Goal: Task Accomplishment & Management: Complete application form

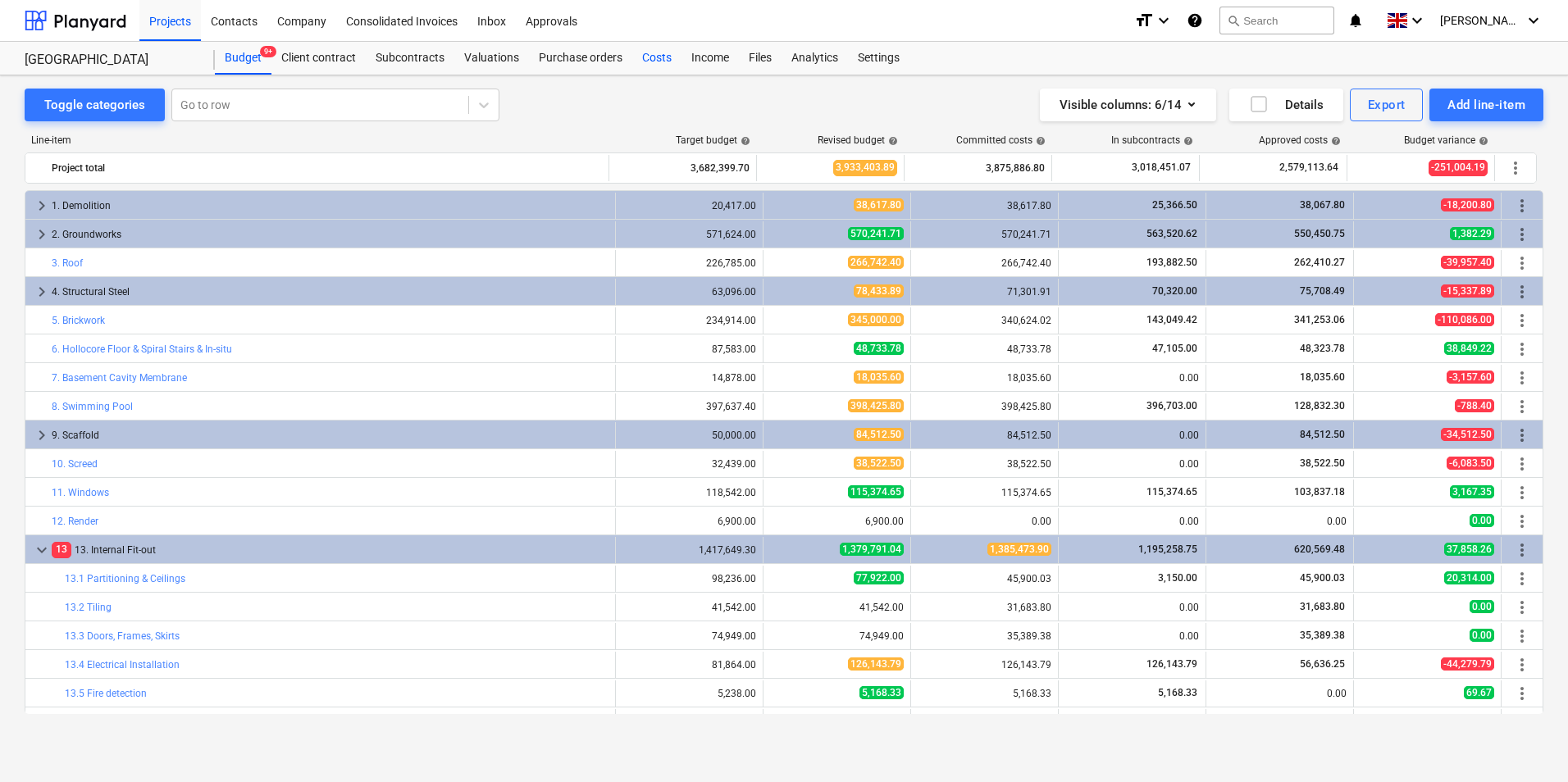
click at [649, 58] on div "Costs" at bounding box center [657, 58] width 49 height 33
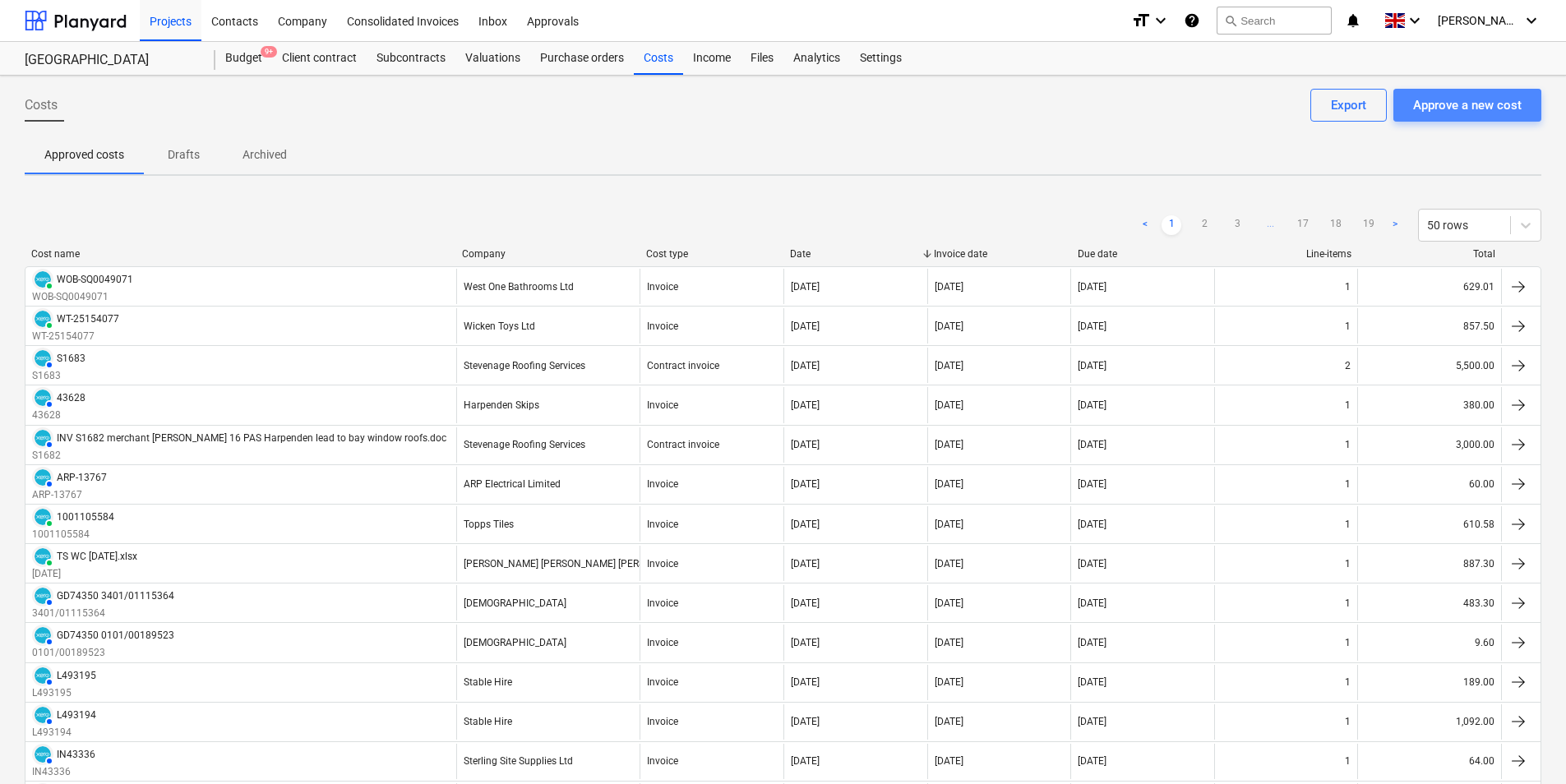
click at [1490, 92] on button "Approve a new cost" at bounding box center [1468, 105] width 148 height 33
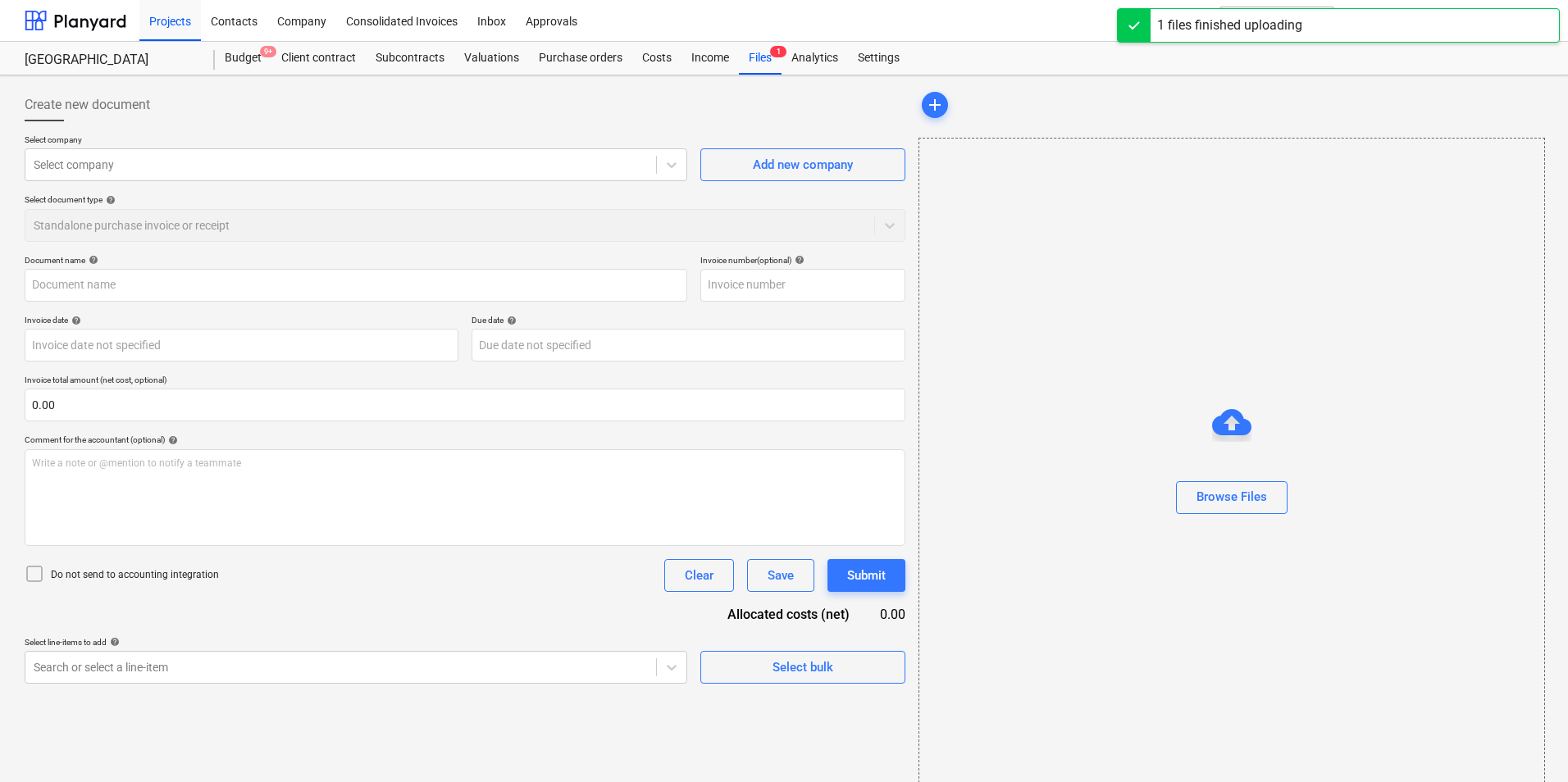
type input "[DATE] Invoice 7161.pdf"
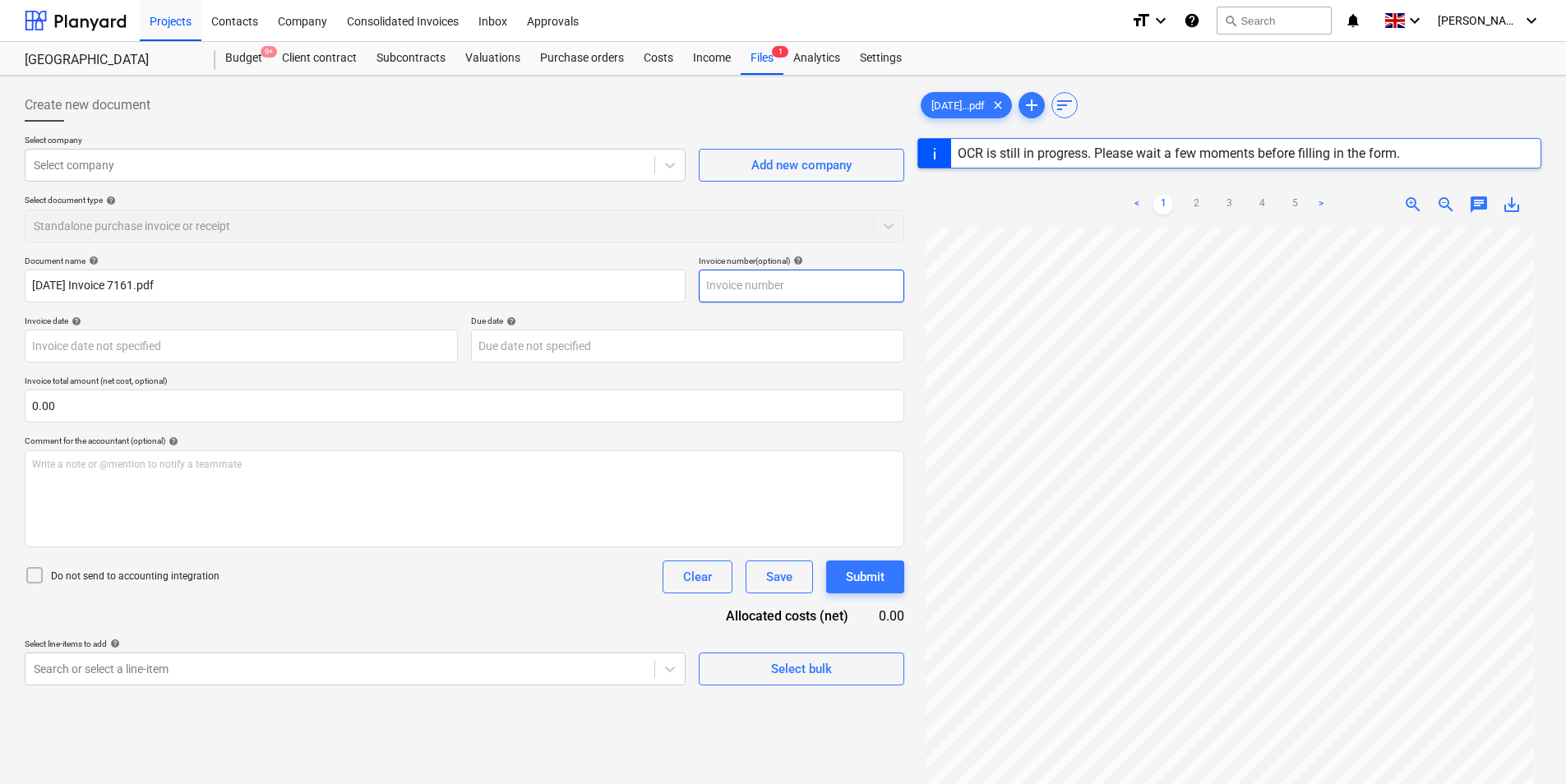
click at [742, 286] on input "text" at bounding box center [801, 286] width 205 height 33
type input "7161"
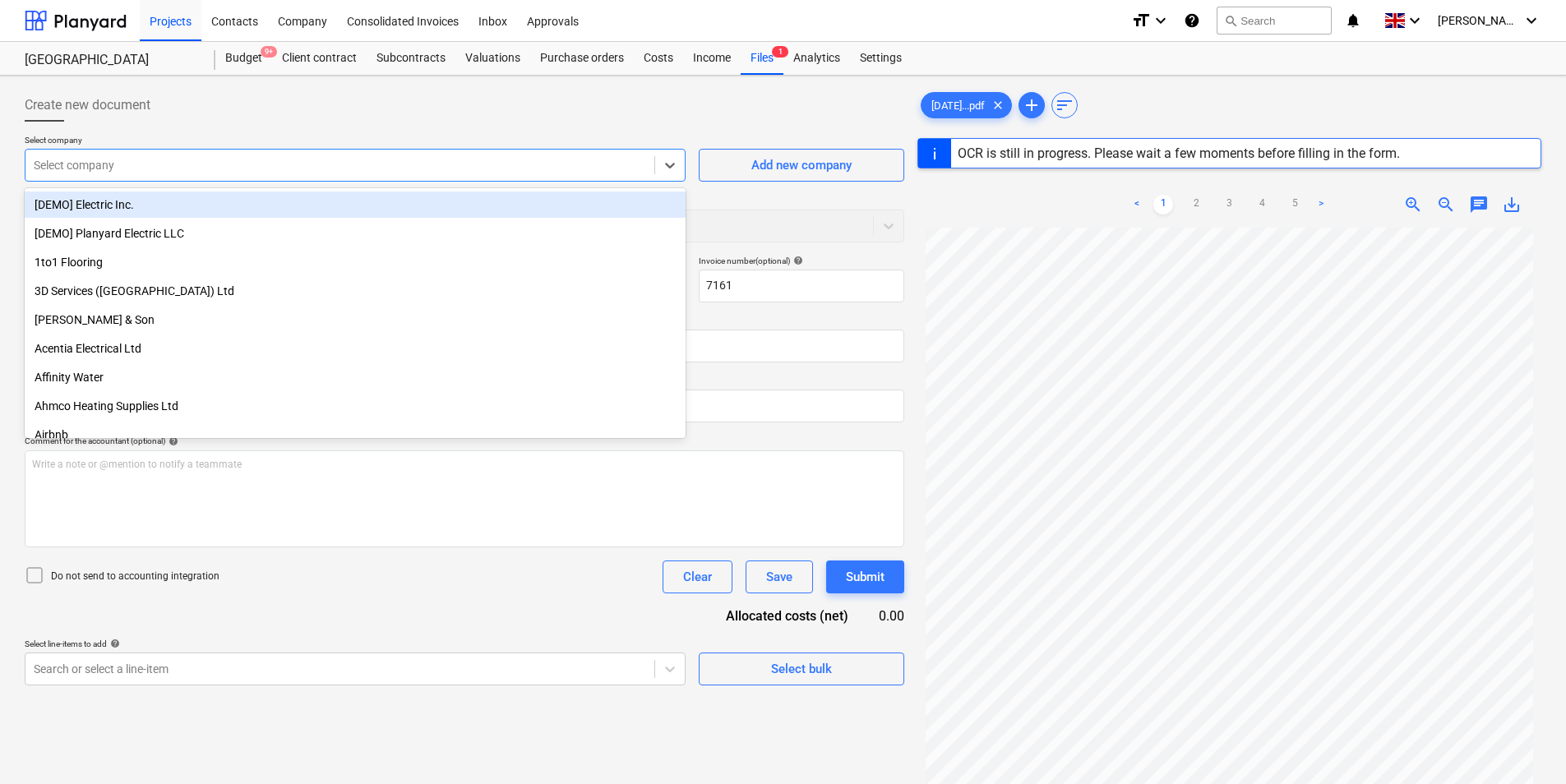
click at [181, 167] on div at bounding box center [340, 166] width 613 height 17
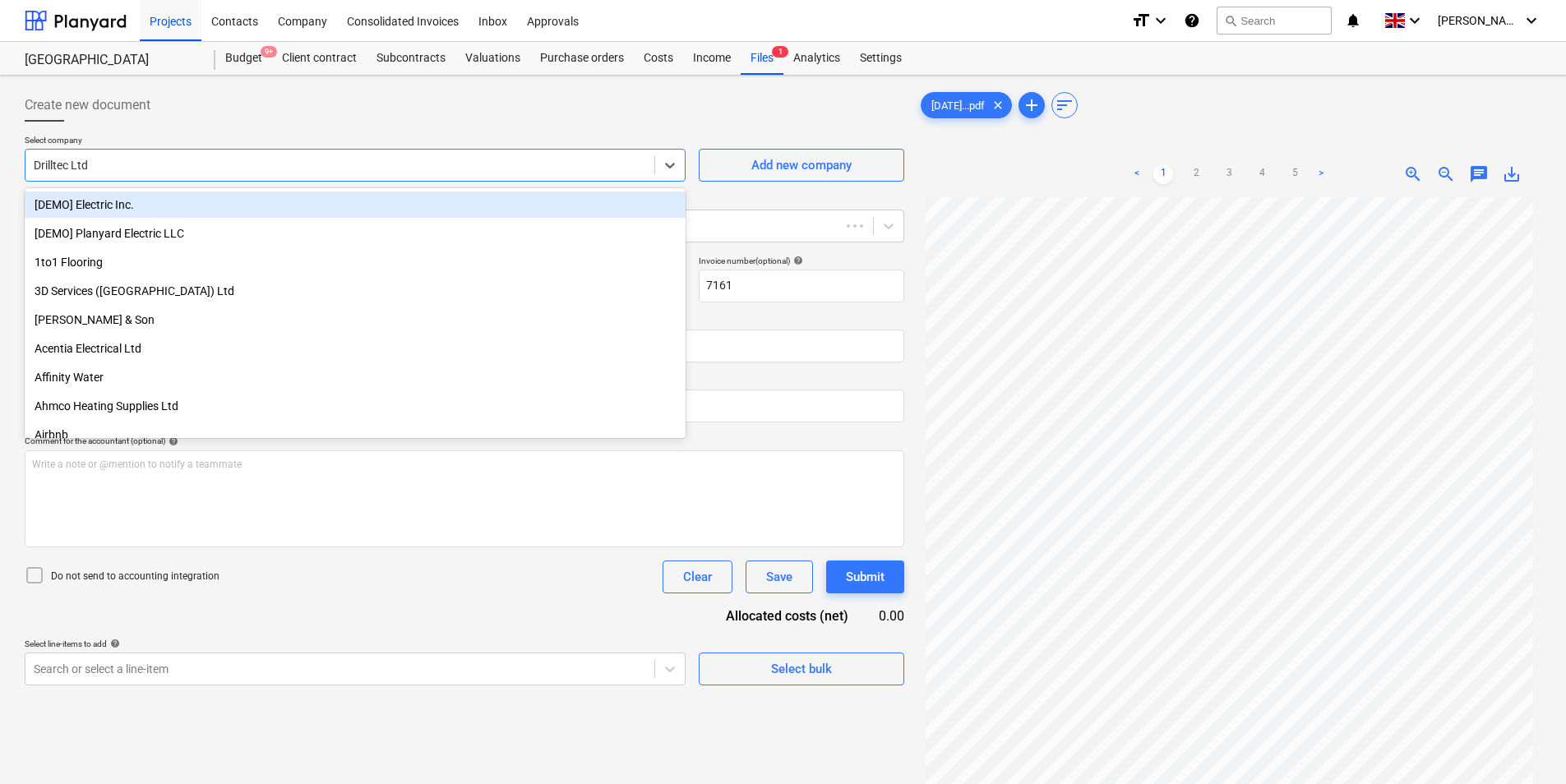
type input "7161"
type input "[DATE]"
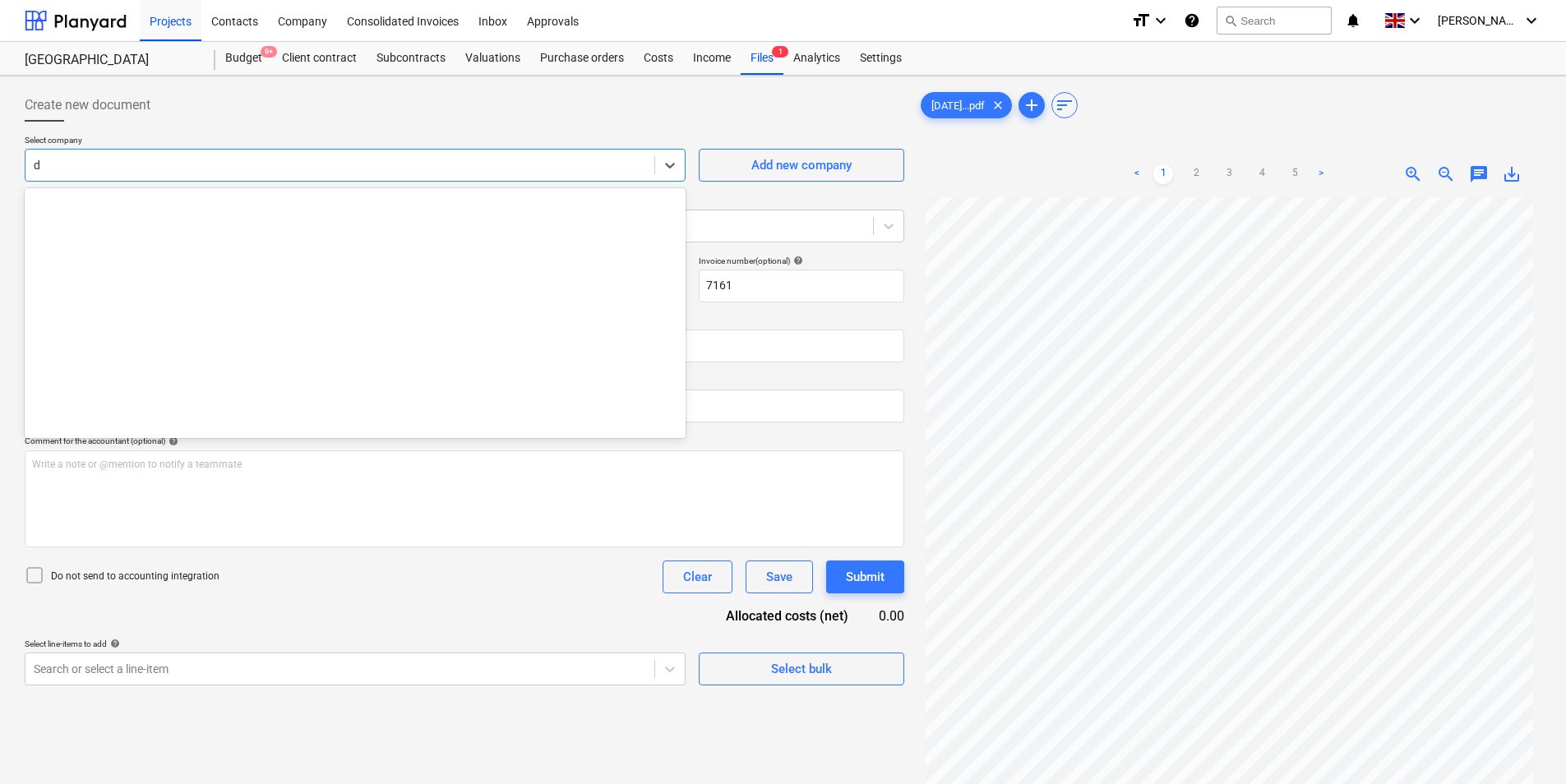
scroll to position [2244, 0]
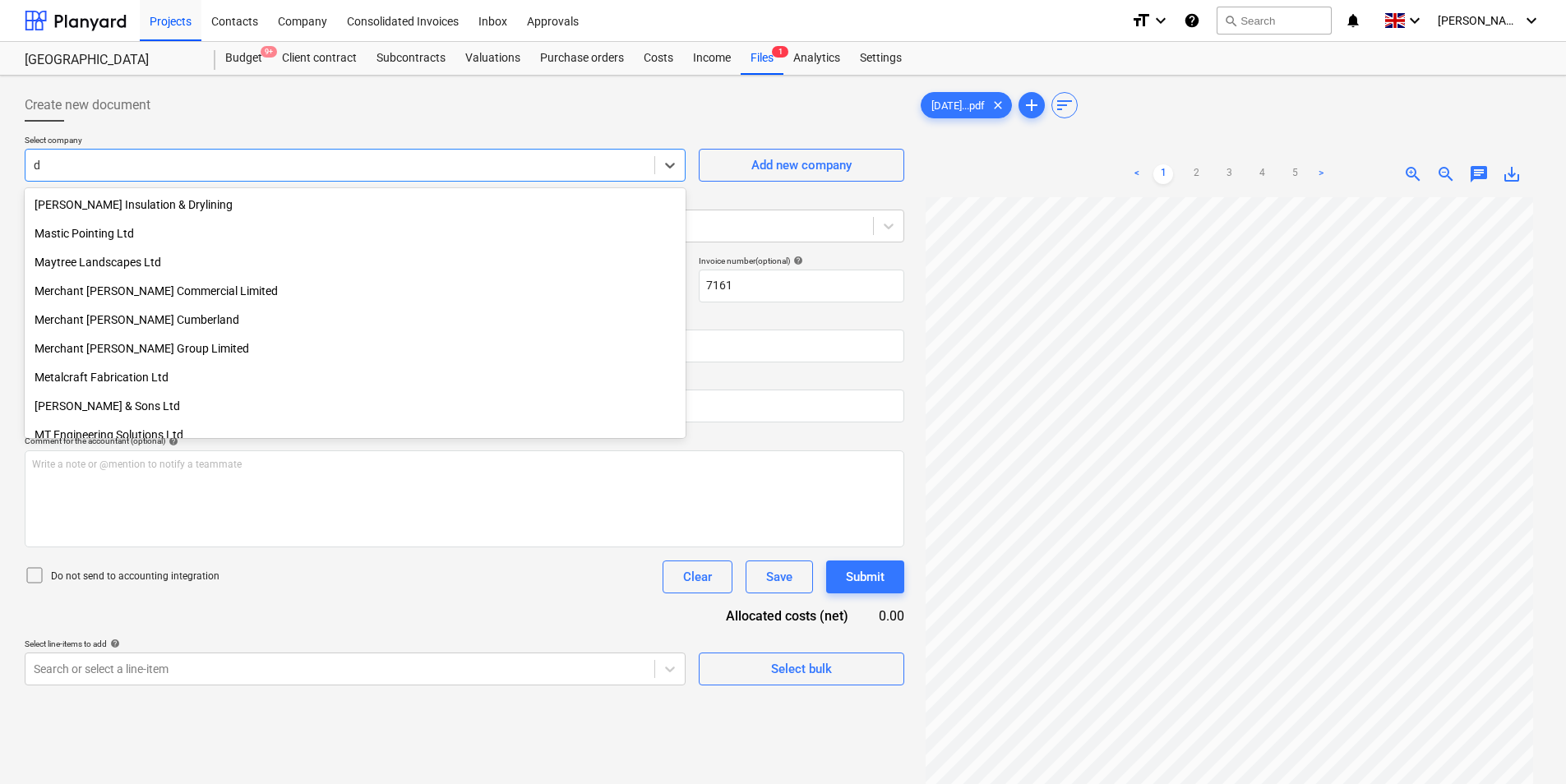
type input "dr"
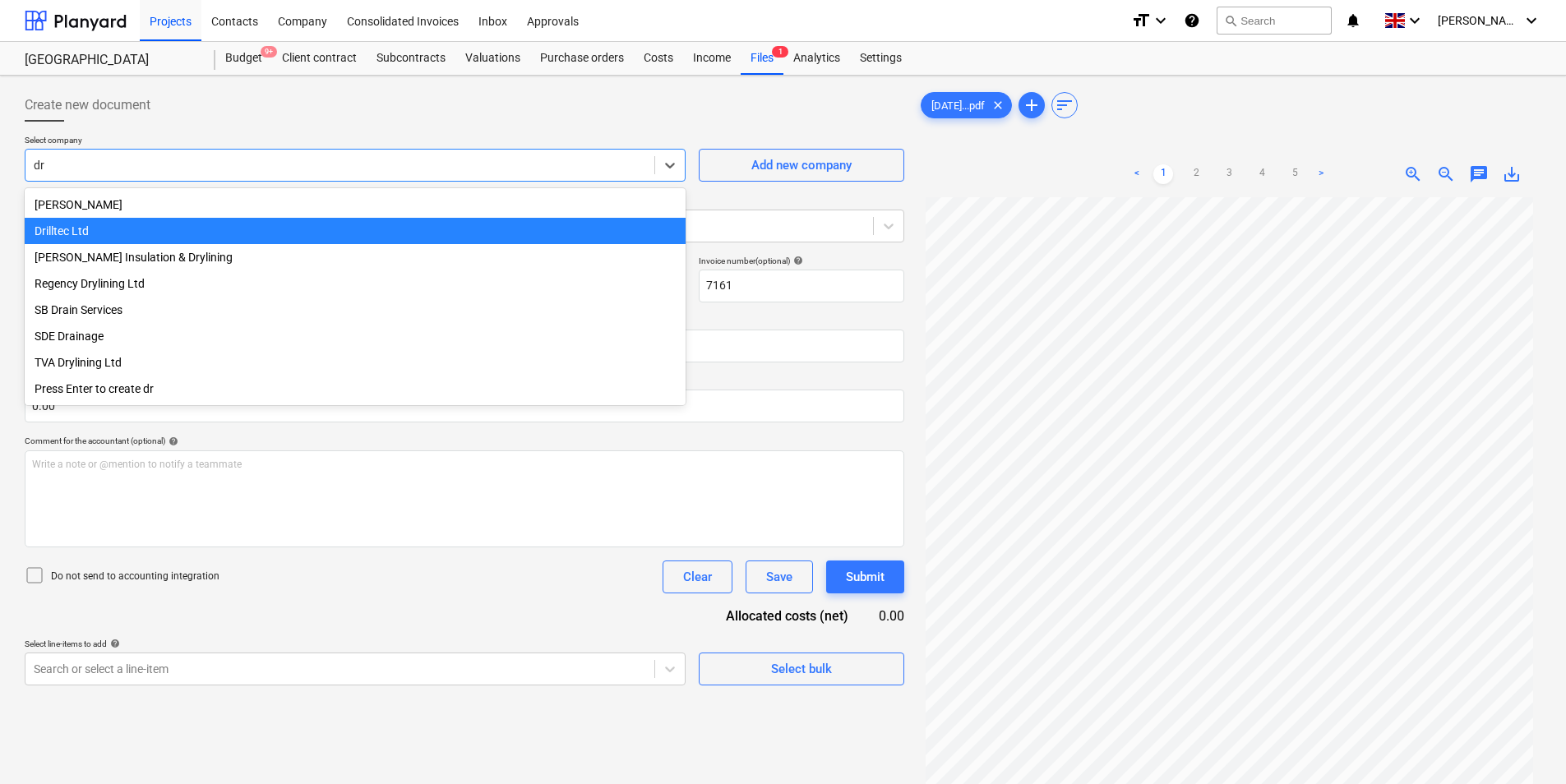
click at [177, 230] on div "Drilltec Ltd" at bounding box center [355, 230] width 661 height 26
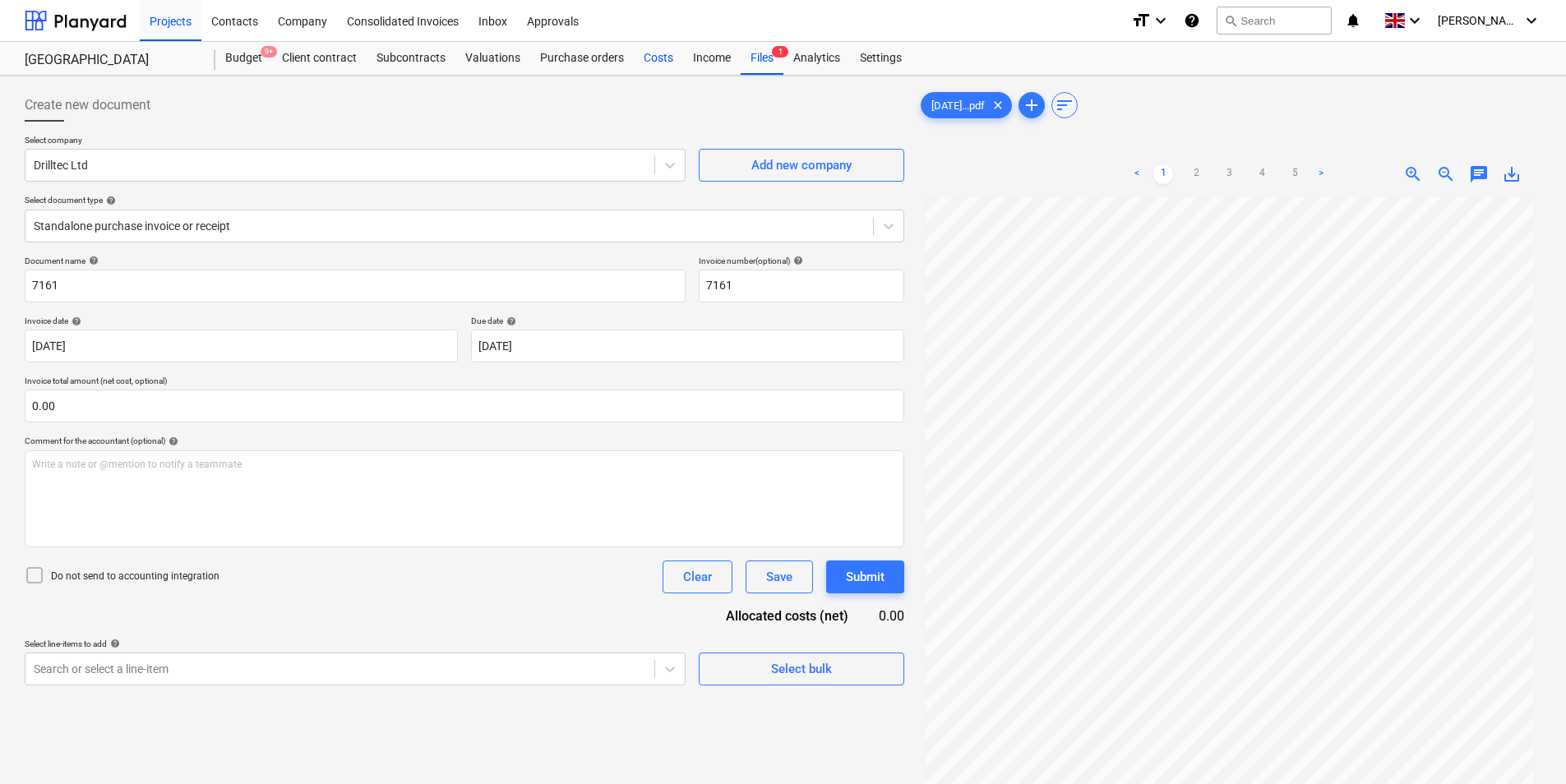
click at [654, 50] on div "Costs" at bounding box center [658, 58] width 50 height 33
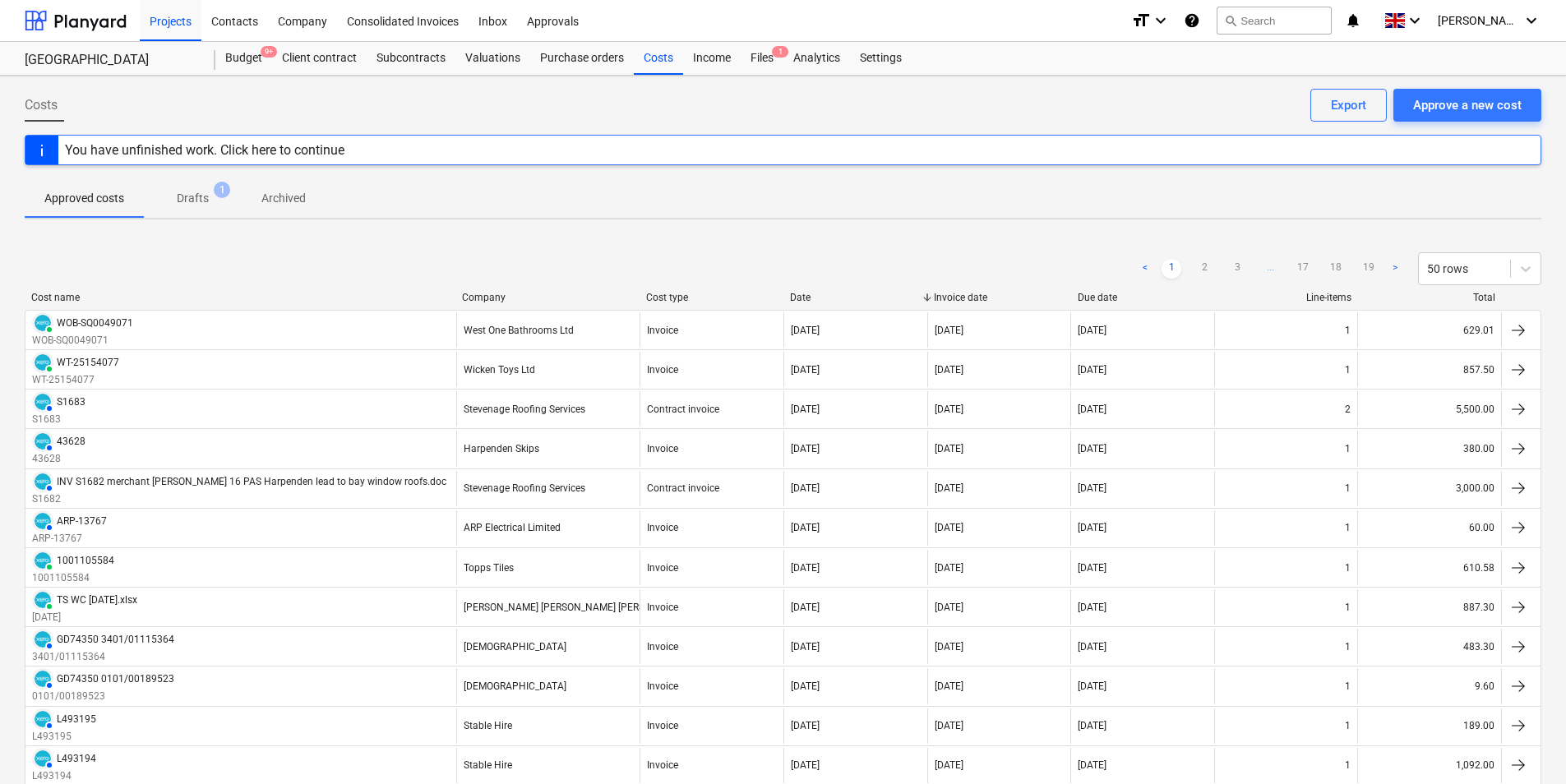
click at [577, 148] on div "You have unfinished work. Click here to continue" at bounding box center [783, 150] width 1516 height 30
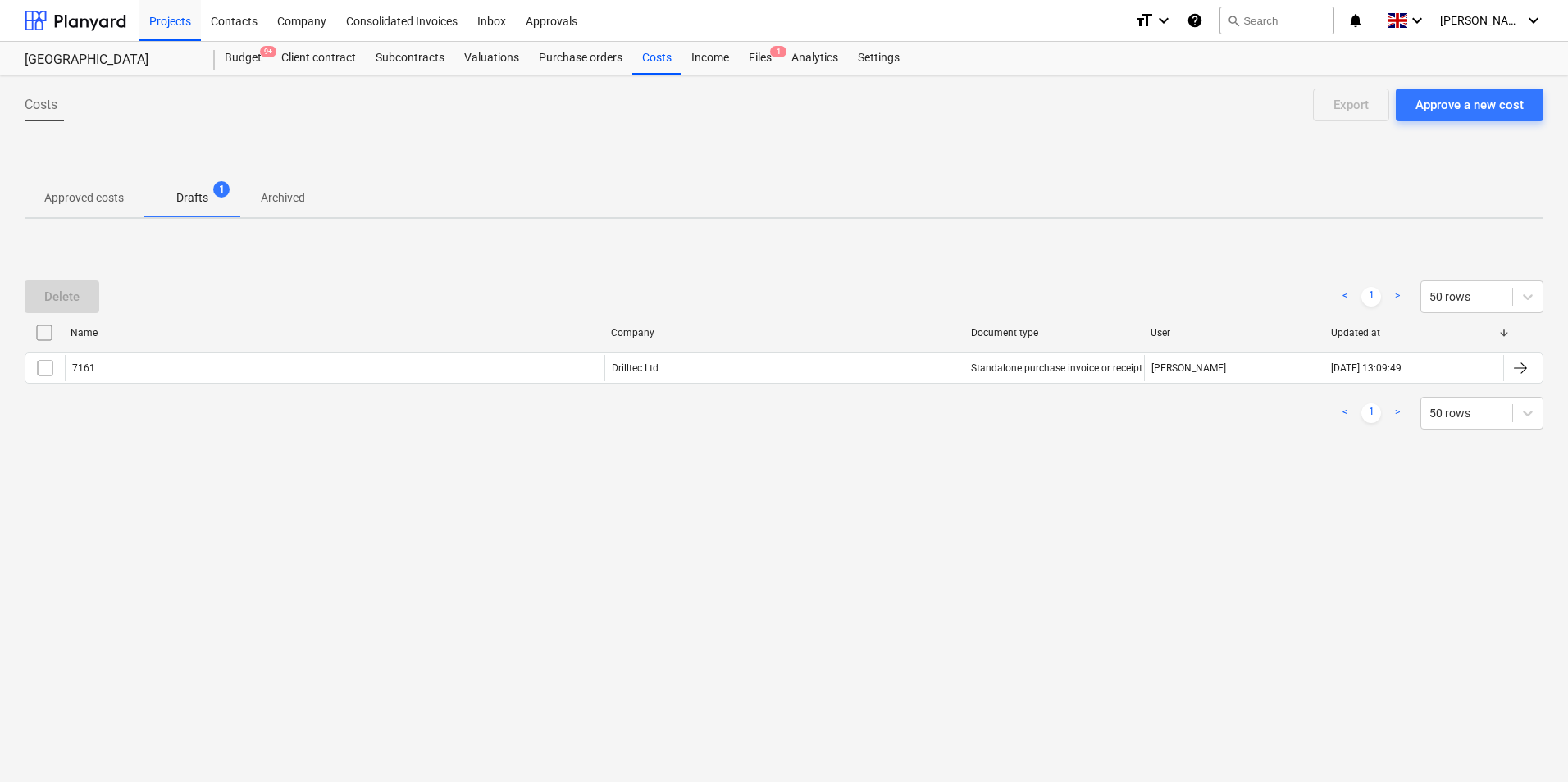
drag, startPoint x: 575, startPoint y: 225, endPoint x: 587, endPoint y: 210, distance: 19.2
click at [587, 210] on div "Costs Approve a new cost Export Approved costs Drafts 1 Archived Delete < 1 > 5…" at bounding box center [784, 428] width 1568 height 707
click at [1285, 31] on button "search Search" at bounding box center [1276, 20] width 115 height 28
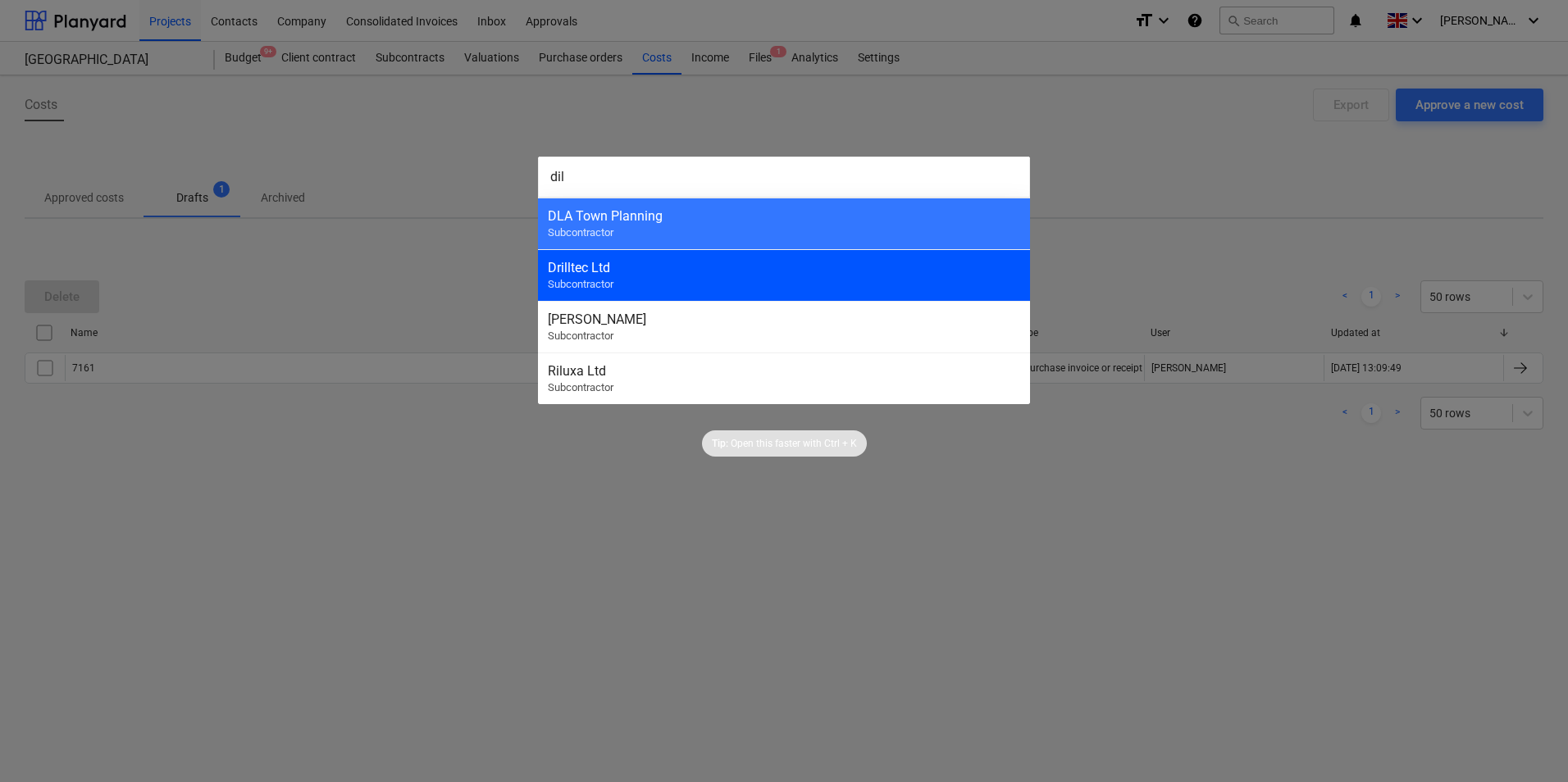
type input "dil"
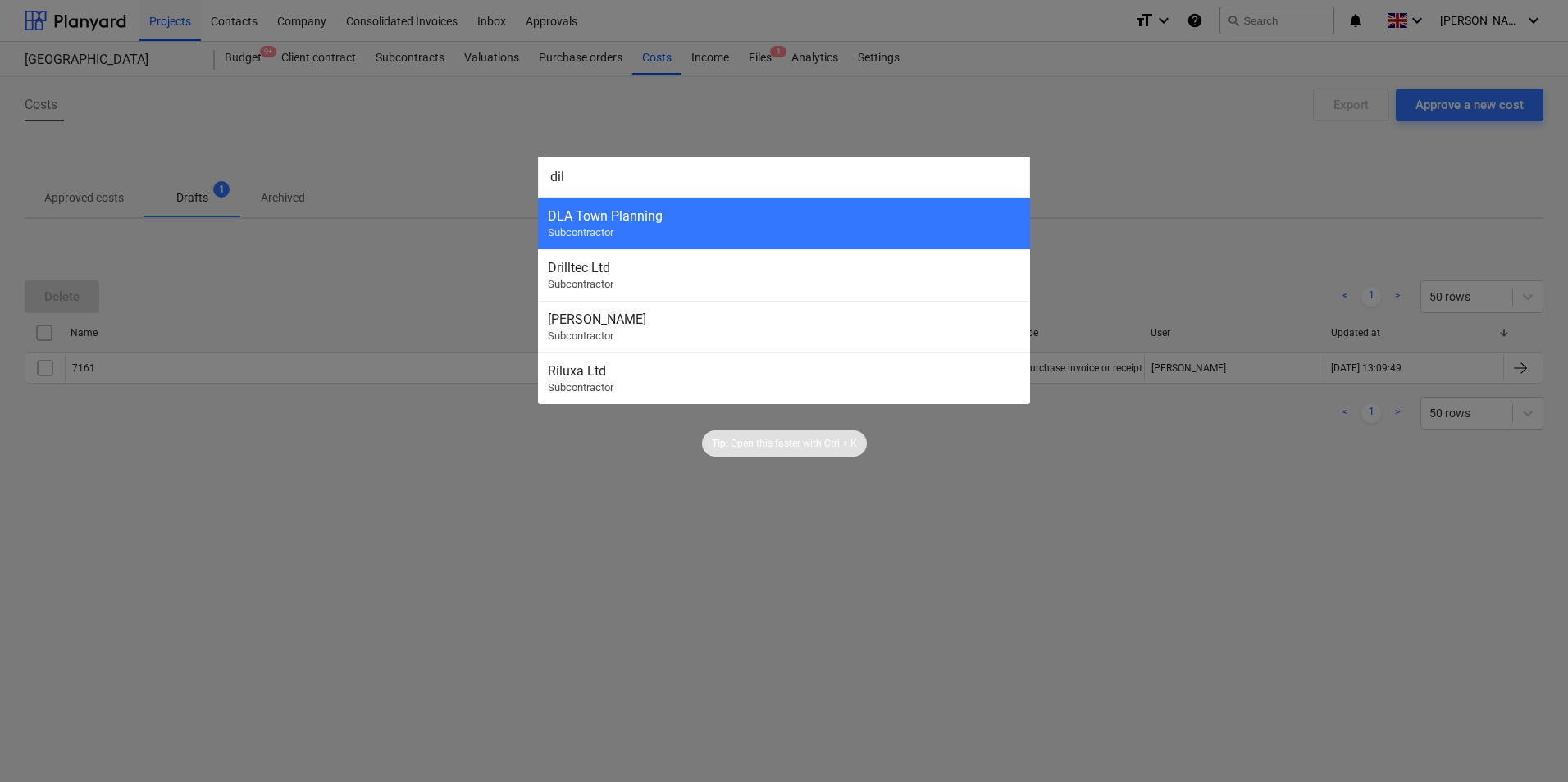
click at [641, 292] on div "Drilltec Ltd Subcontractor" at bounding box center [784, 275] width 492 height 52
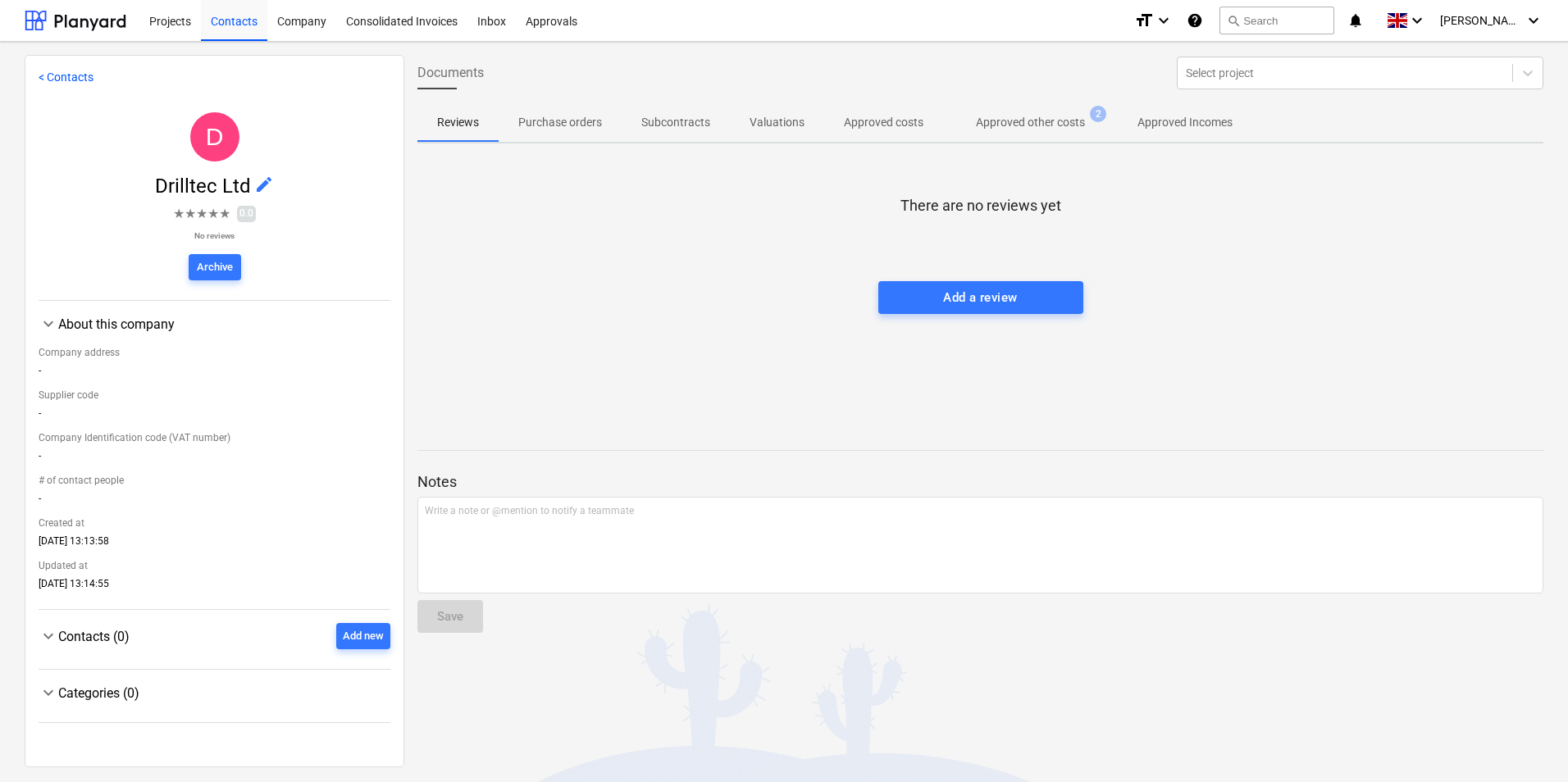
click at [1053, 121] on p "Approved other costs" at bounding box center [1031, 122] width 109 height 18
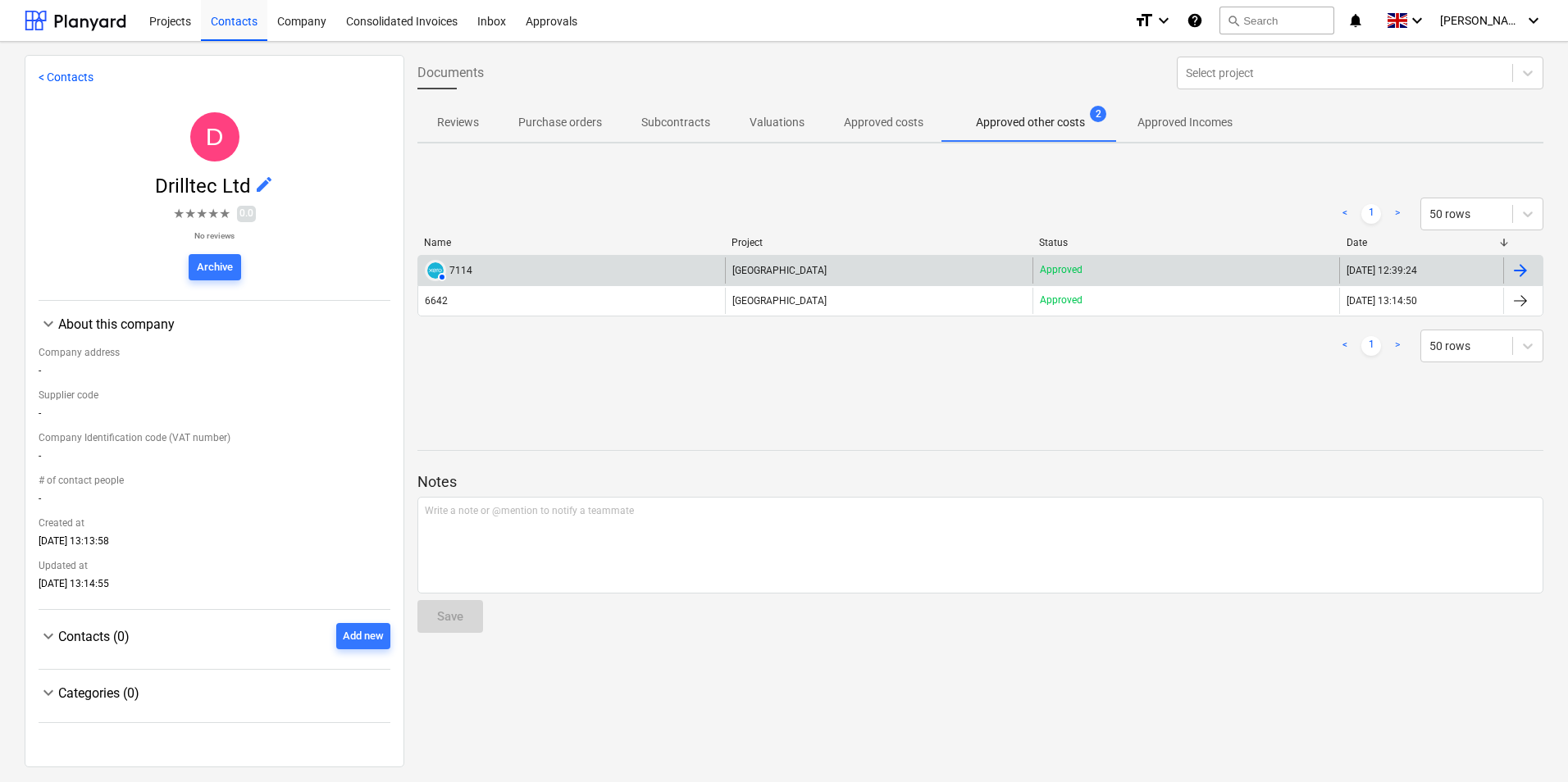
click at [470, 271] on div "7114" at bounding box center [460, 271] width 23 height 12
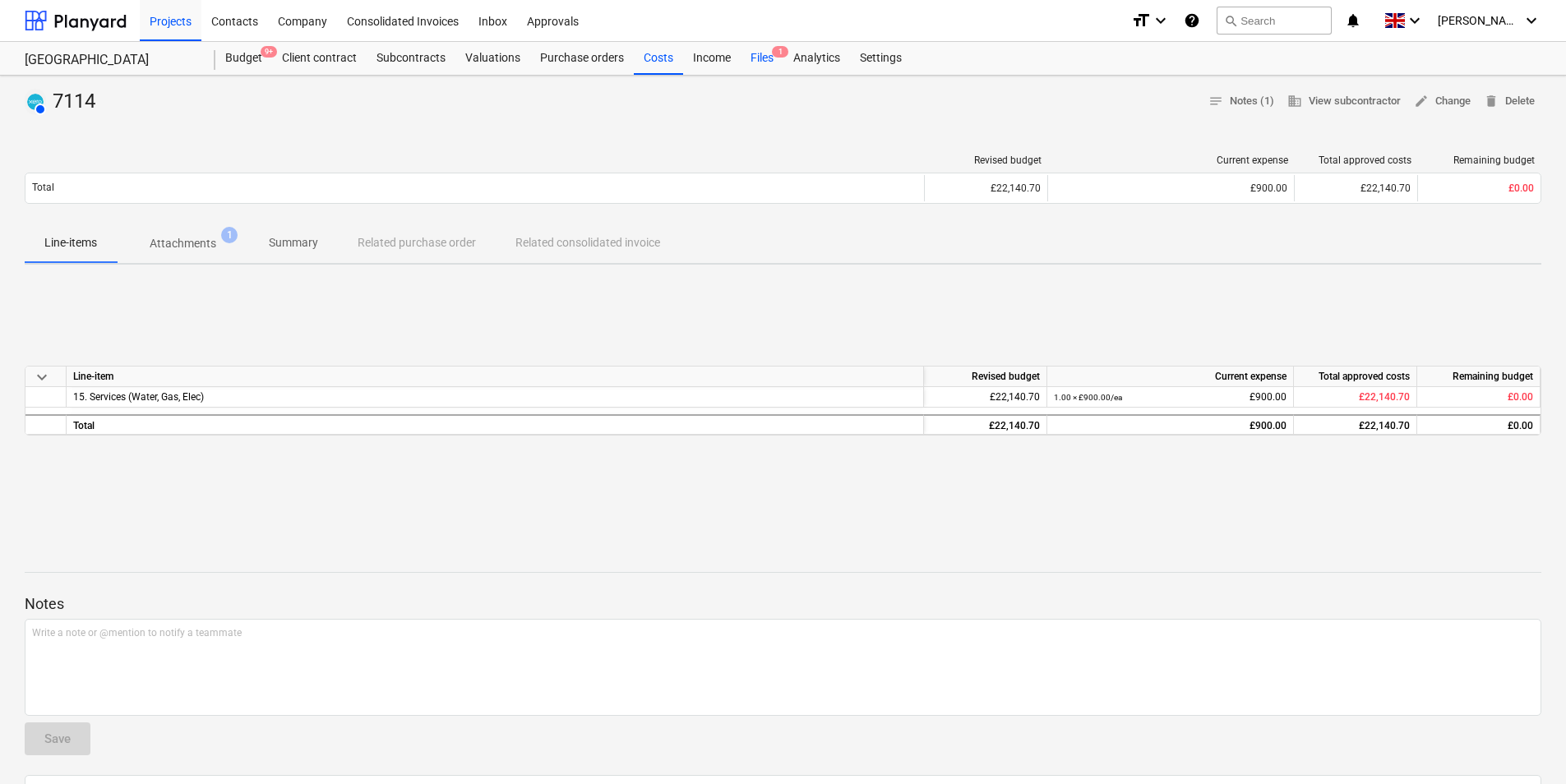
click at [746, 52] on div "Files 1" at bounding box center [762, 58] width 43 height 33
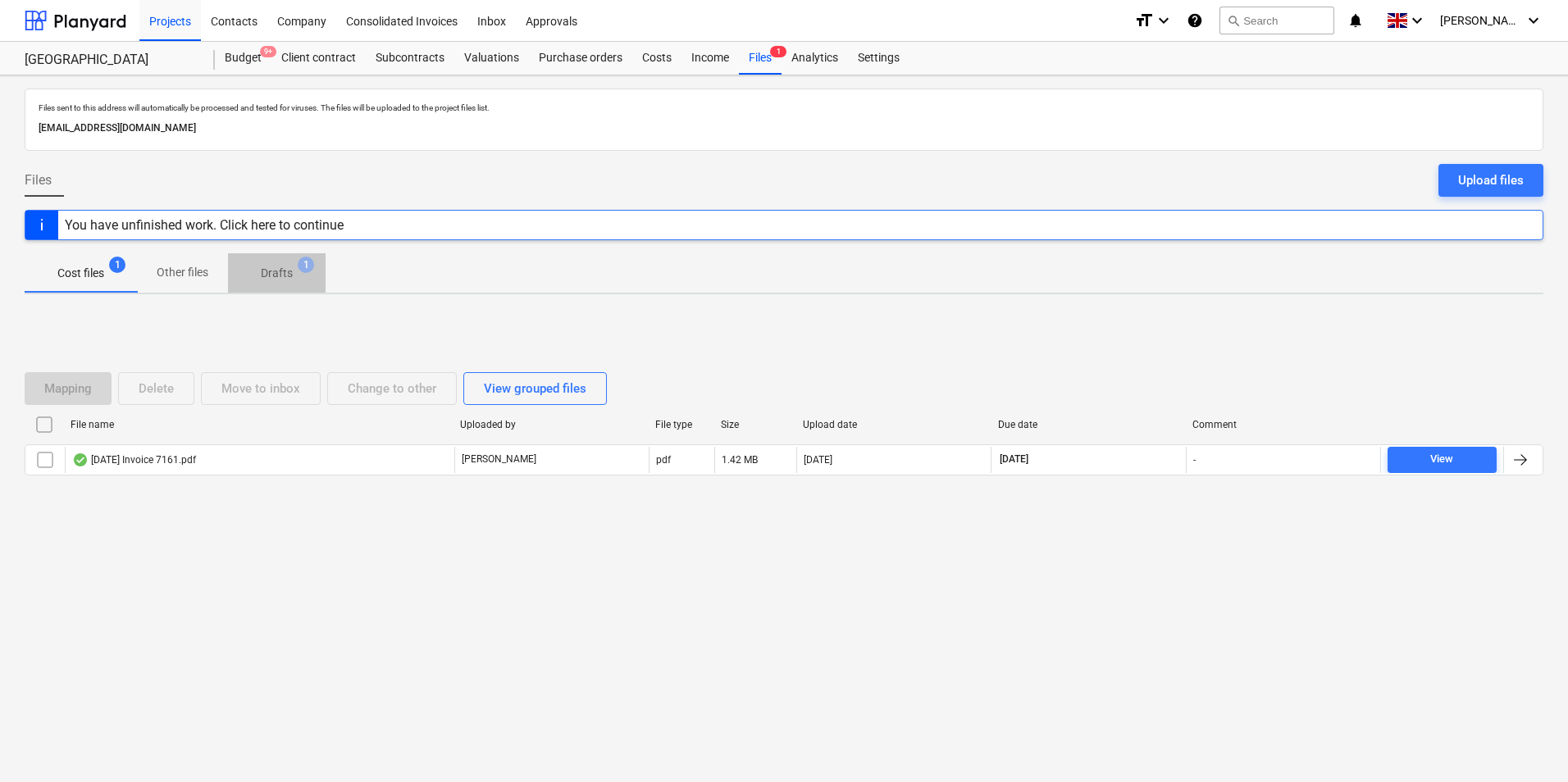
click at [285, 276] on p "Drafts" at bounding box center [277, 273] width 32 height 18
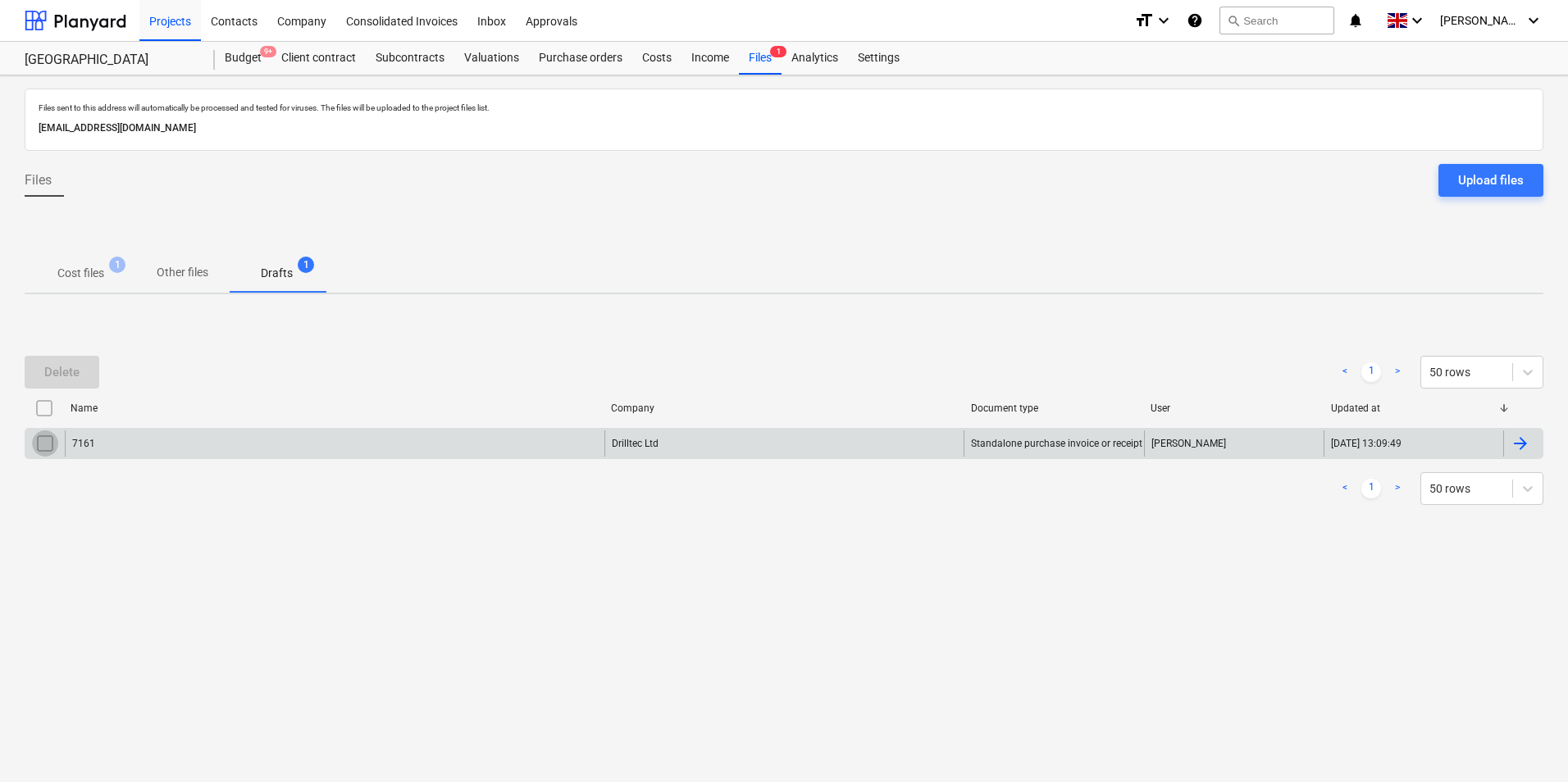
click at [44, 447] on input "checkbox" at bounding box center [44, 443] width 26 height 26
click at [83, 267] on p "Cost files" at bounding box center [80, 273] width 47 height 18
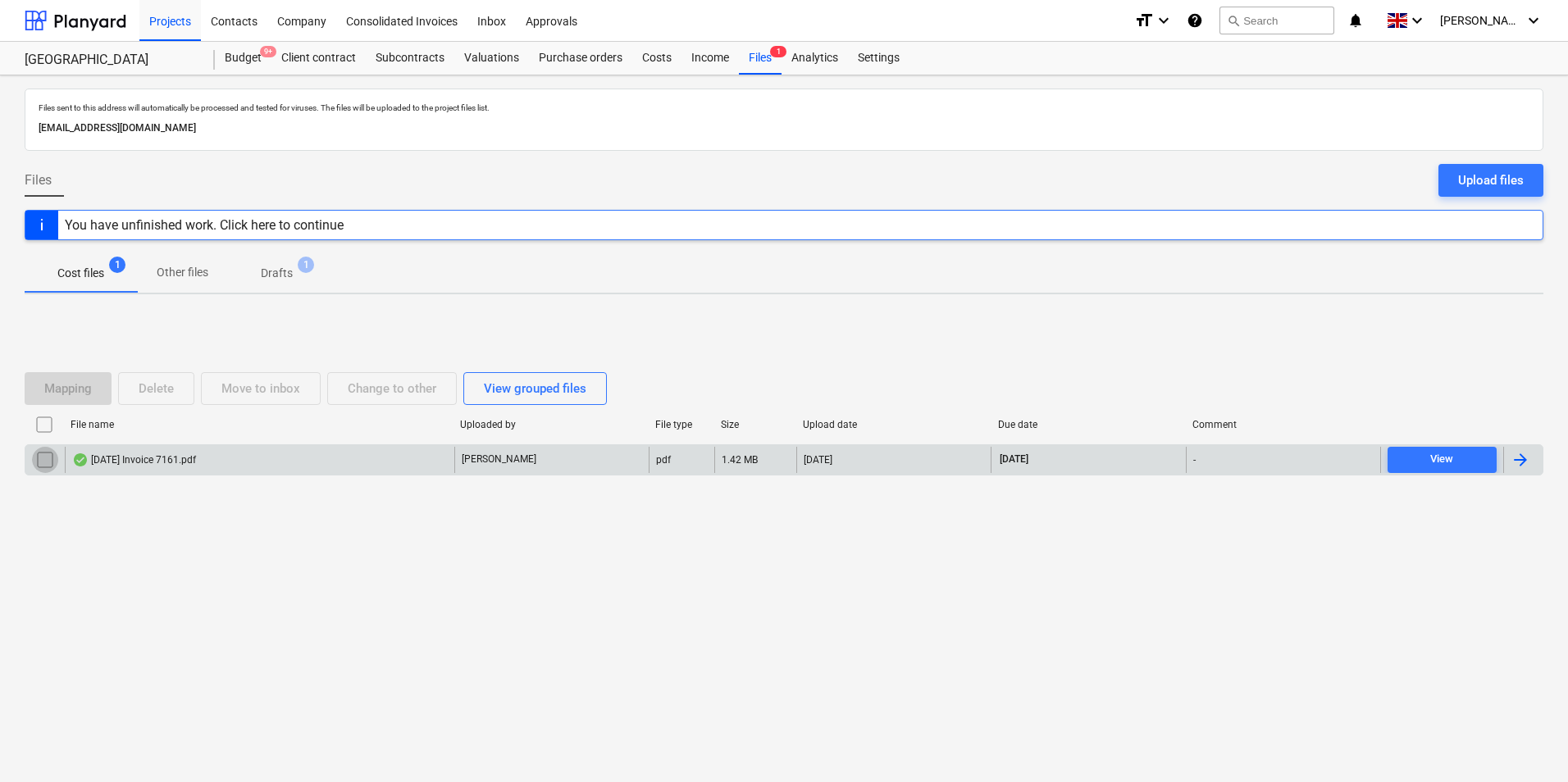
click at [39, 462] on input "checkbox" at bounding box center [44, 459] width 26 height 26
click at [70, 391] on div "Mapping" at bounding box center [68, 388] width 48 height 21
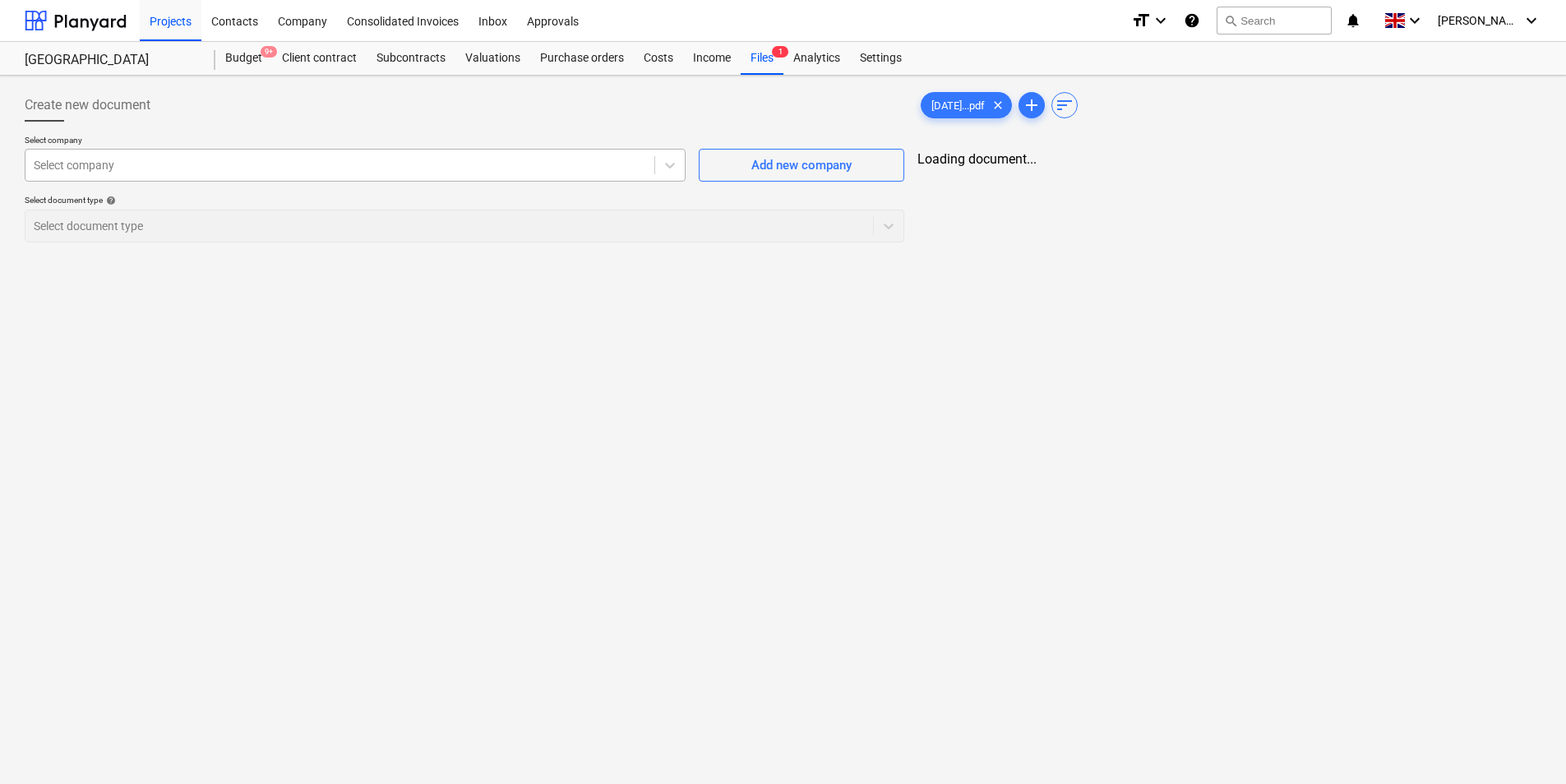
click at [368, 149] on div "Select company" at bounding box center [355, 165] width 661 height 33
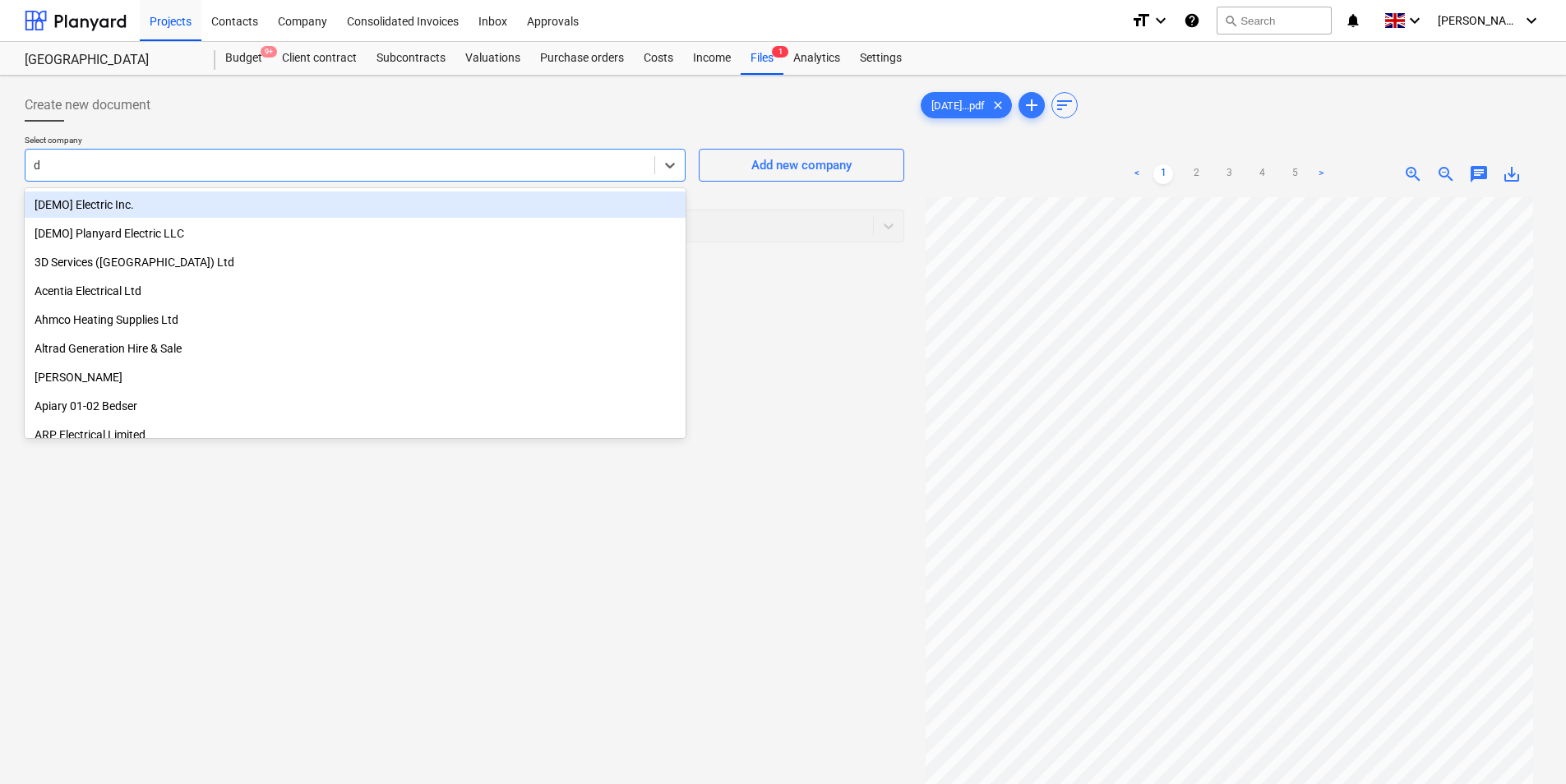
type input "dr"
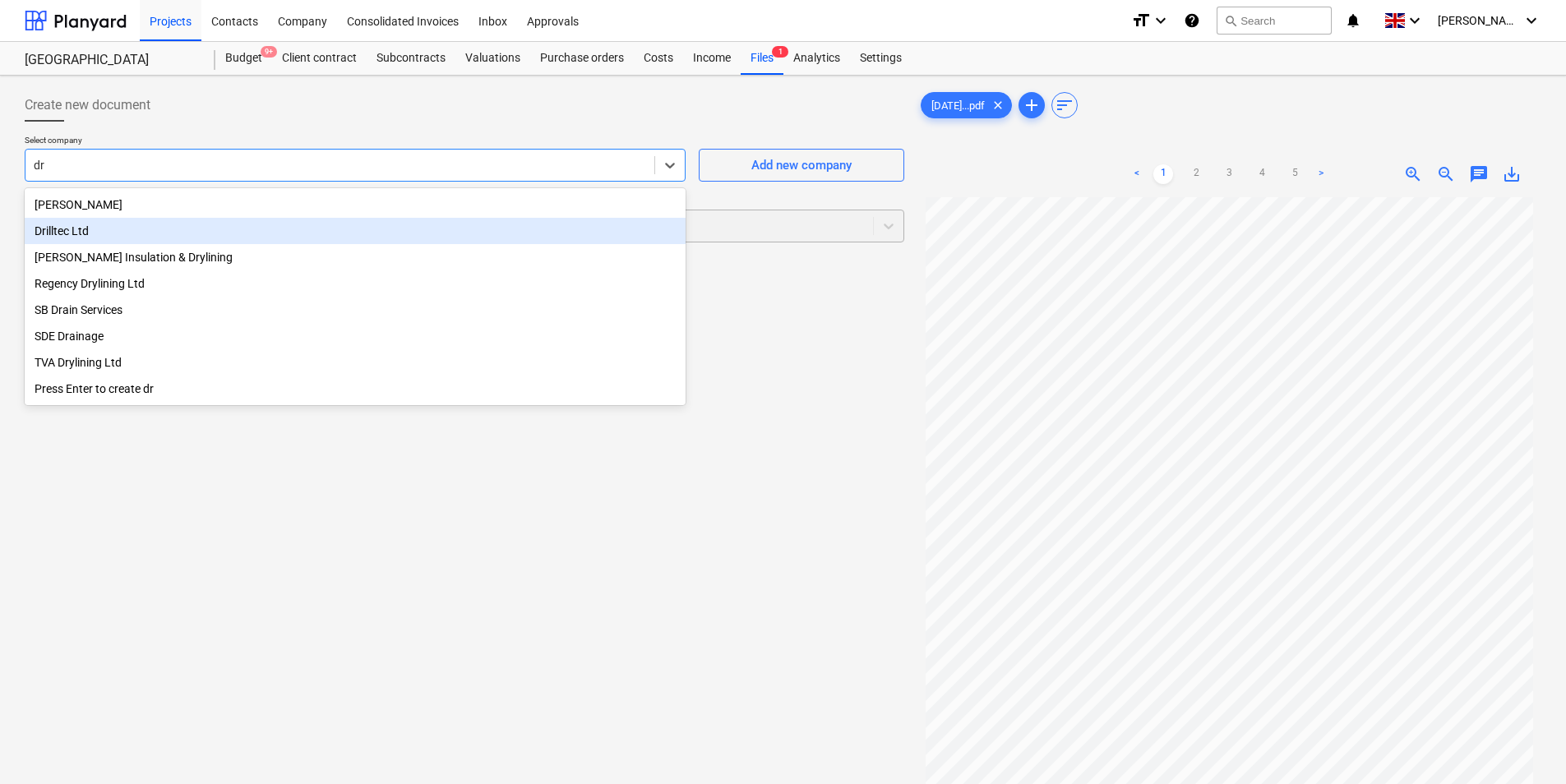
click at [191, 235] on div "Drilltec Ltd" at bounding box center [355, 230] width 661 height 26
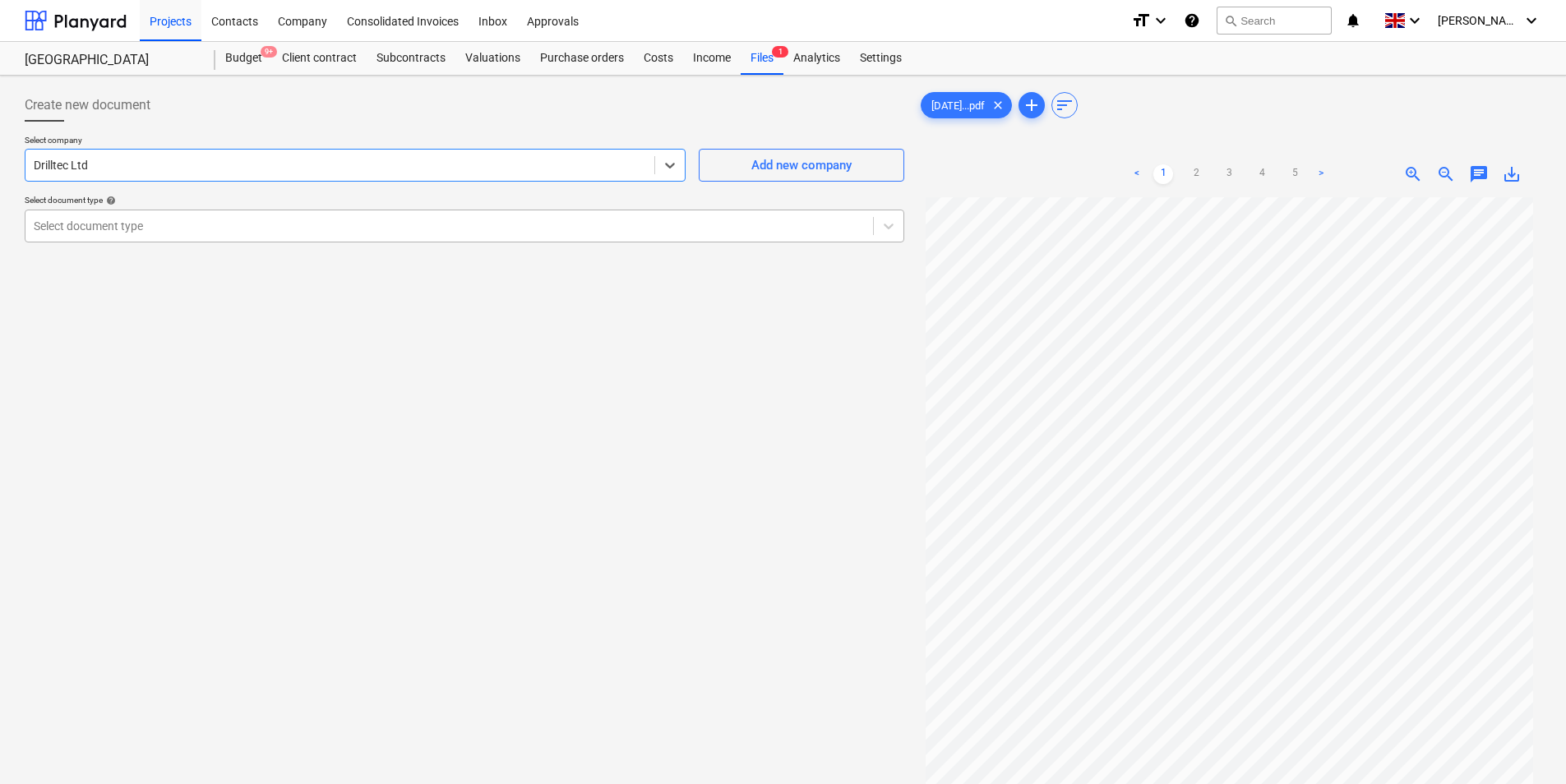
click at [324, 226] on div at bounding box center [449, 226] width 831 height 17
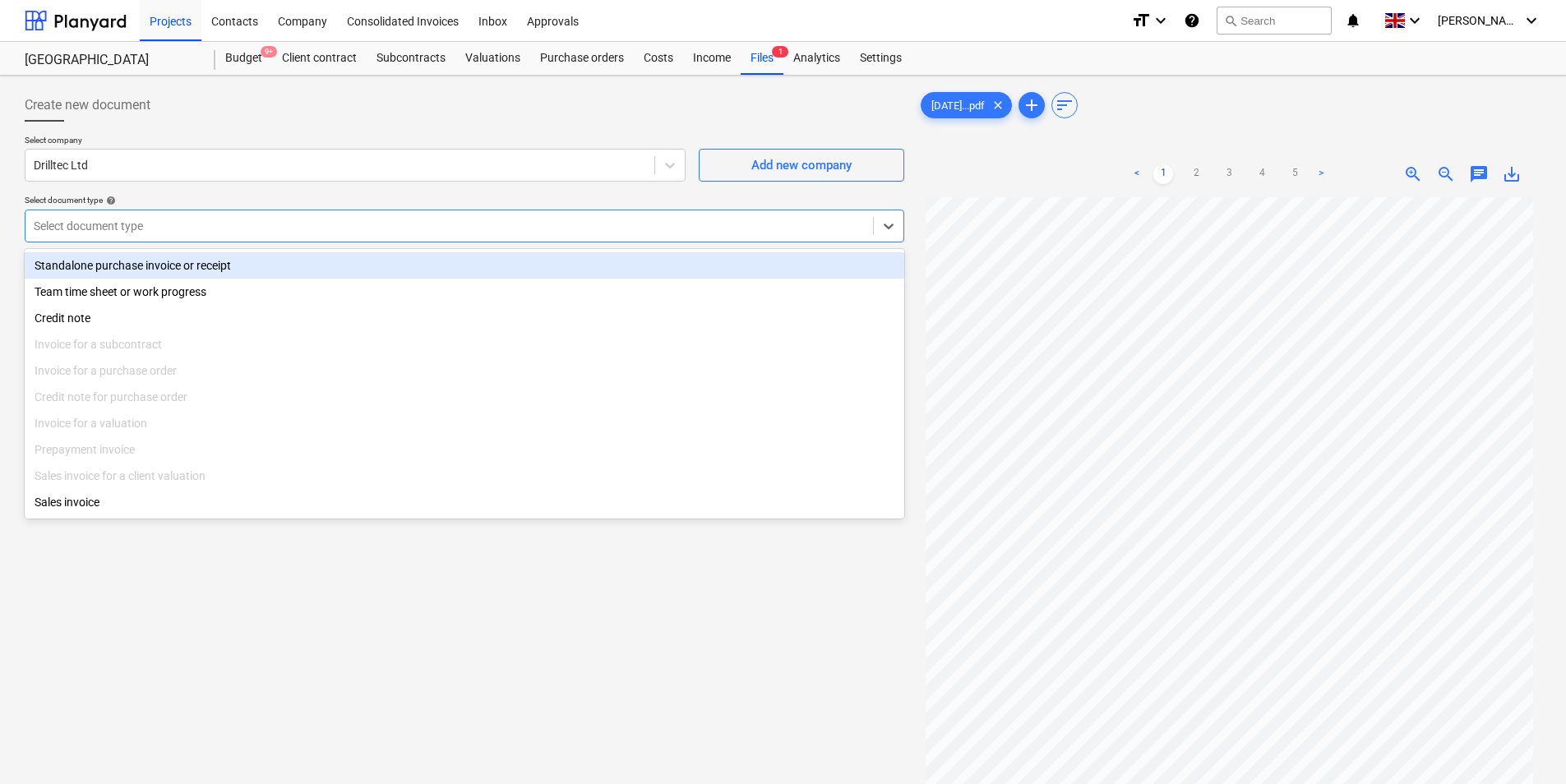
click at [272, 261] on div "Standalone purchase invoice or receipt" at bounding box center [464, 265] width 879 height 26
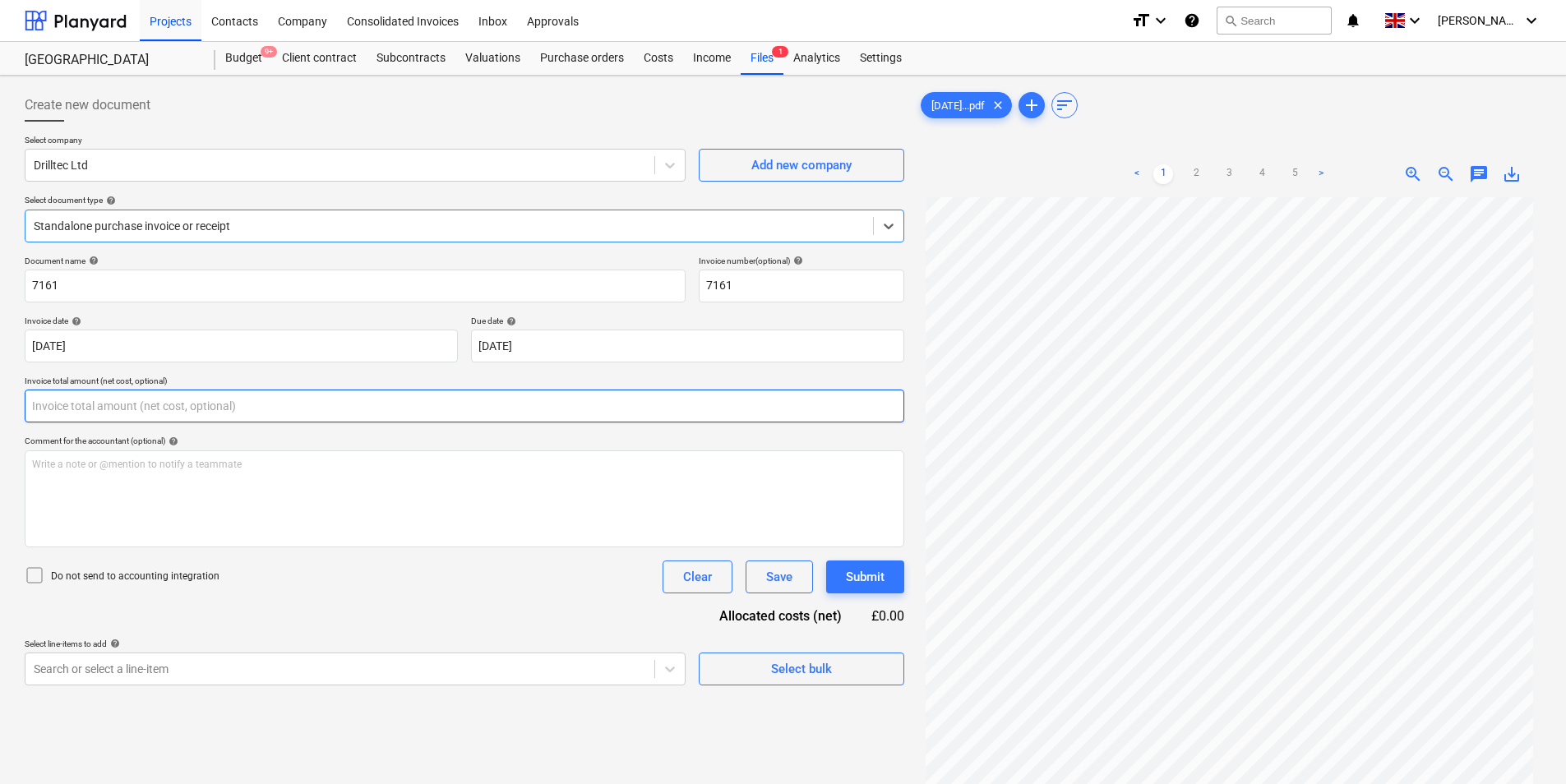
click at [286, 404] on input "text" at bounding box center [464, 406] width 879 height 33
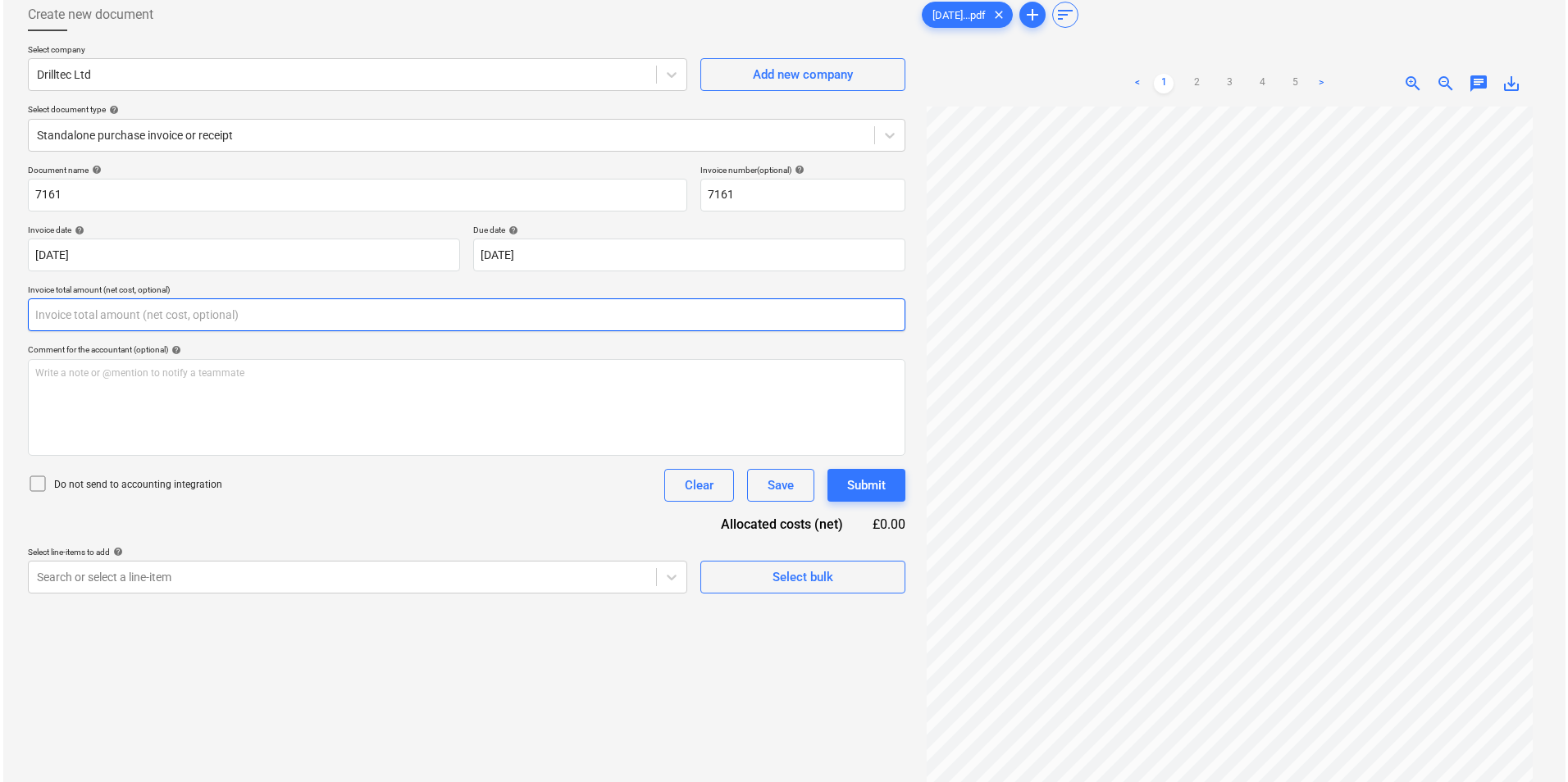
scroll to position [164, 0]
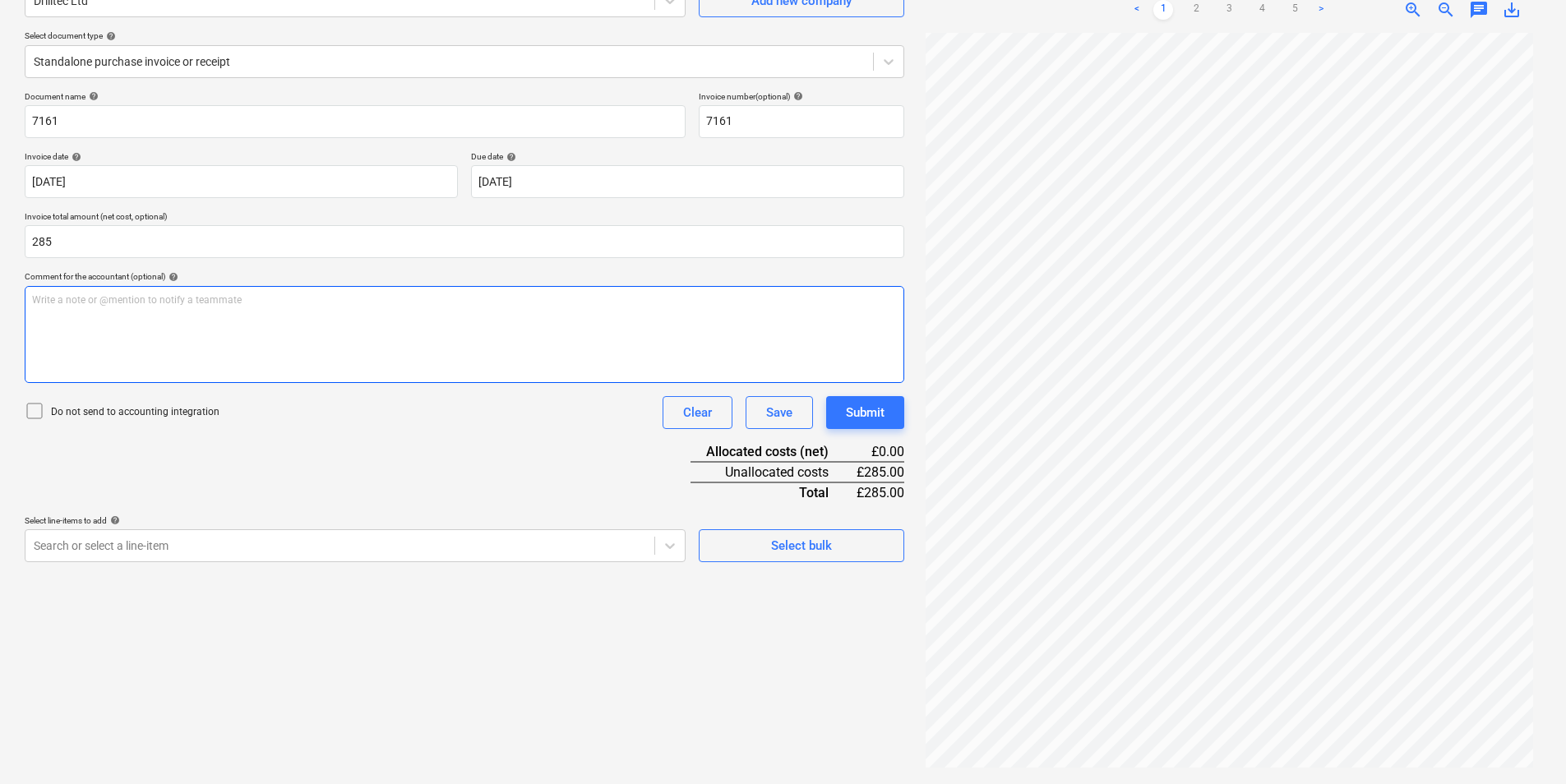
type input "285.00"
click at [257, 331] on div "Write a note or @mention to notify a teammate [PERSON_NAME]" at bounding box center [464, 334] width 879 height 97
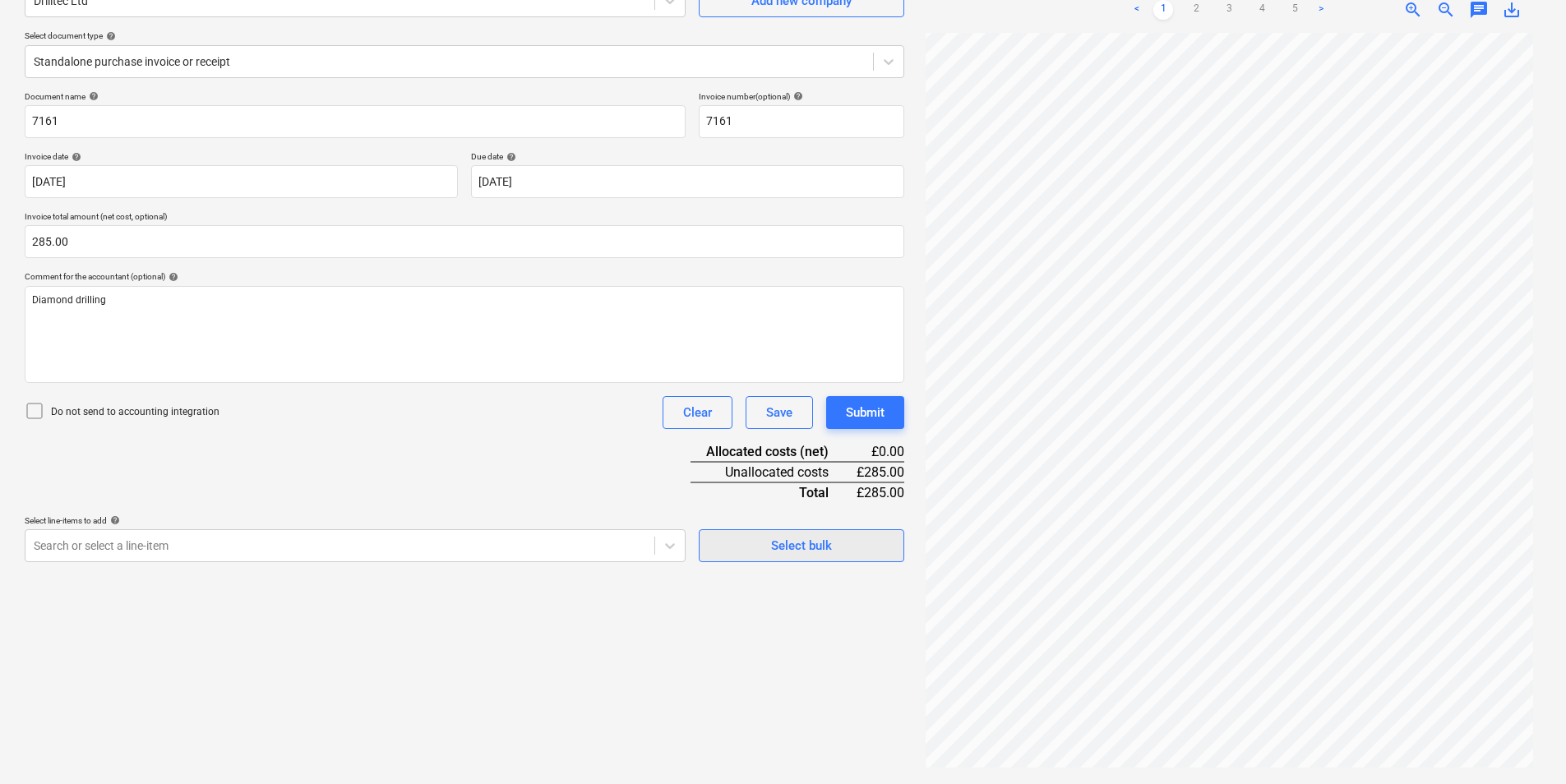
click at [753, 539] on span "Select bulk" at bounding box center [802, 545] width 165 height 21
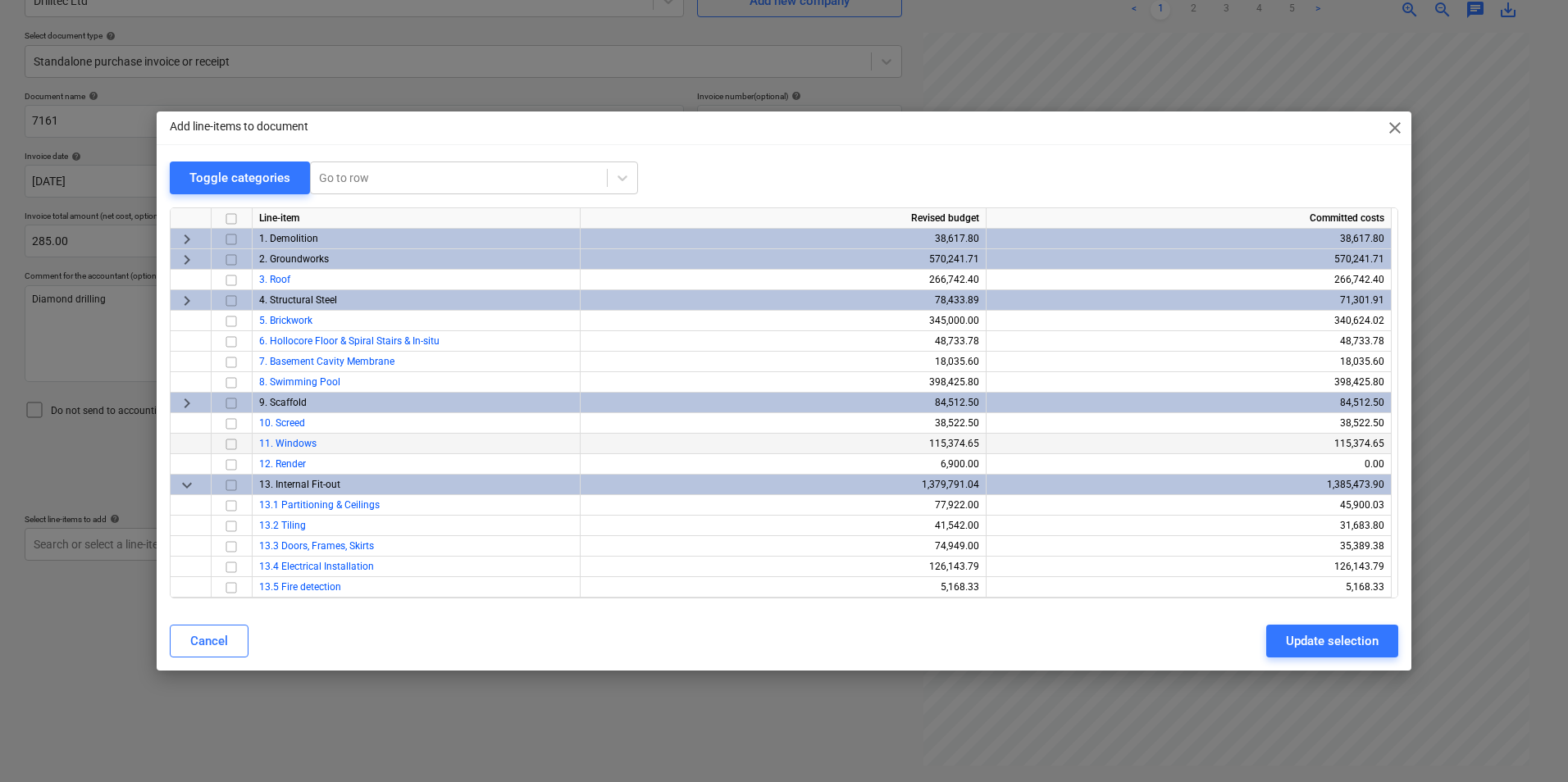
scroll to position [390, 0]
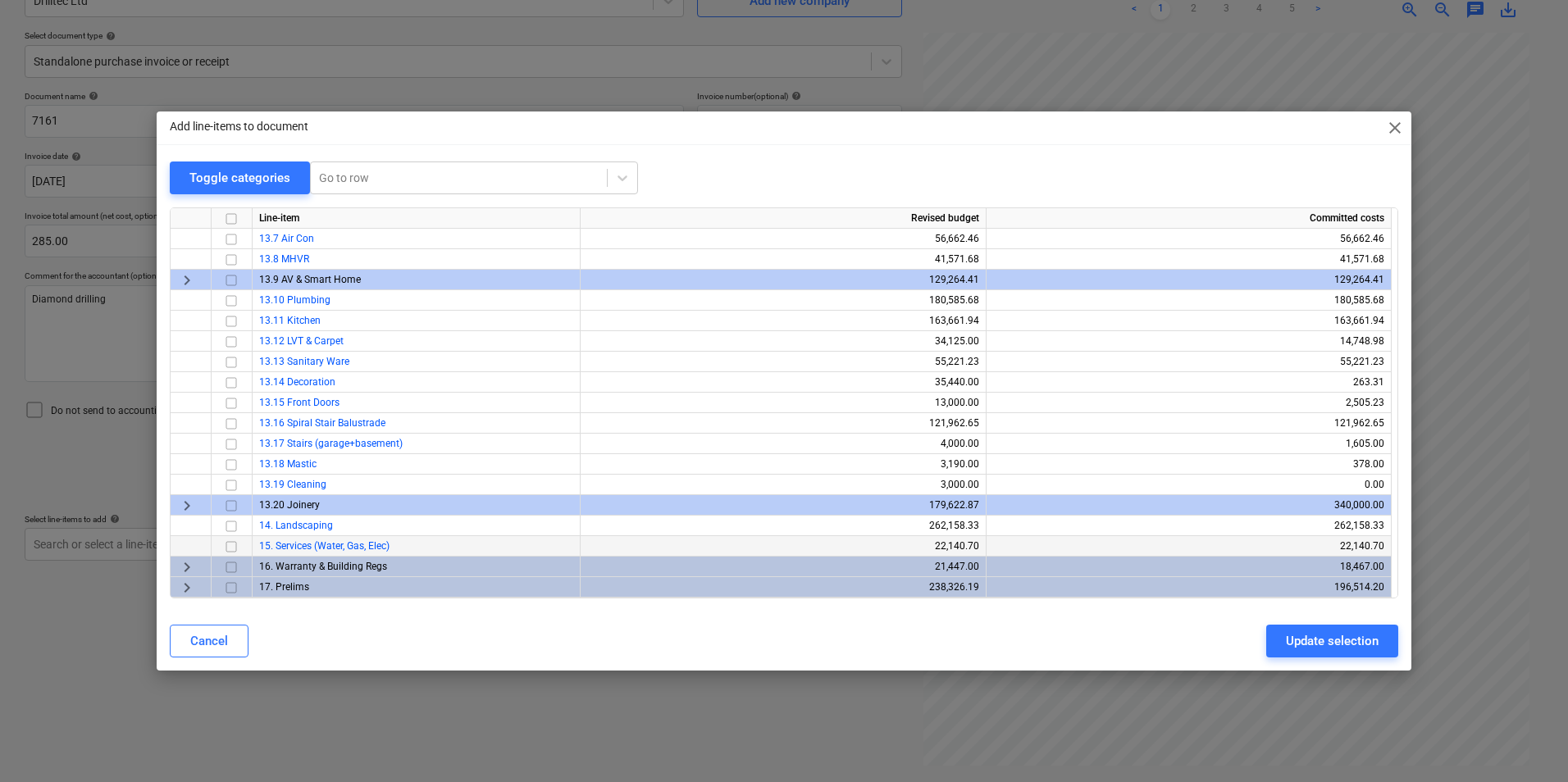
click at [228, 543] on input "checkbox" at bounding box center [231, 546] width 19 height 19
click at [1367, 641] on div "Update selection" at bounding box center [1332, 640] width 93 height 21
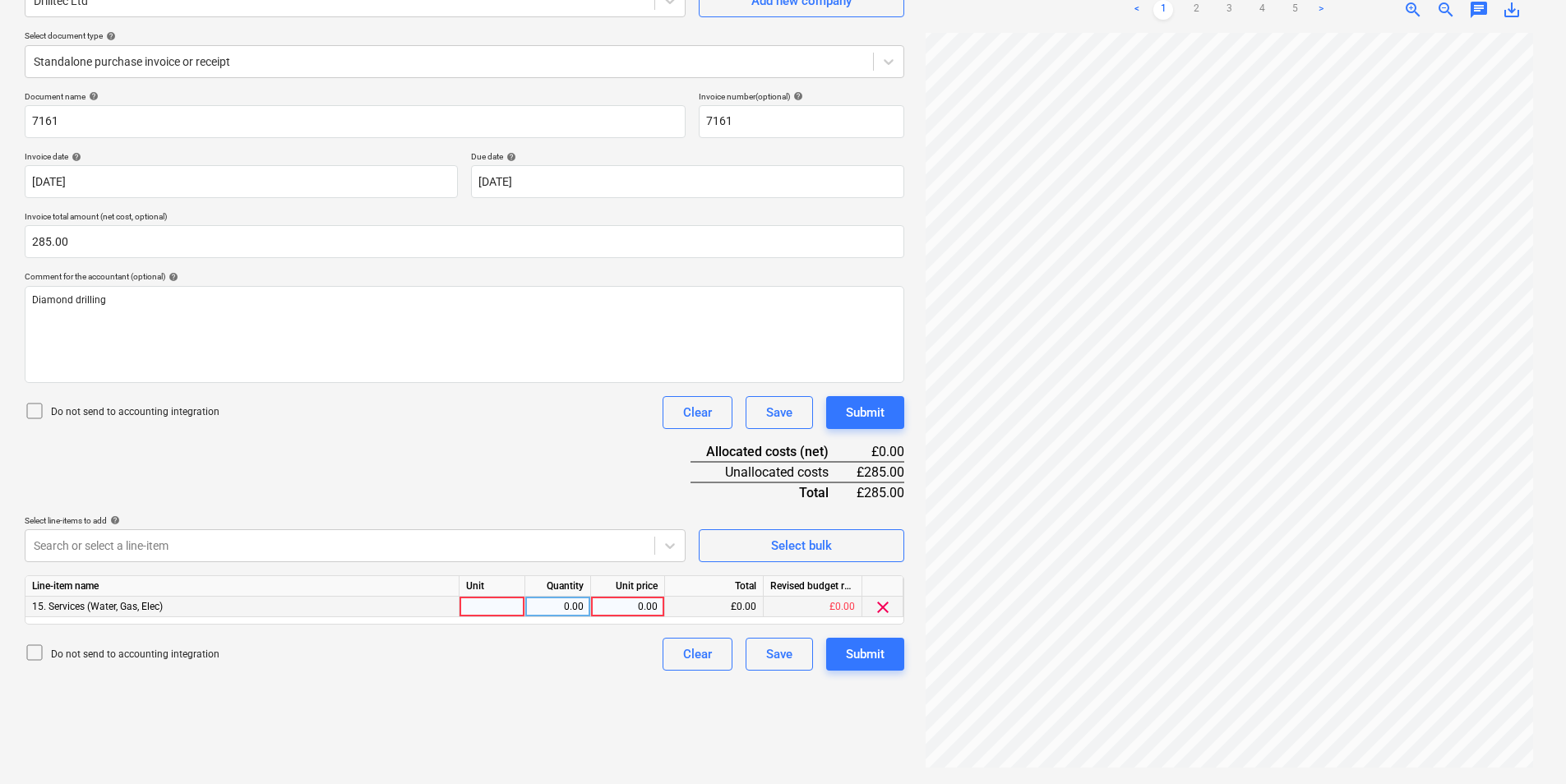
click at [490, 614] on div at bounding box center [493, 607] width 66 height 20
type input "ea"
type input "285"
click at [867, 658] on div "Submit" at bounding box center [865, 654] width 39 height 21
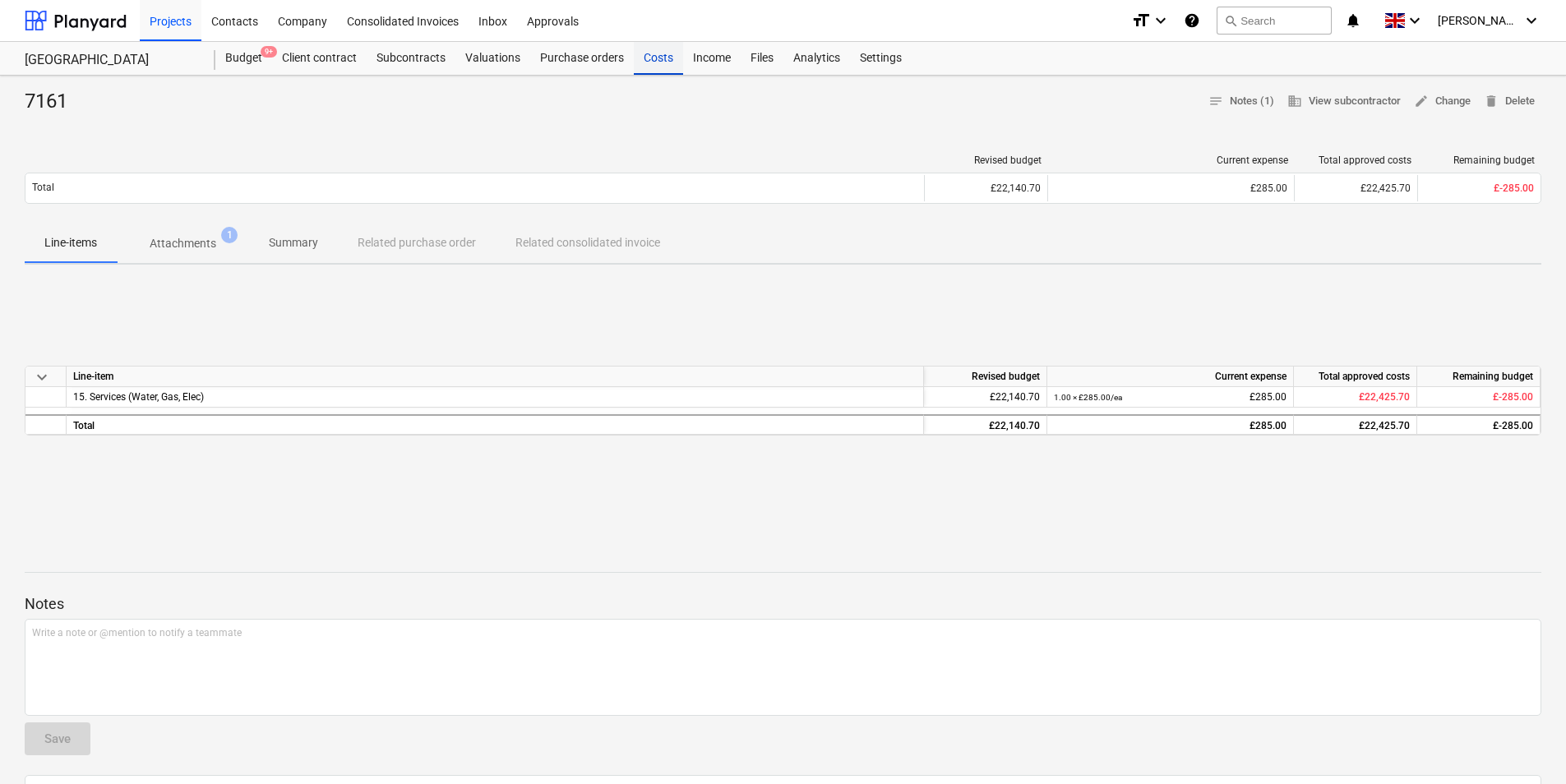
click at [658, 70] on div "Costs" at bounding box center [658, 58] width 50 height 33
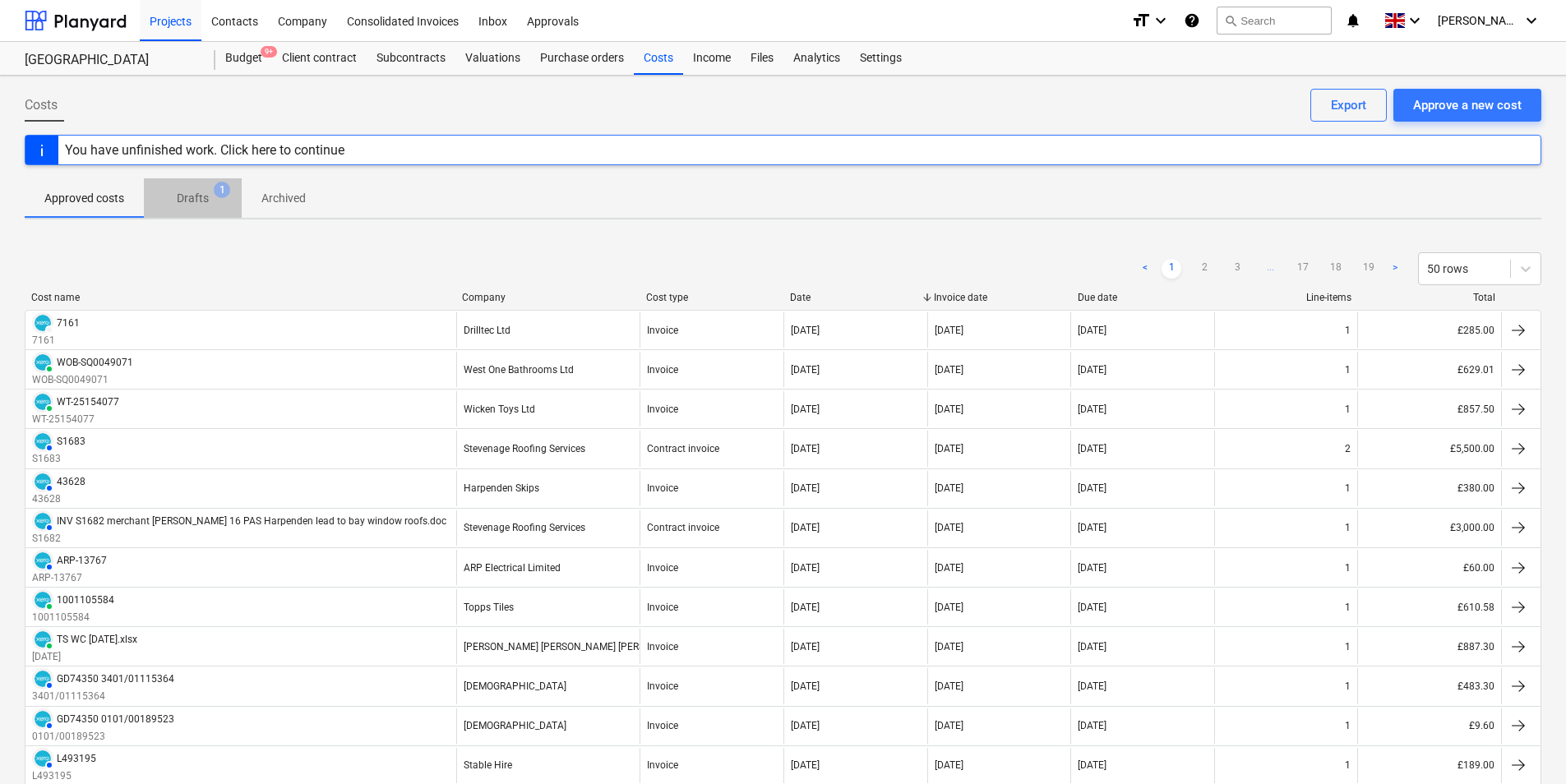
click at [201, 201] on p "Drafts" at bounding box center [192, 198] width 32 height 18
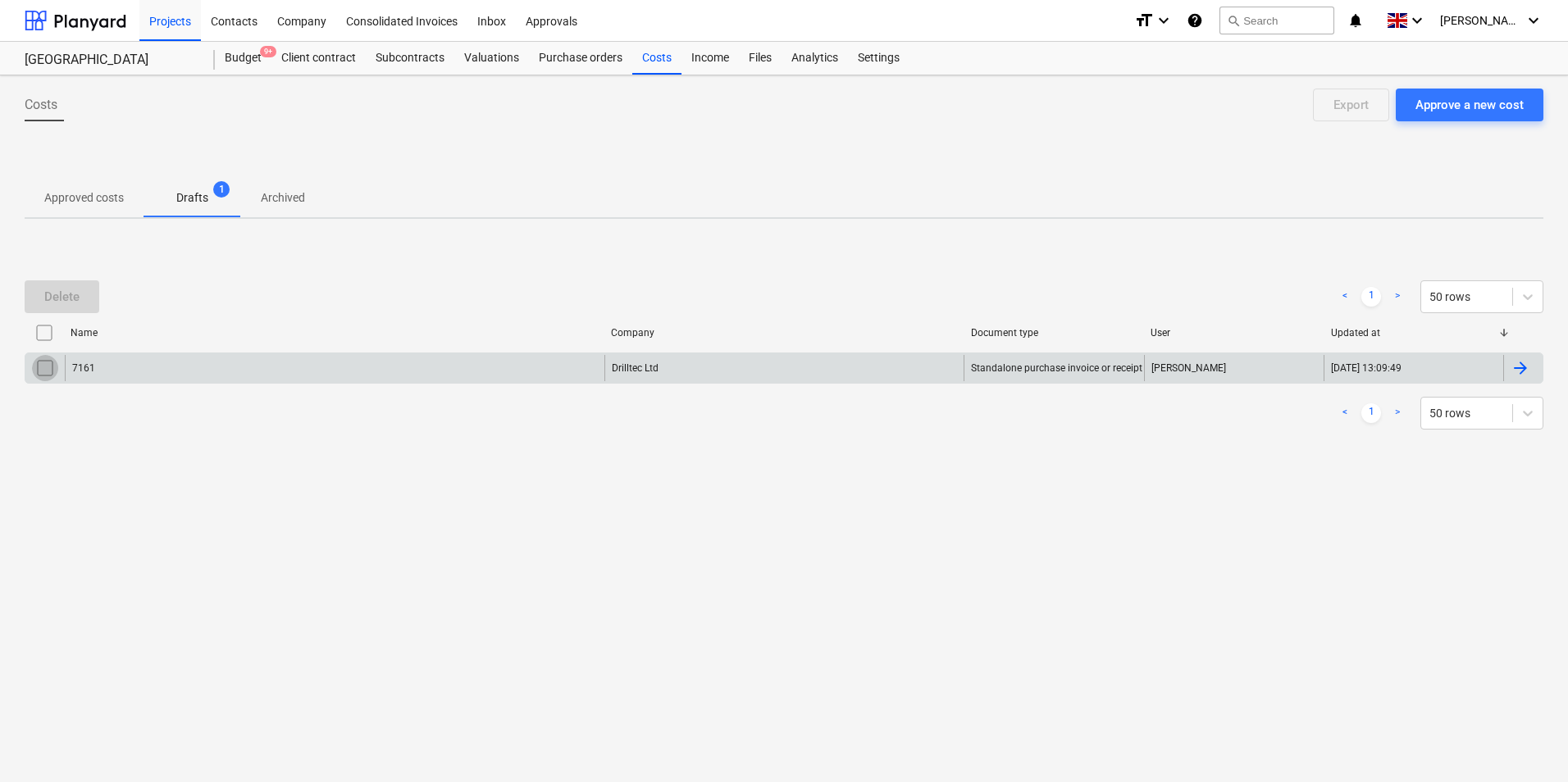
click at [54, 370] on input "checkbox" at bounding box center [44, 367] width 26 height 26
click at [71, 306] on div "Delete" at bounding box center [62, 296] width 35 height 21
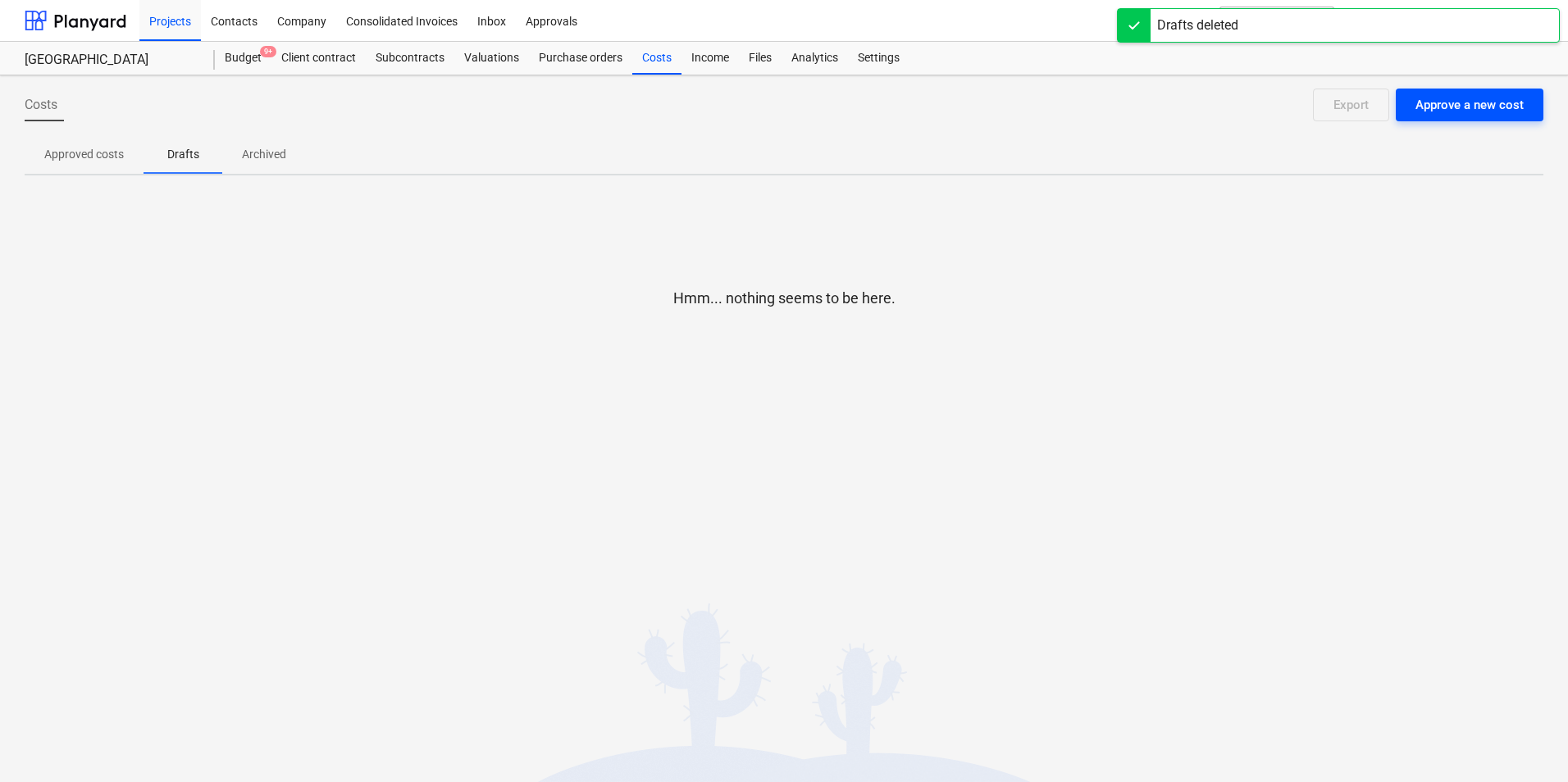
click at [1477, 105] on div "Approve a new cost" at bounding box center [1469, 104] width 108 height 21
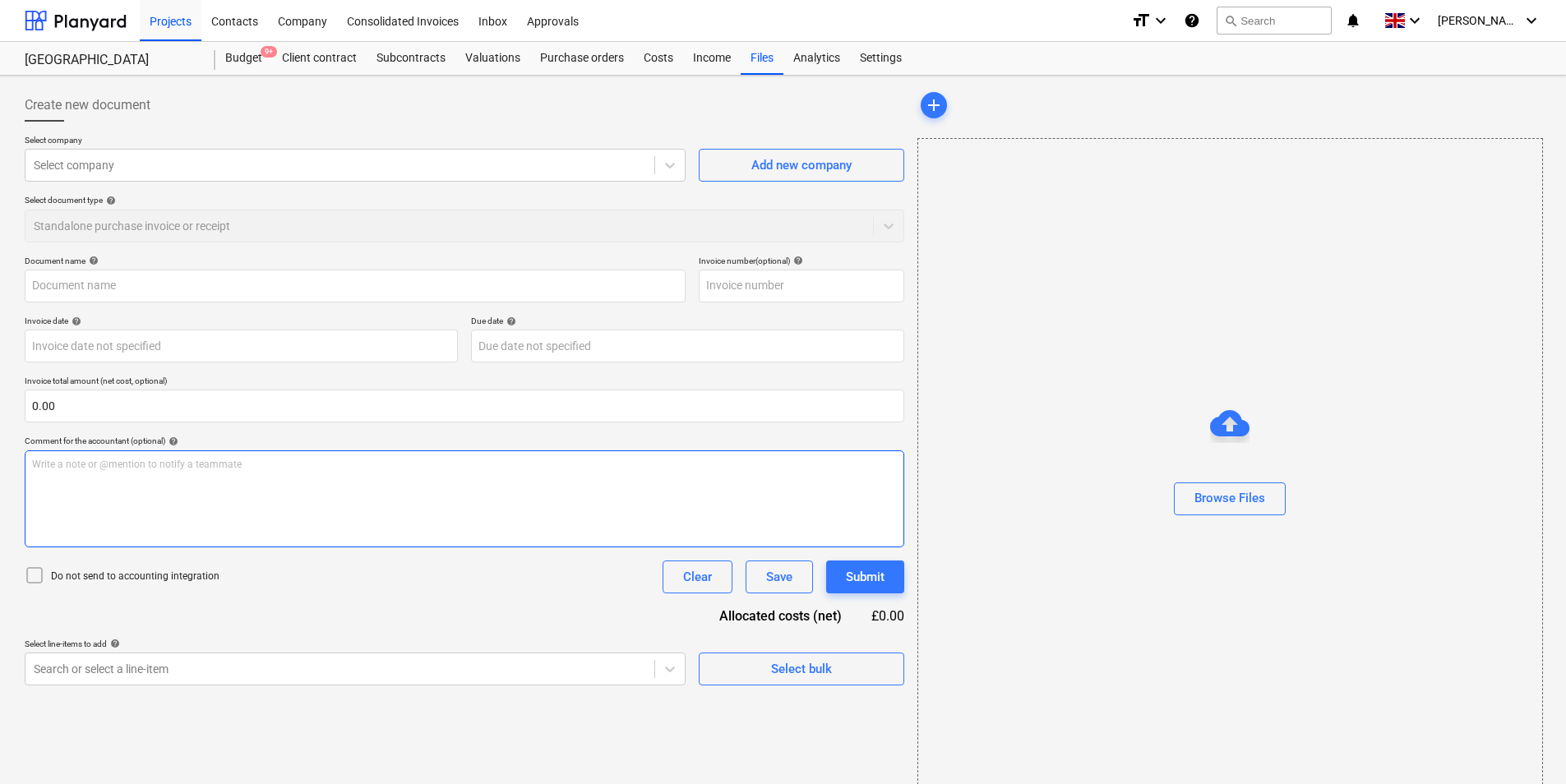
type input "TS WC [DATE].xlsx"
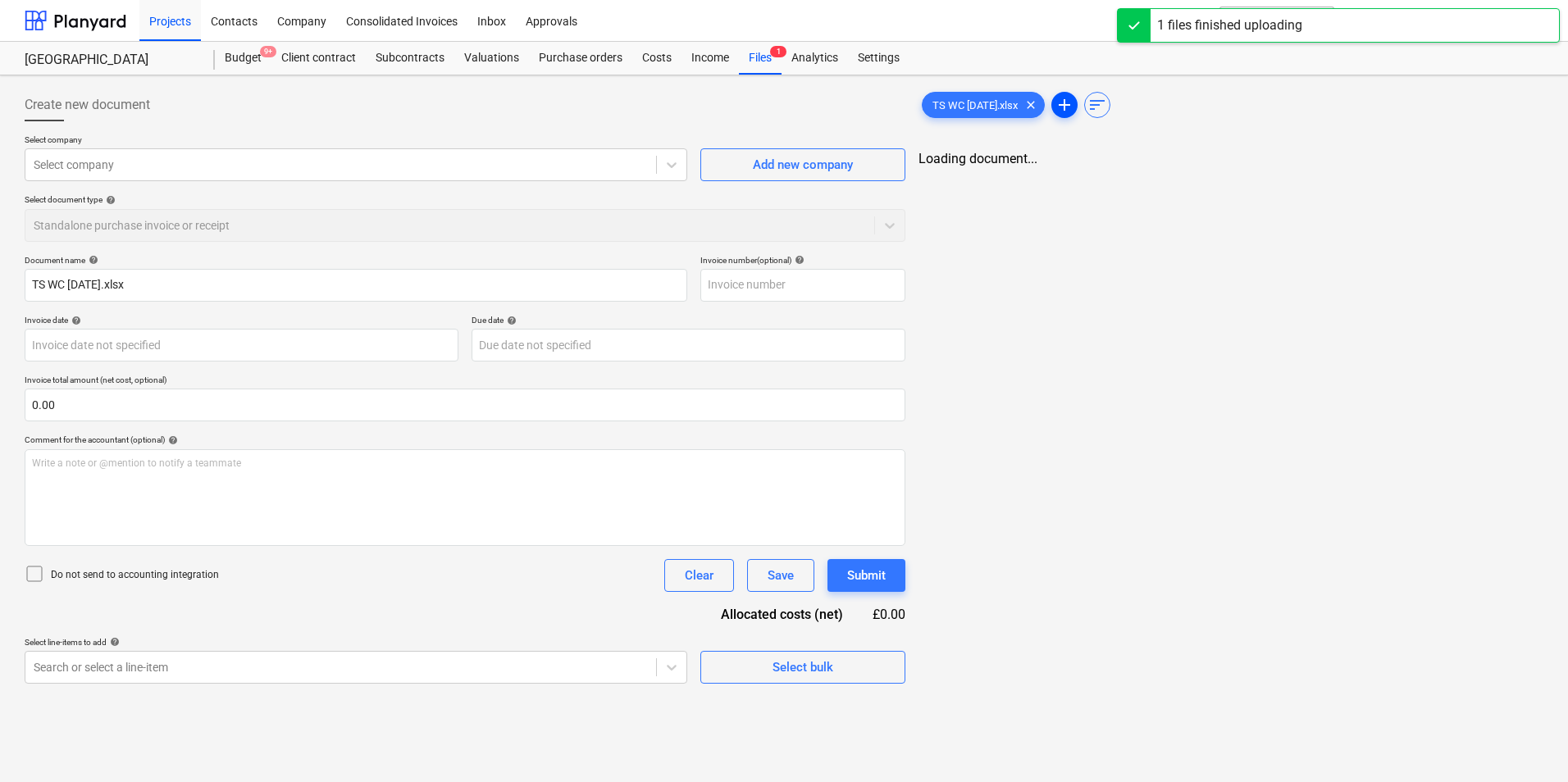
drag, startPoint x: 1063, startPoint y: 106, endPoint x: 1052, endPoint y: 104, distance: 11.2
click at [1055, 104] on span "add" at bounding box center [1064, 104] width 19 height 19
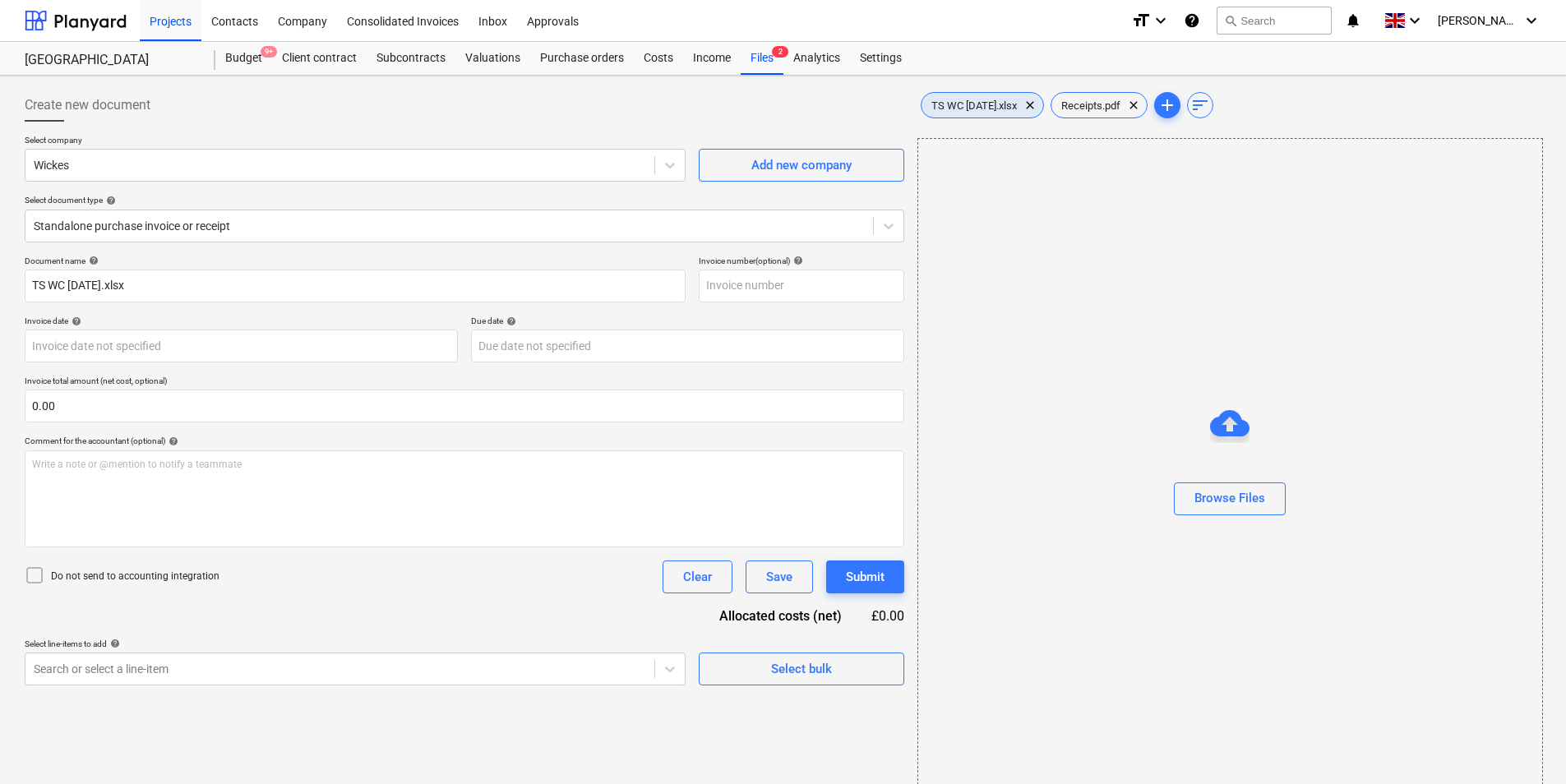
click at [941, 97] on div "TS WC [DATE].xlsx clear" at bounding box center [982, 105] width 124 height 26
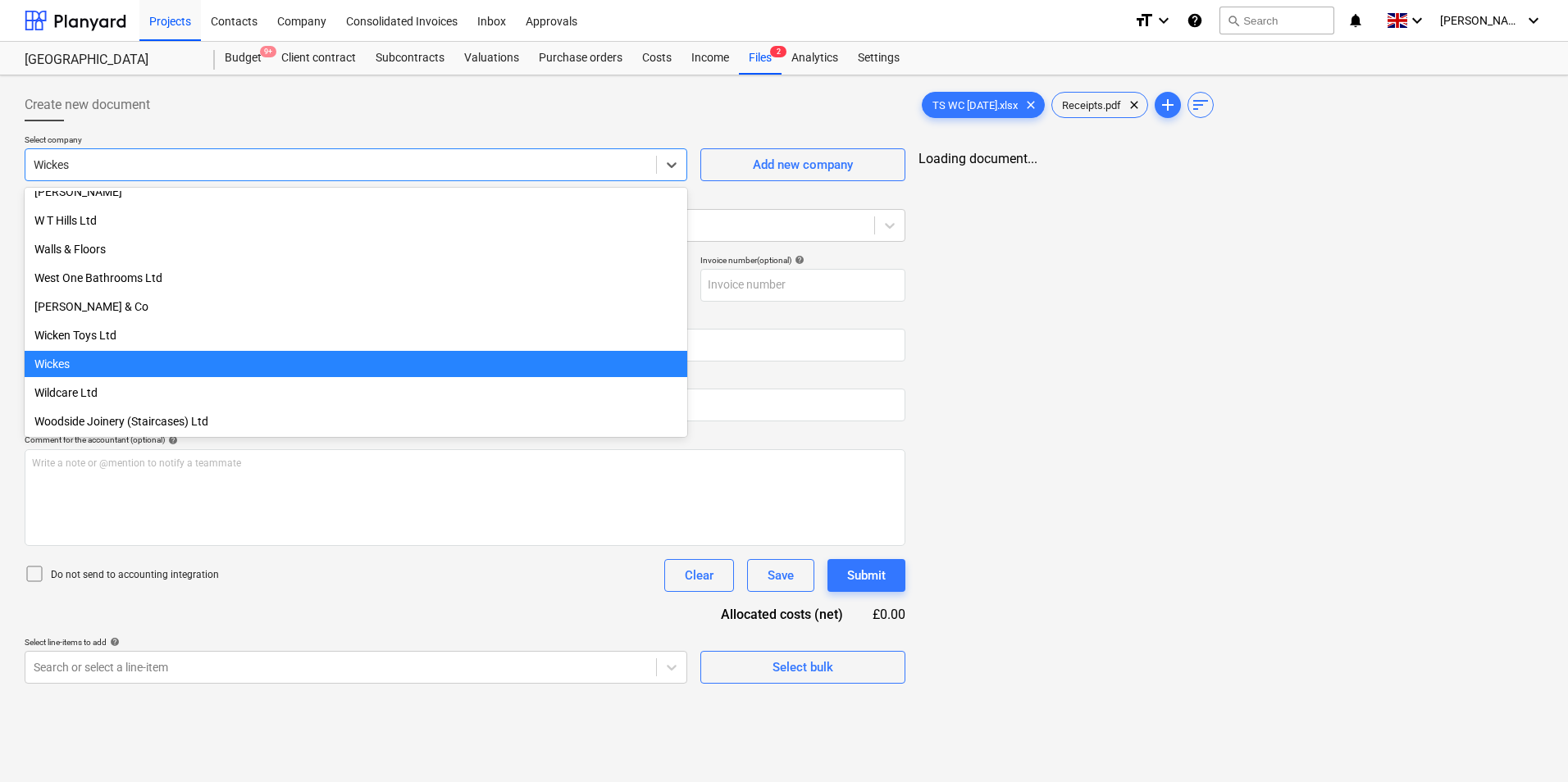
click at [119, 163] on div at bounding box center [340, 165] width 614 height 17
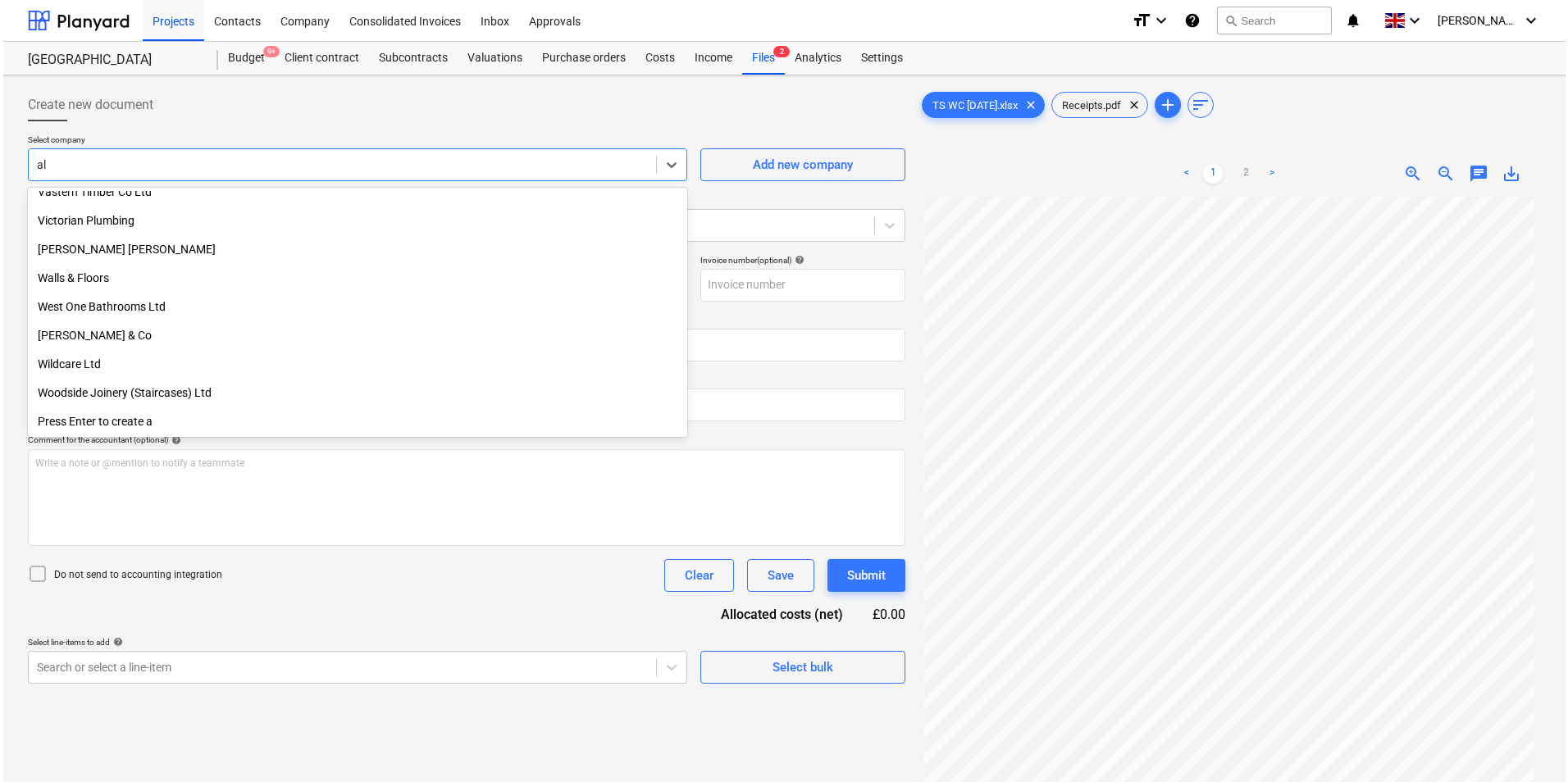
scroll to position [644, 0]
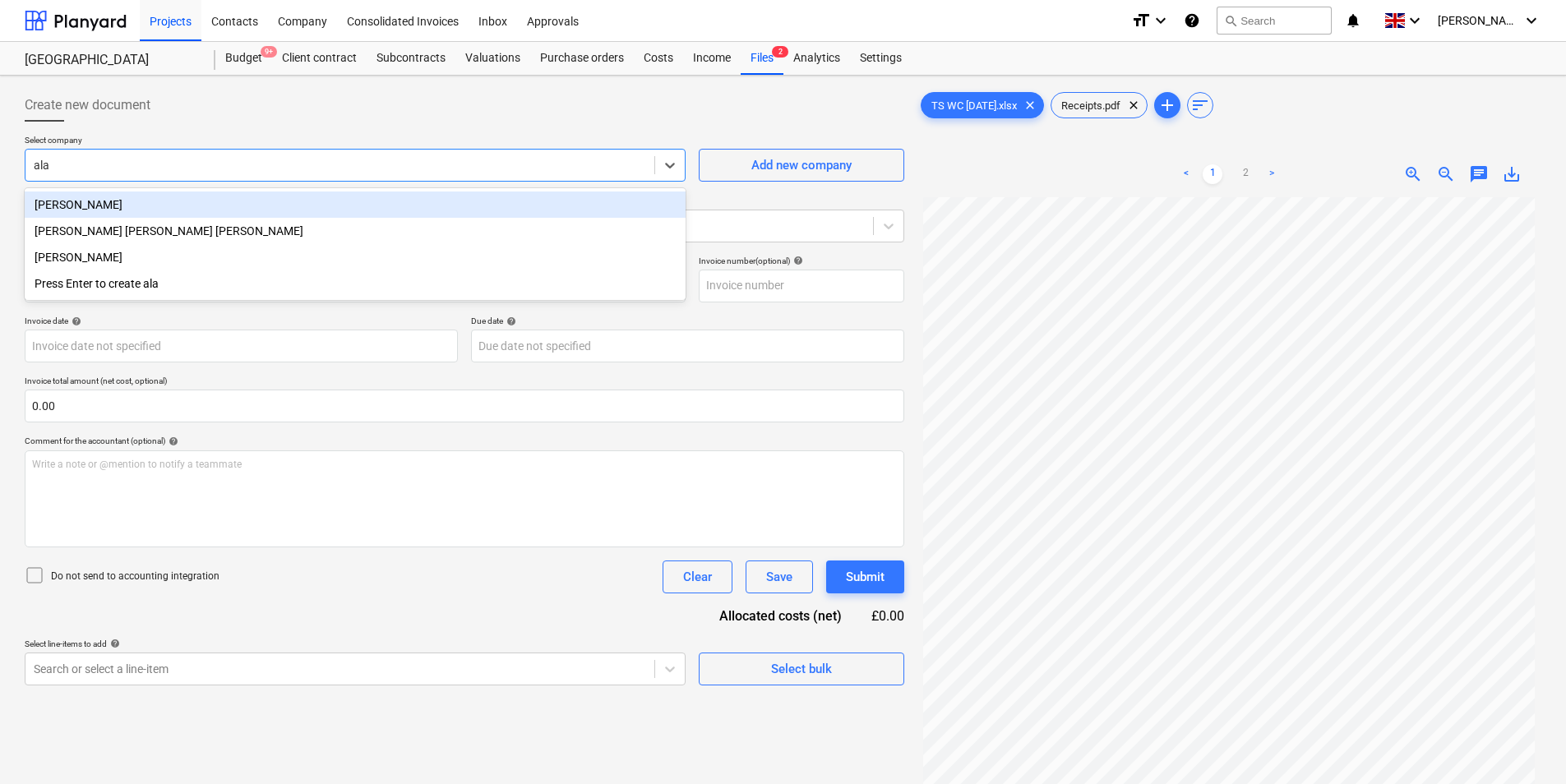
type input "[PERSON_NAME]"
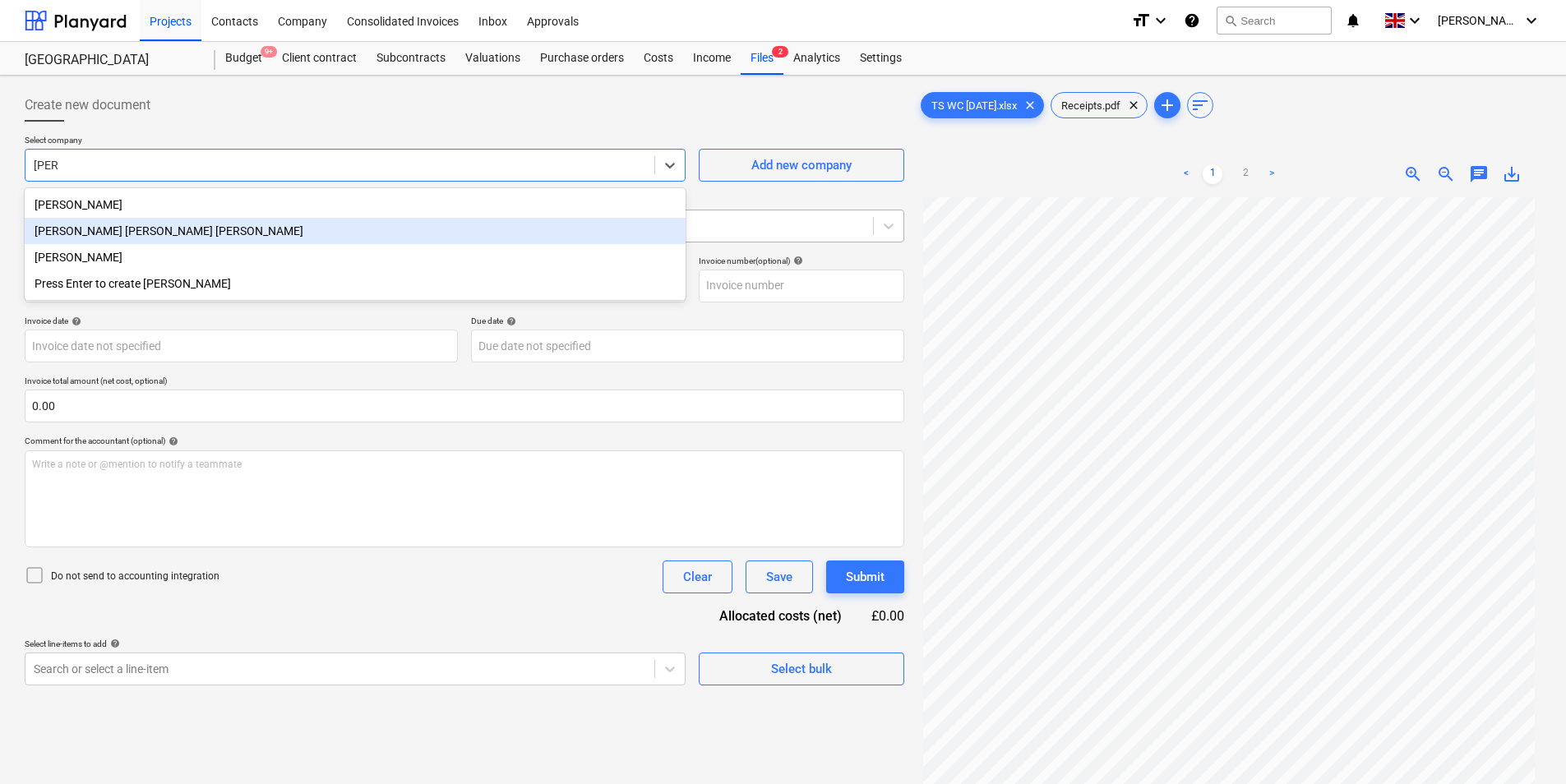
click at [128, 237] on div "[PERSON_NAME] [PERSON_NAME] [PERSON_NAME]" at bounding box center [355, 230] width 661 height 26
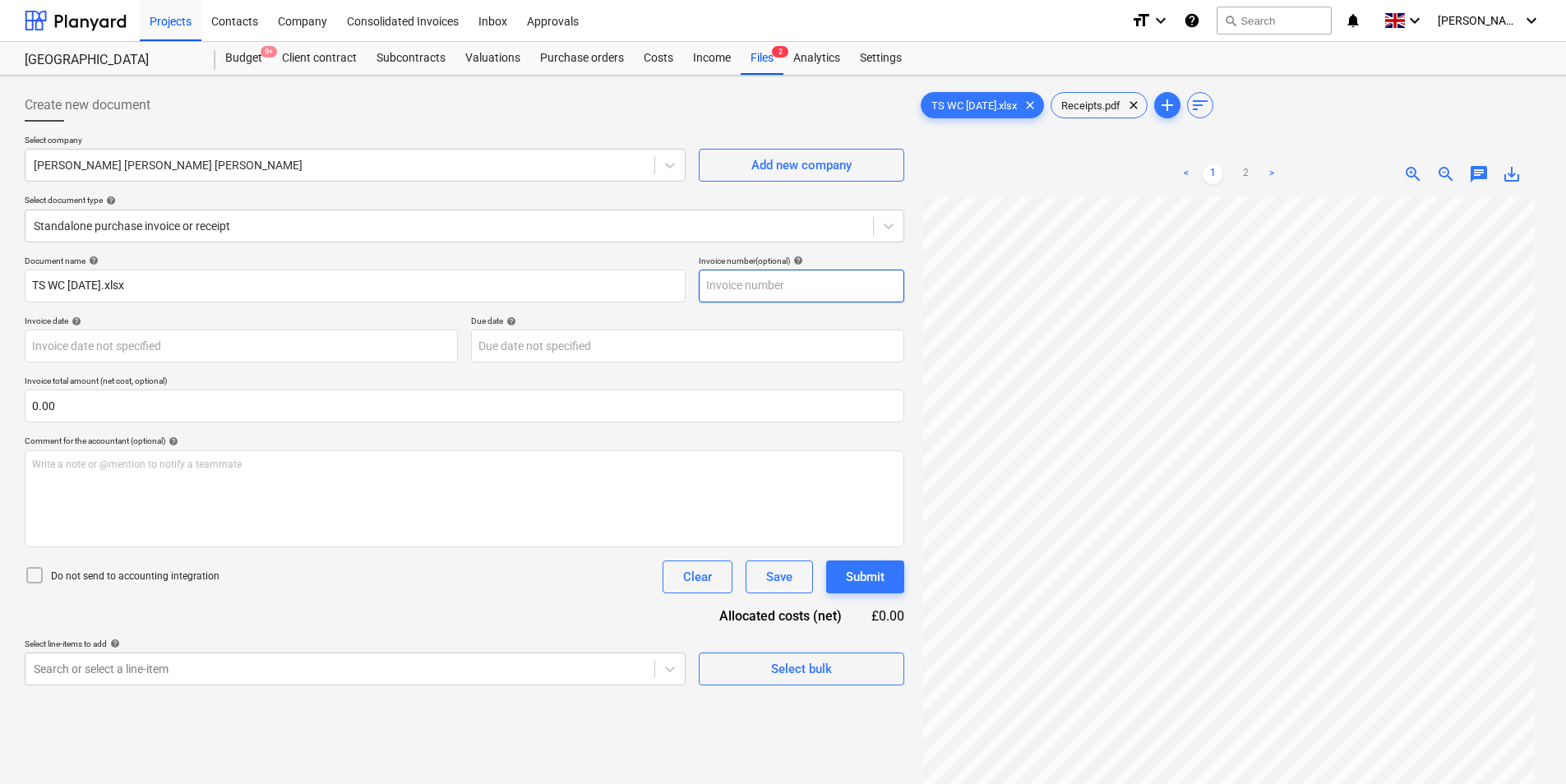
click at [750, 288] on input "text" at bounding box center [801, 286] width 205 height 33
type input "[DATE]"
click at [82, 348] on body "Projects Contacts Company Consolidated Invoices Inbox Approvals format_size key…" at bounding box center [783, 392] width 1566 height 784
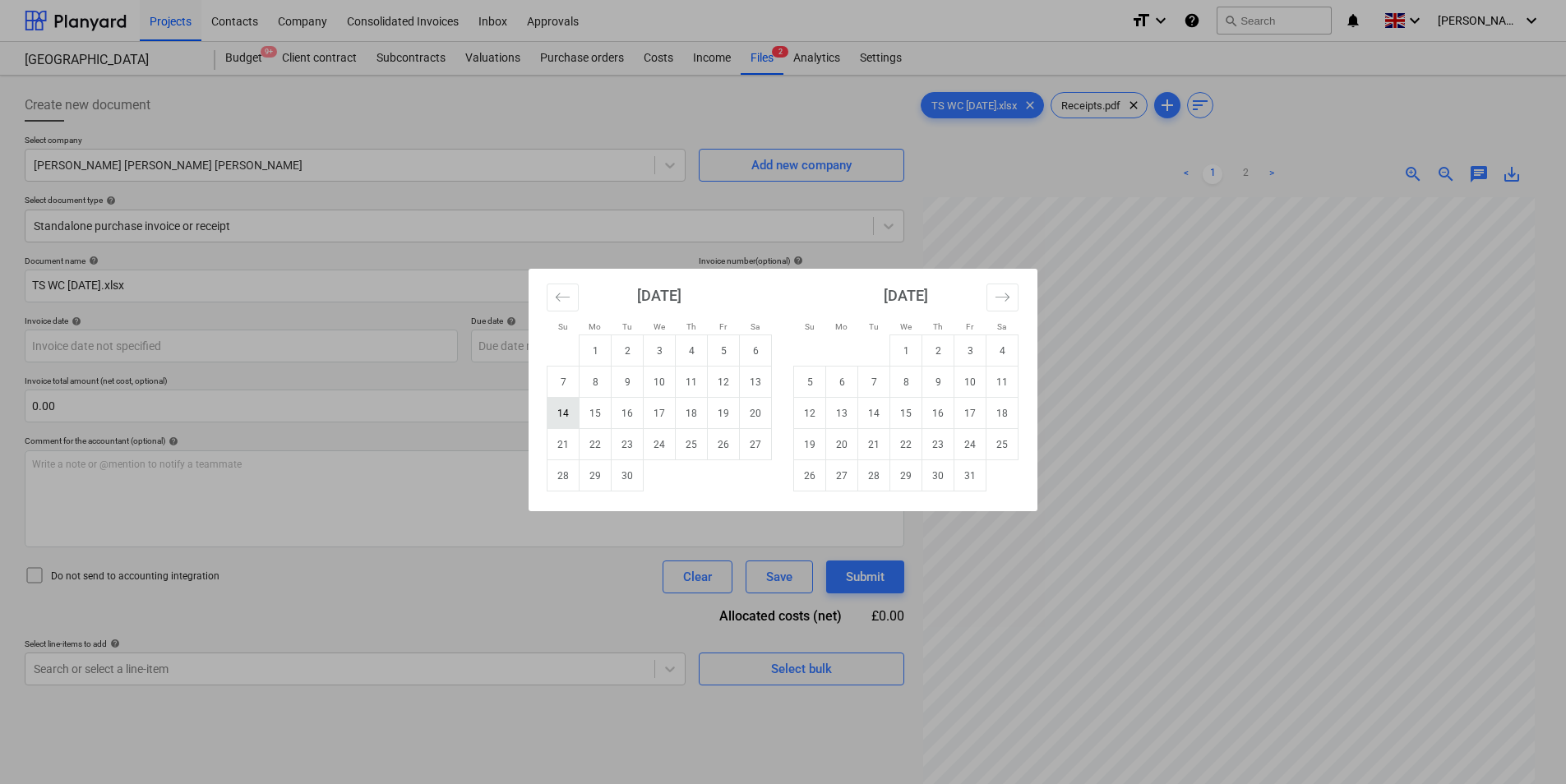
click at [561, 417] on td "14" at bounding box center [563, 413] width 32 height 31
type input "[DATE]"
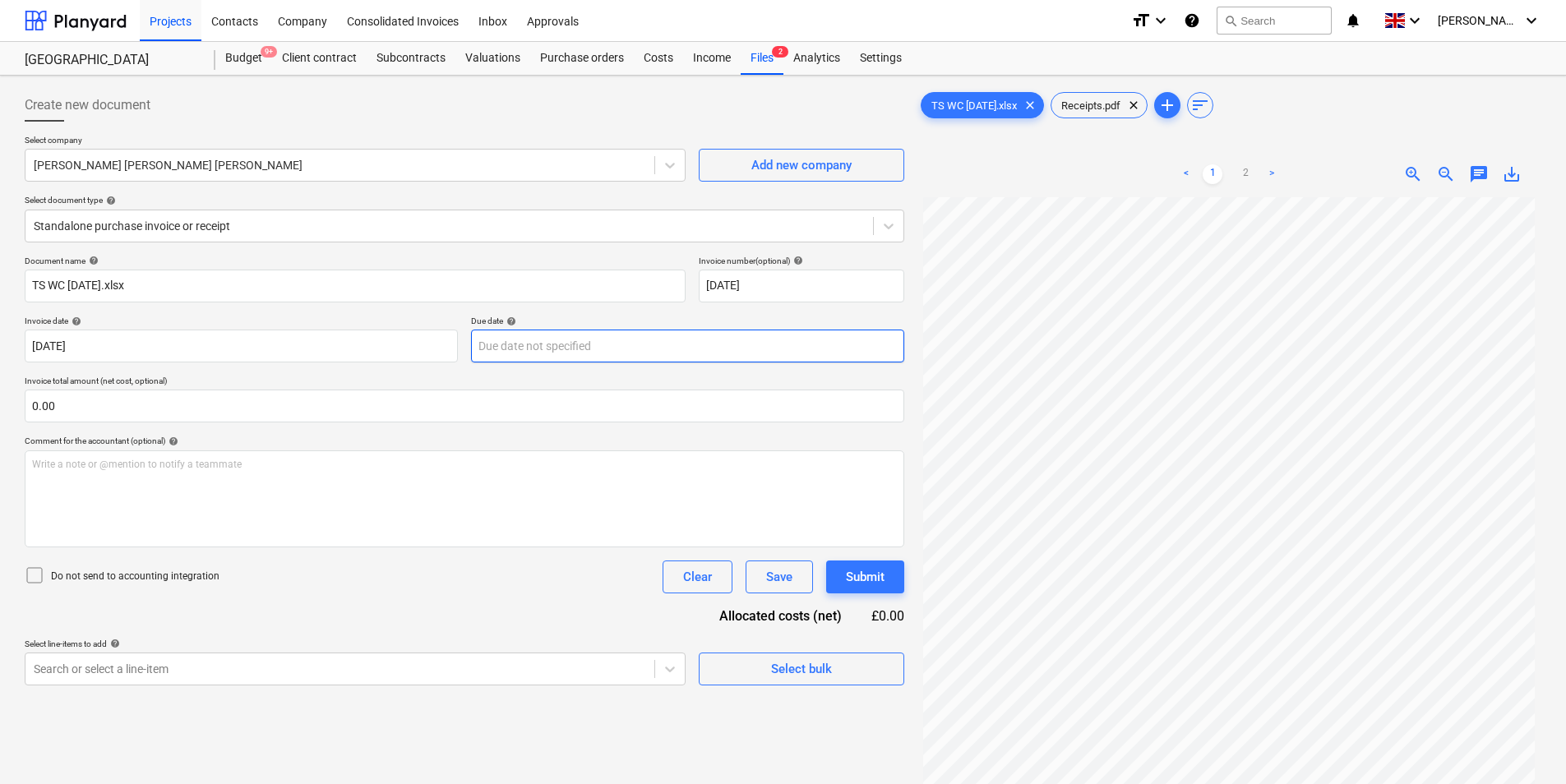
click at [540, 349] on body "Projects Contacts Company Consolidated Invoices Inbox Approvals format_size key…" at bounding box center [783, 392] width 1566 height 784
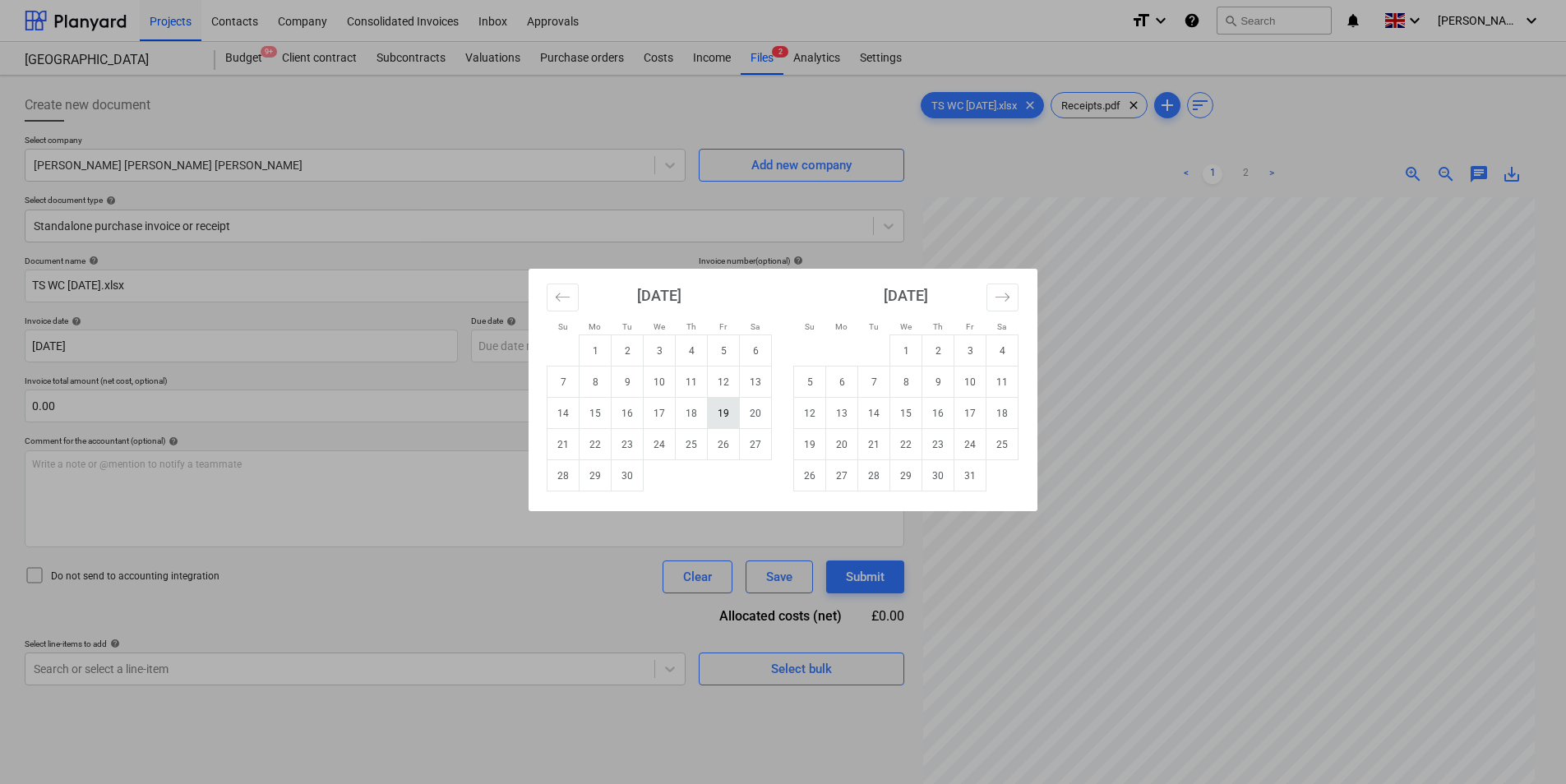
click at [720, 420] on td "19" at bounding box center [724, 413] width 32 height 31
type input "[DATE]"
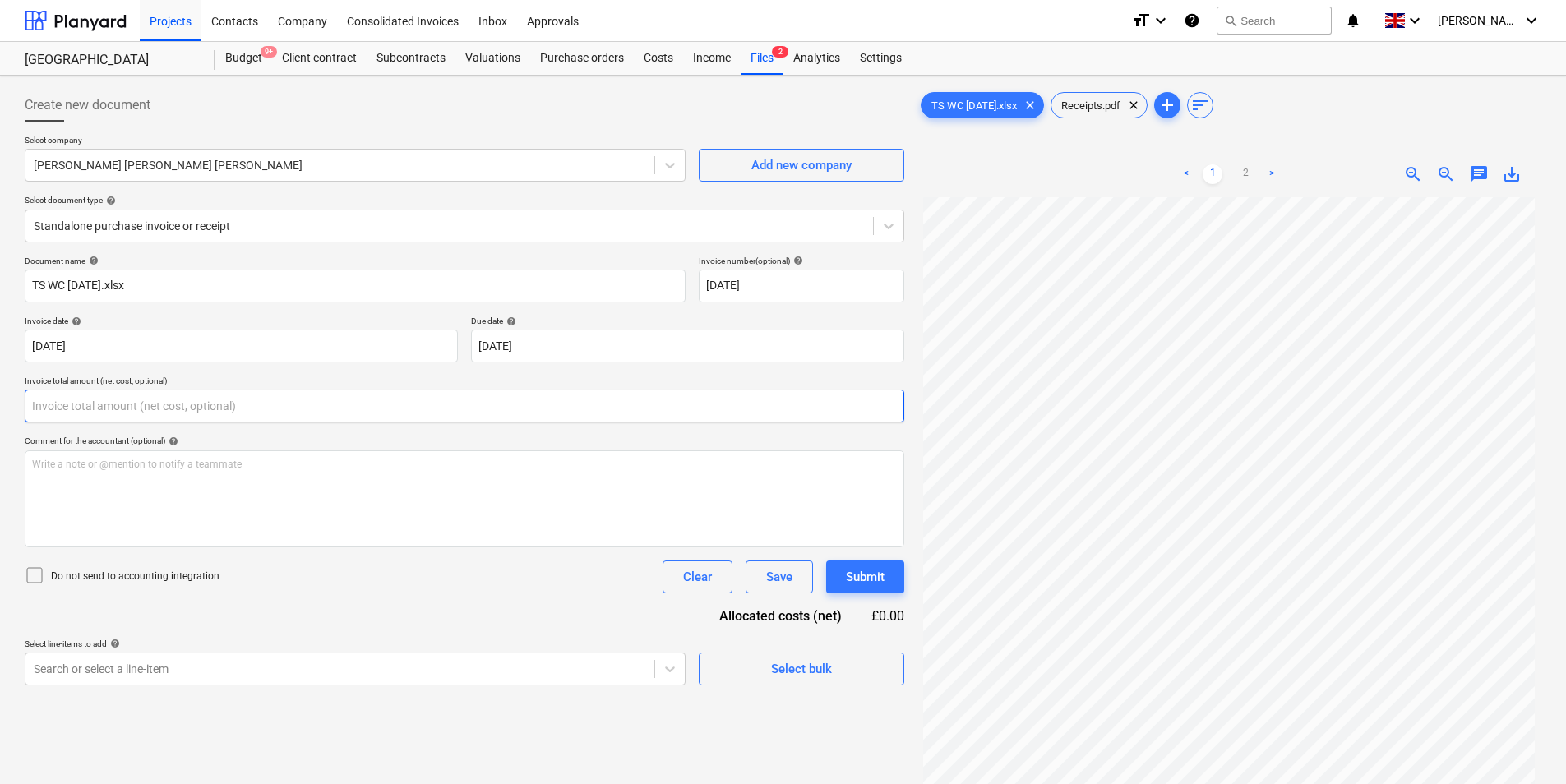
click at [156, 413] on input "text" at bounding box center [464, 406] width 879 height 33
type input "0.00"
click at [115, 408] on input "text" at bounding box center [464, 406] width 879 height 33
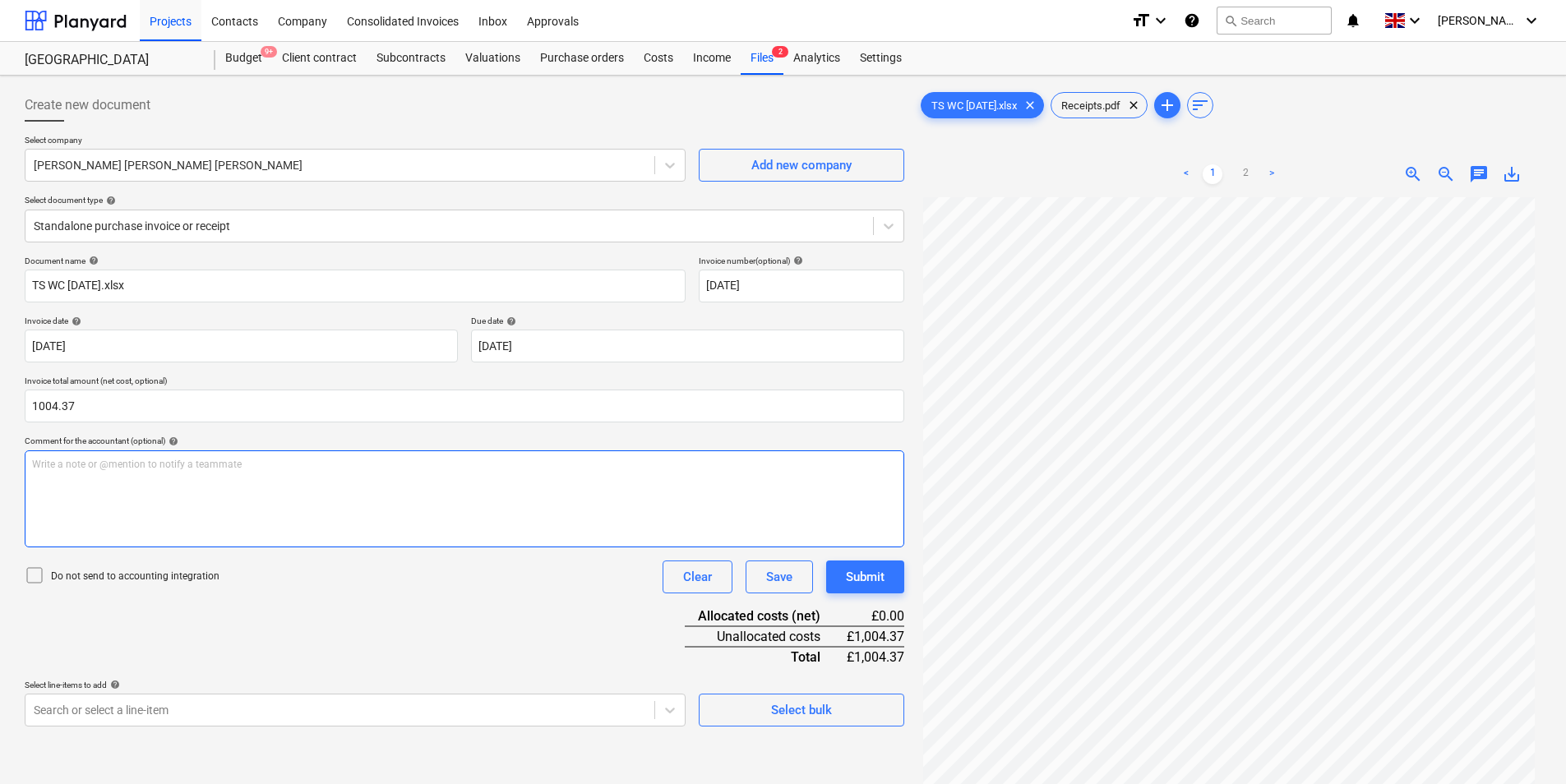
type input "1,004.37"
click at [359, 510] on div "Write a note or @mention to notify a teammate [PERSON_NAME]" at bounding box center [464, 498] width 879 height 97
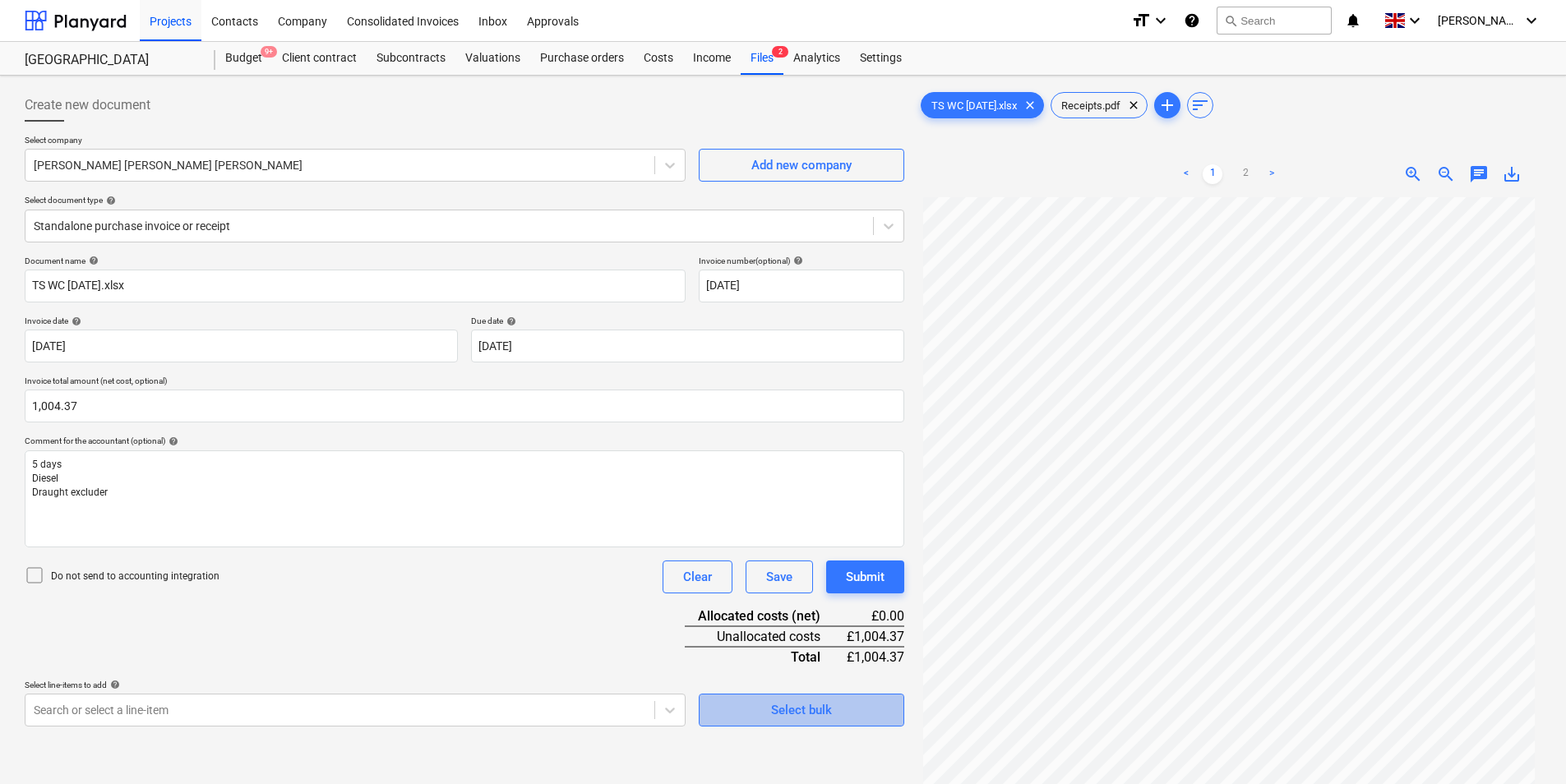
click at [815, 708] on div "Select bulk" at bounding box center [801, 709] width 61 height 21
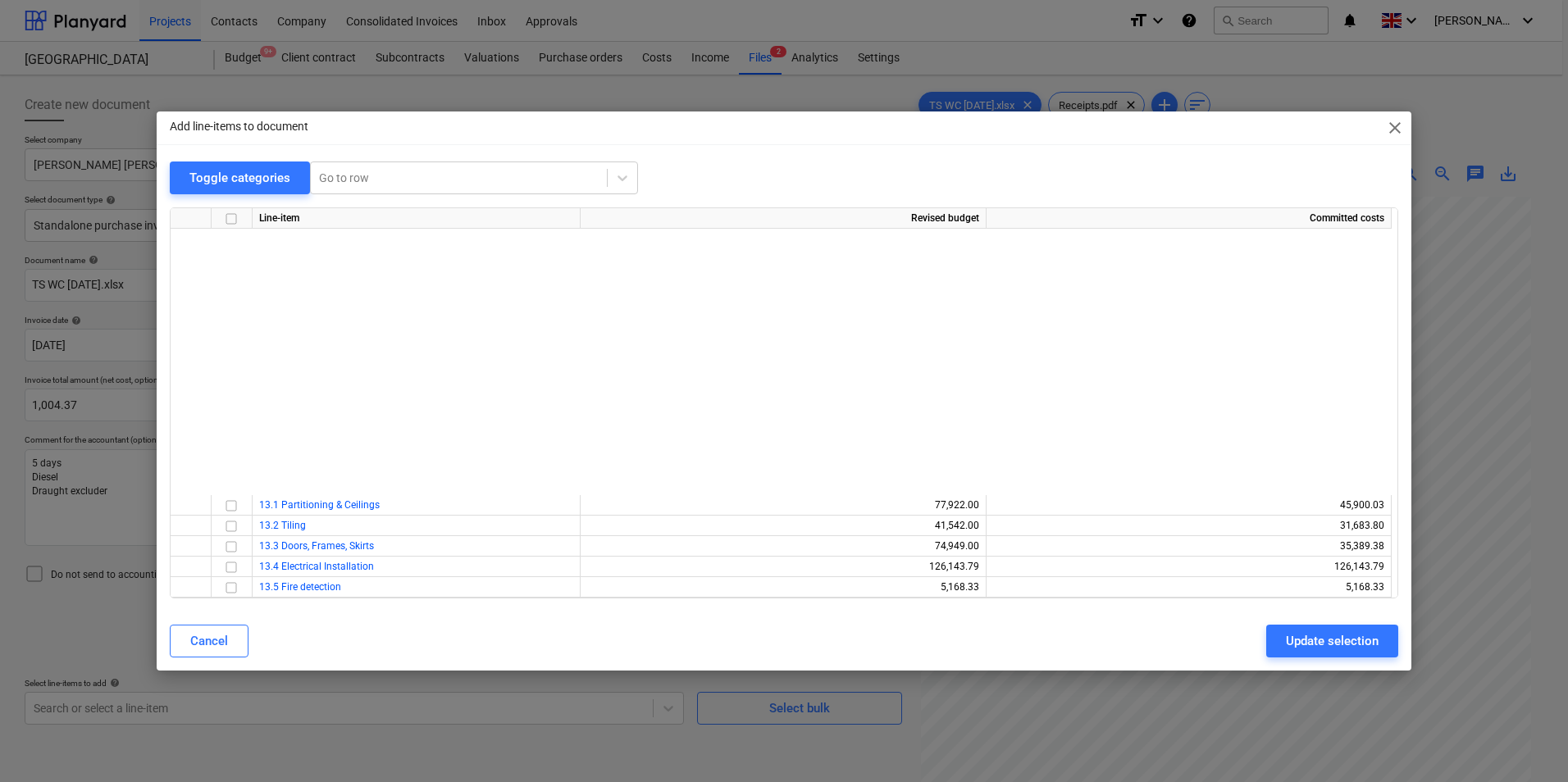
scroll to position [390, 0]
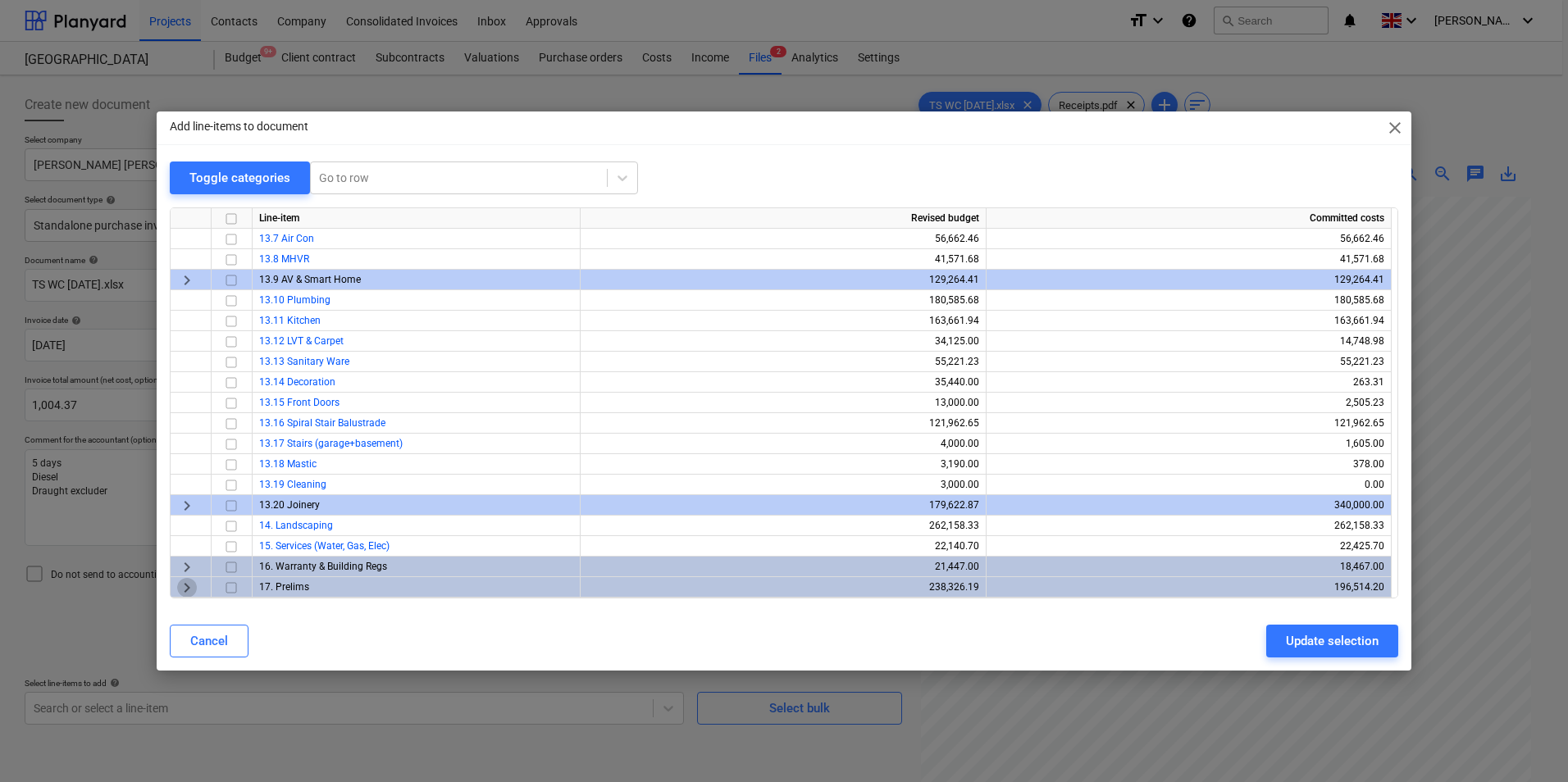
click at [185, 590] on span "keyboard_arrow_right" at bounding box center [186, 587] width 19 height 19
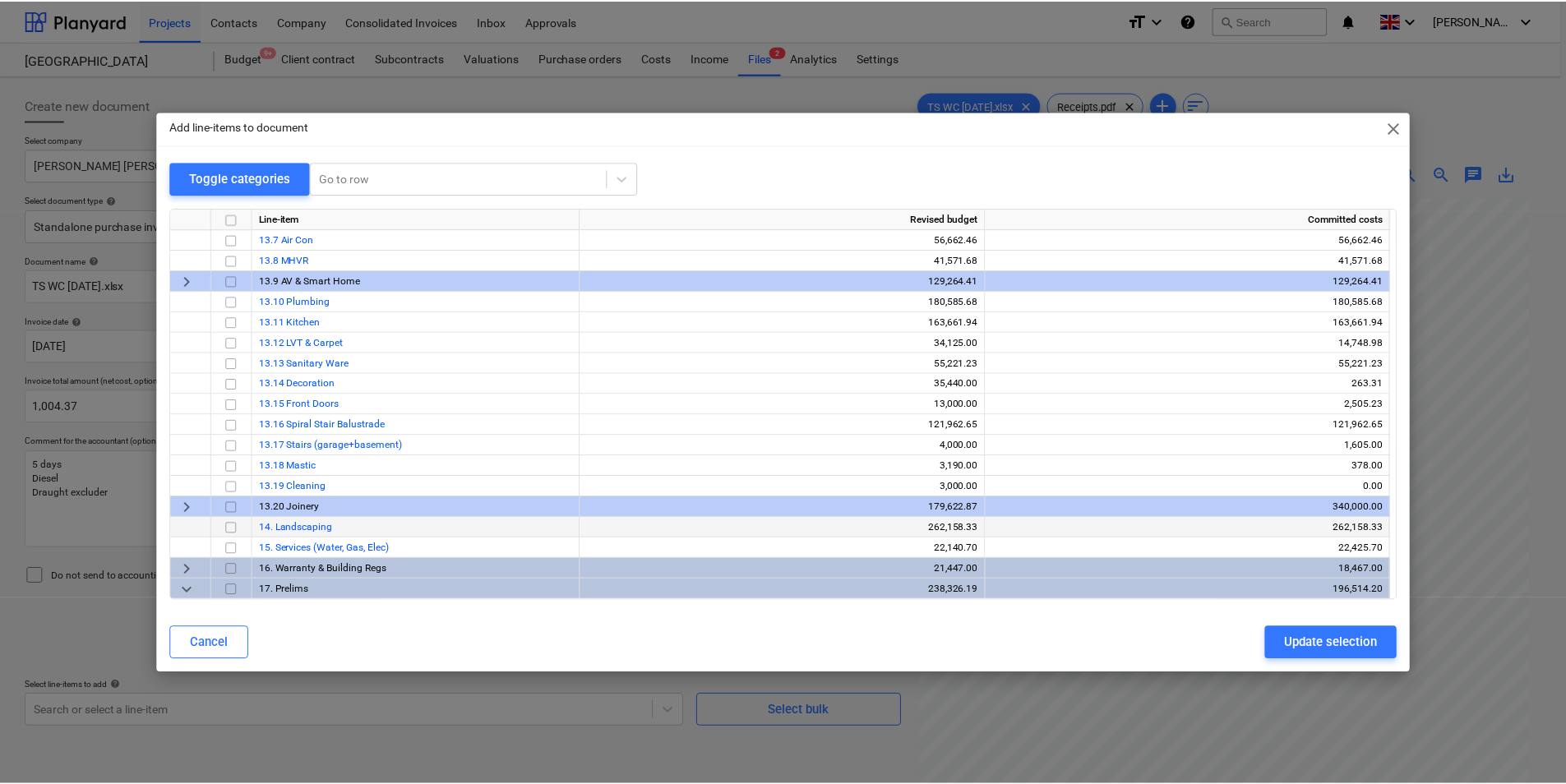
scroll to position [534, 0]
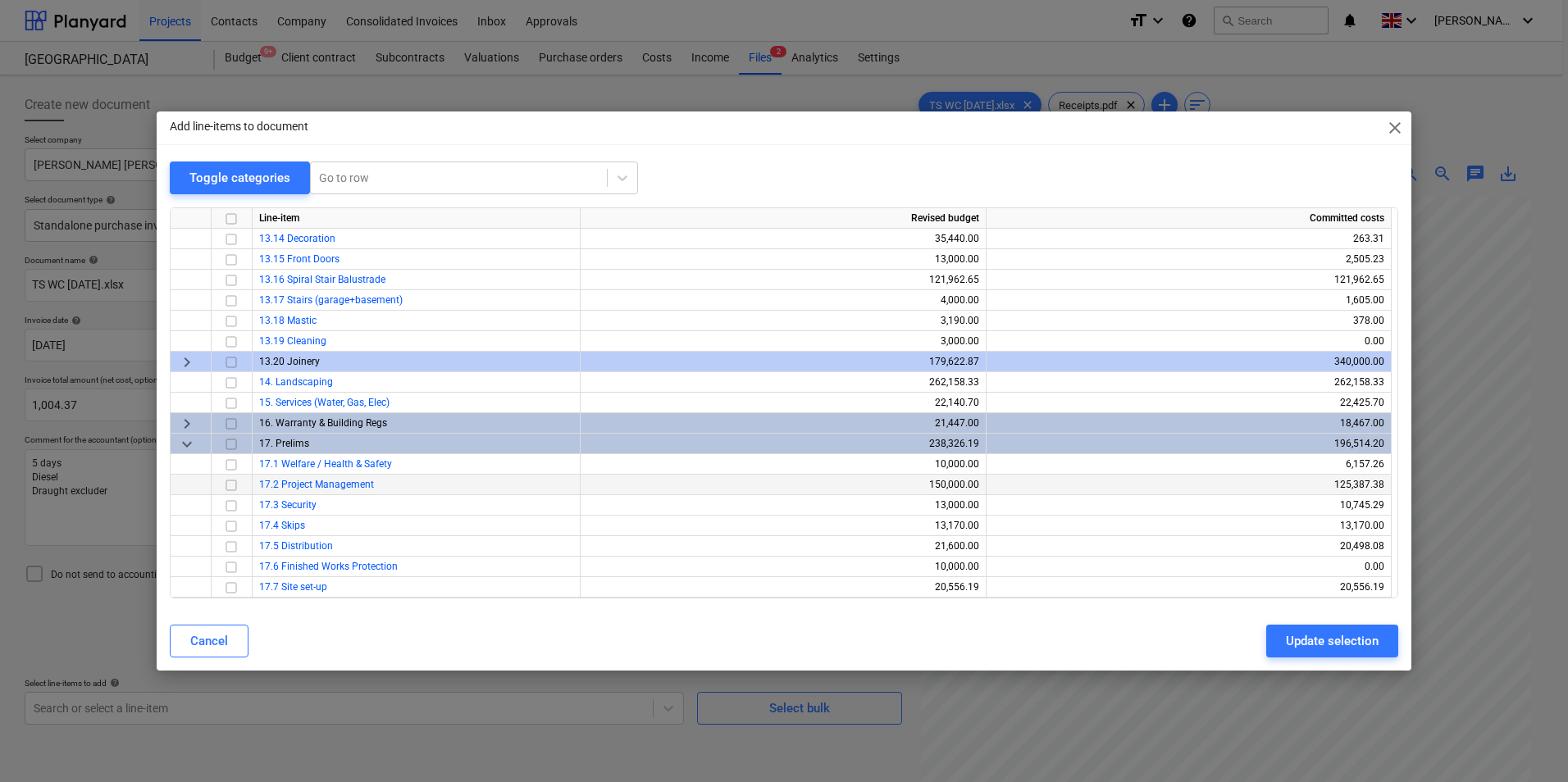
click at [230, 484] on input "checkbox" at bounding box center [231, 484] width 19 height 19
click at [234, 546] on input "checkbox" at bounding box center [231, 546] width 19 height 19
drag, startPoint x: 228, startPoint y: 586, endPoint x: 247, endPoint y: 583, distance: 19.2
click at [231, 586] on input "checkbox" at bounding box center [231, 587] width 19 height 19
click at [1335, 634] on div "Update selection" at bounding box center [1332, 640] width 93 height 21
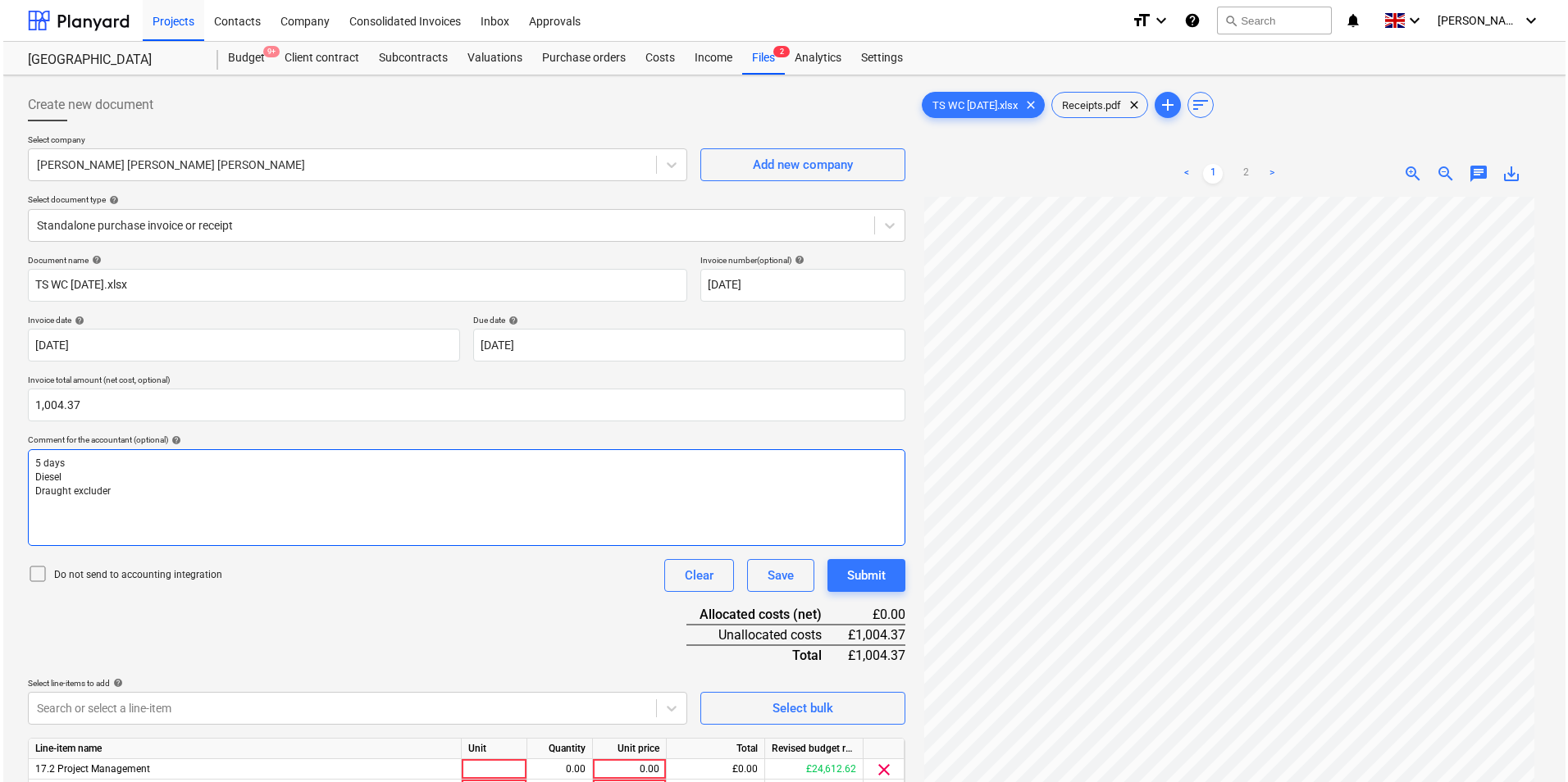
scroll to position [164, 0]
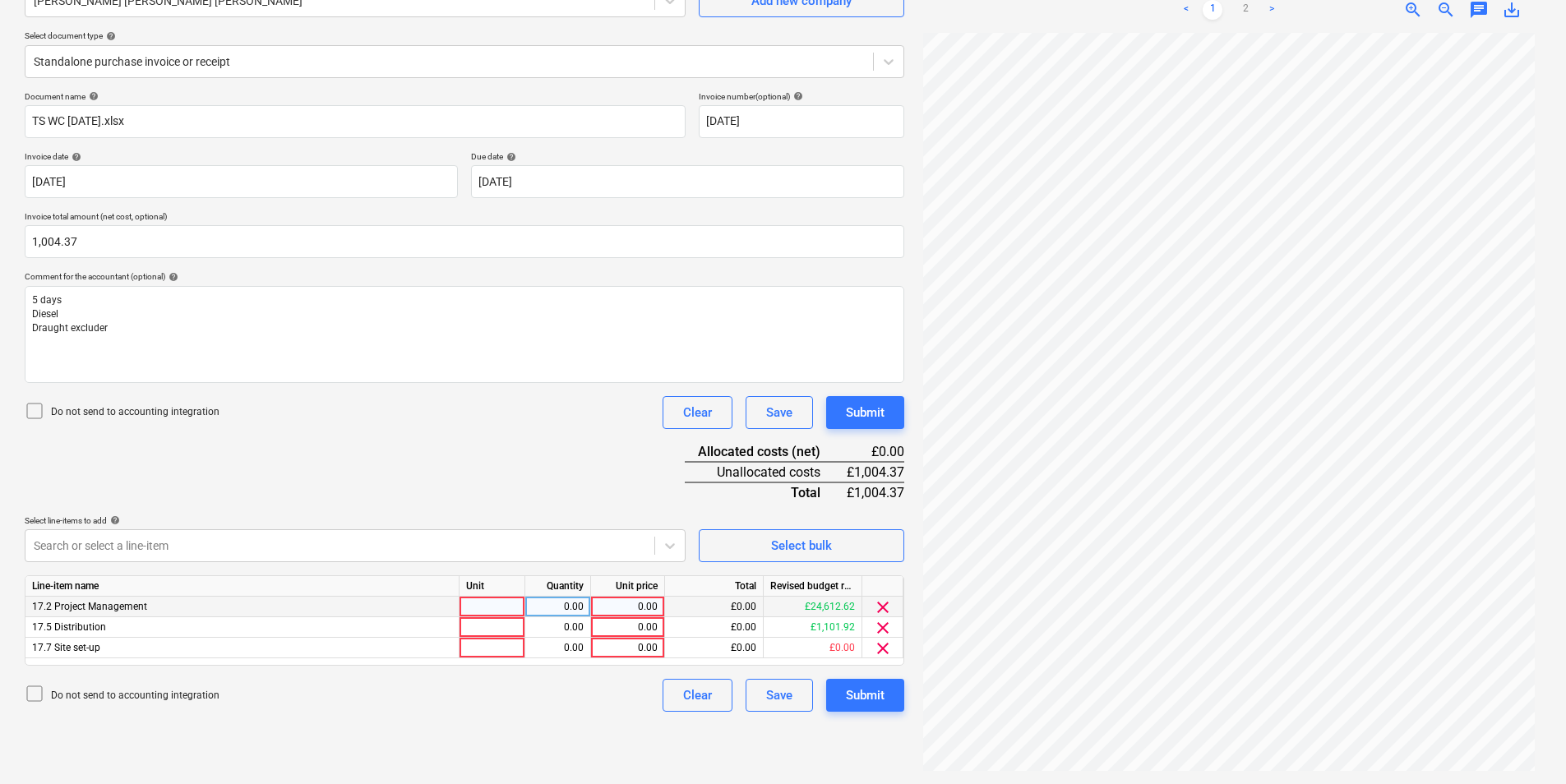
click at [496, 605] on div at bounding box center [493, 607] width 66 height 20
type input "ea"
type input "5"
type input "190"
click at [491, 633] on div at bounding box center [493, 627] width 66 height 20
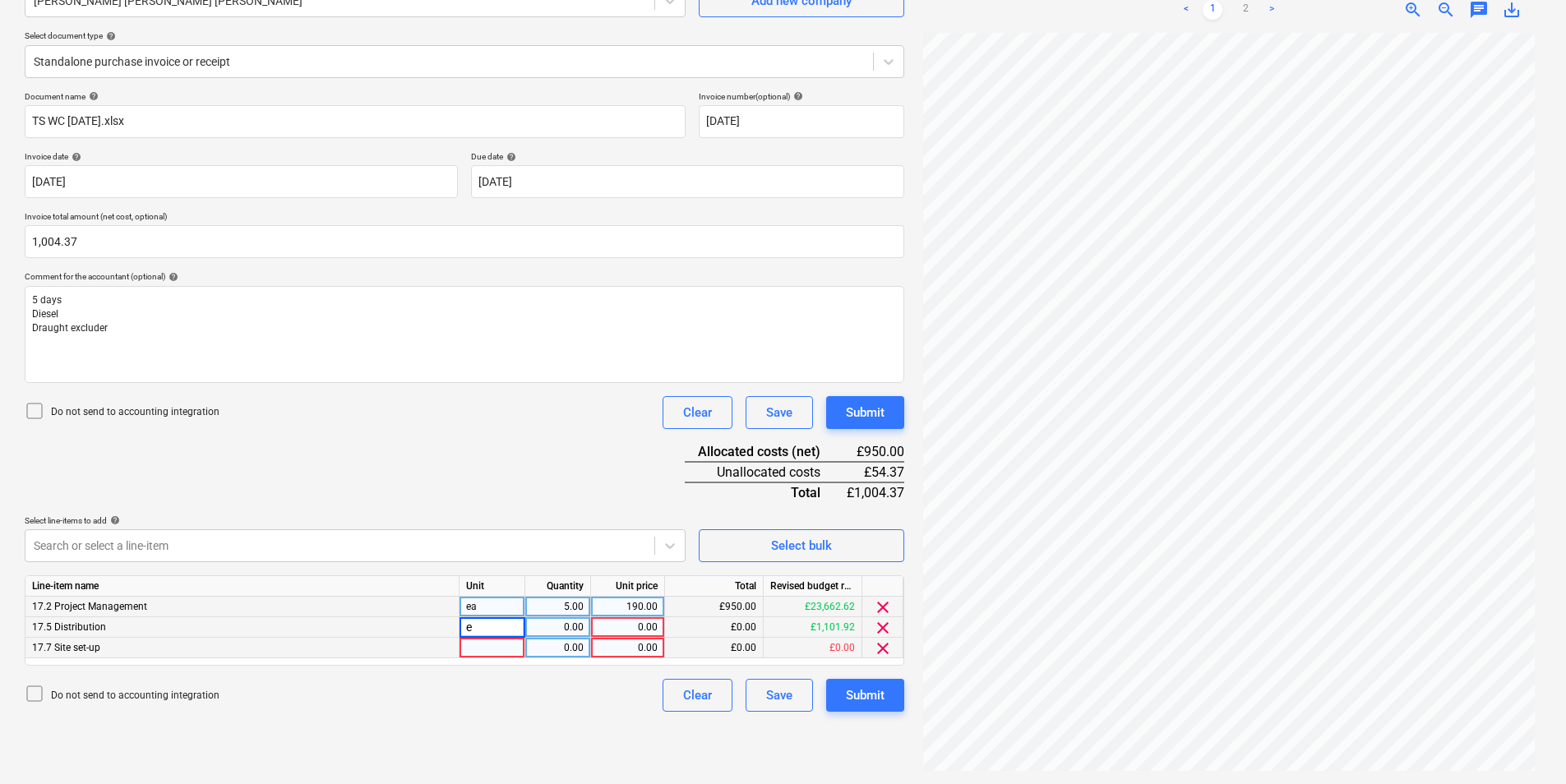
type input "ea"
type input "38.95"
click at [494, 650] on div at bounding box center [493, 648] width 66 height 20
type input "ea"
type input "15.42"
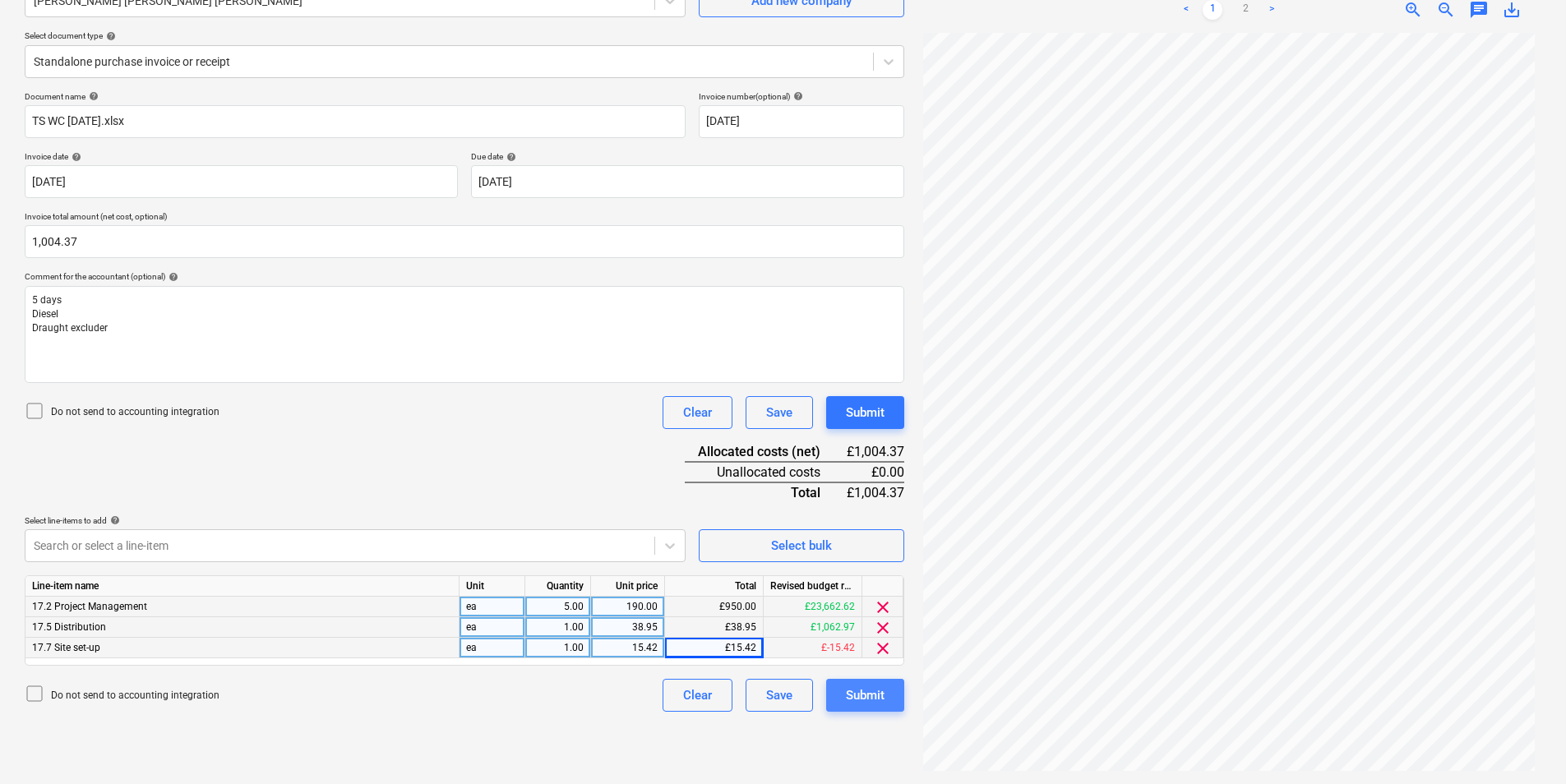
click at [880, 702] on div "Submit" at bounding box center [865, 695] width 39 height 21
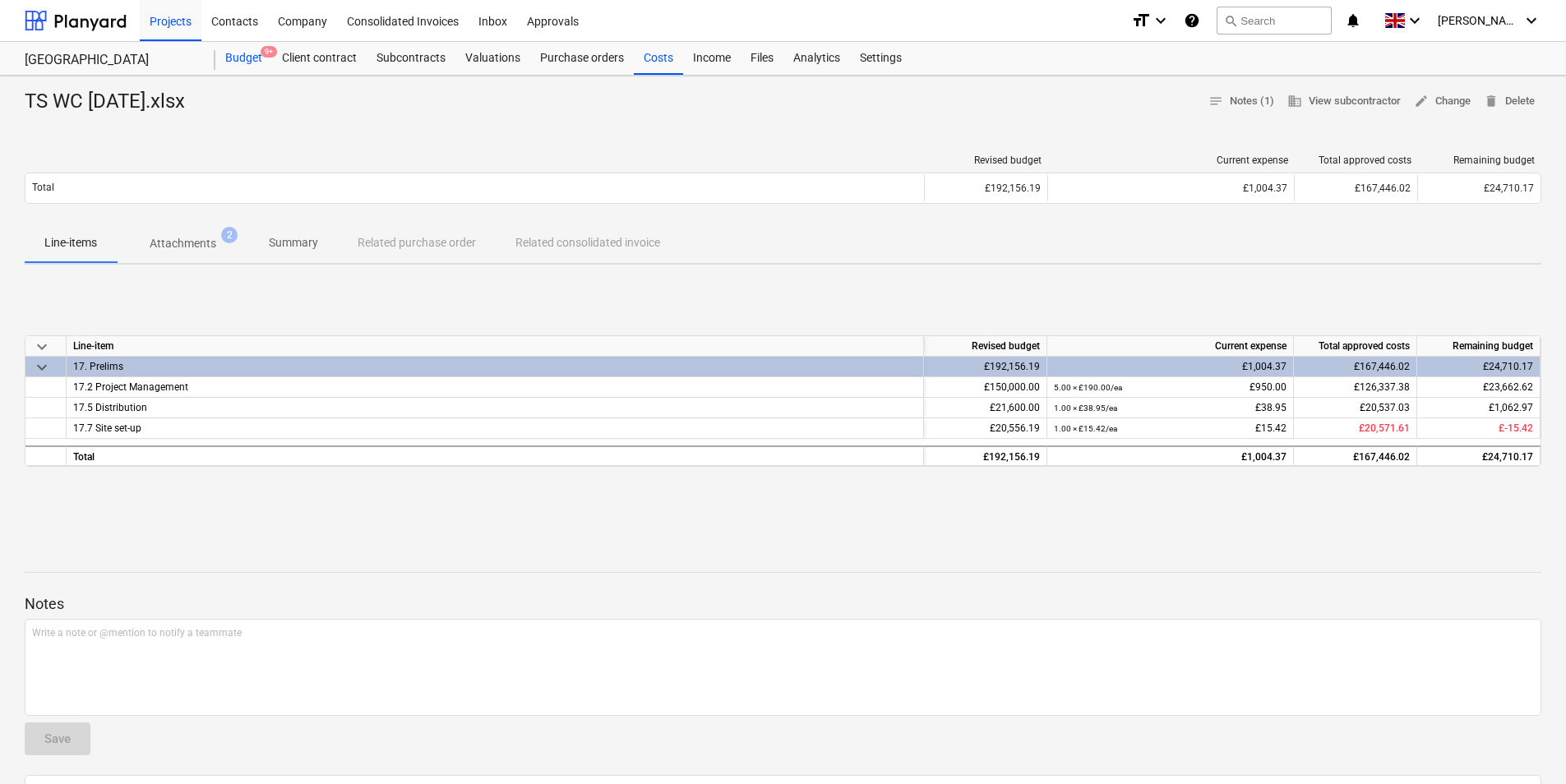
click at [247, 60] on div "Budget 9+" at bounding box center [243, 58] width 56 height 33
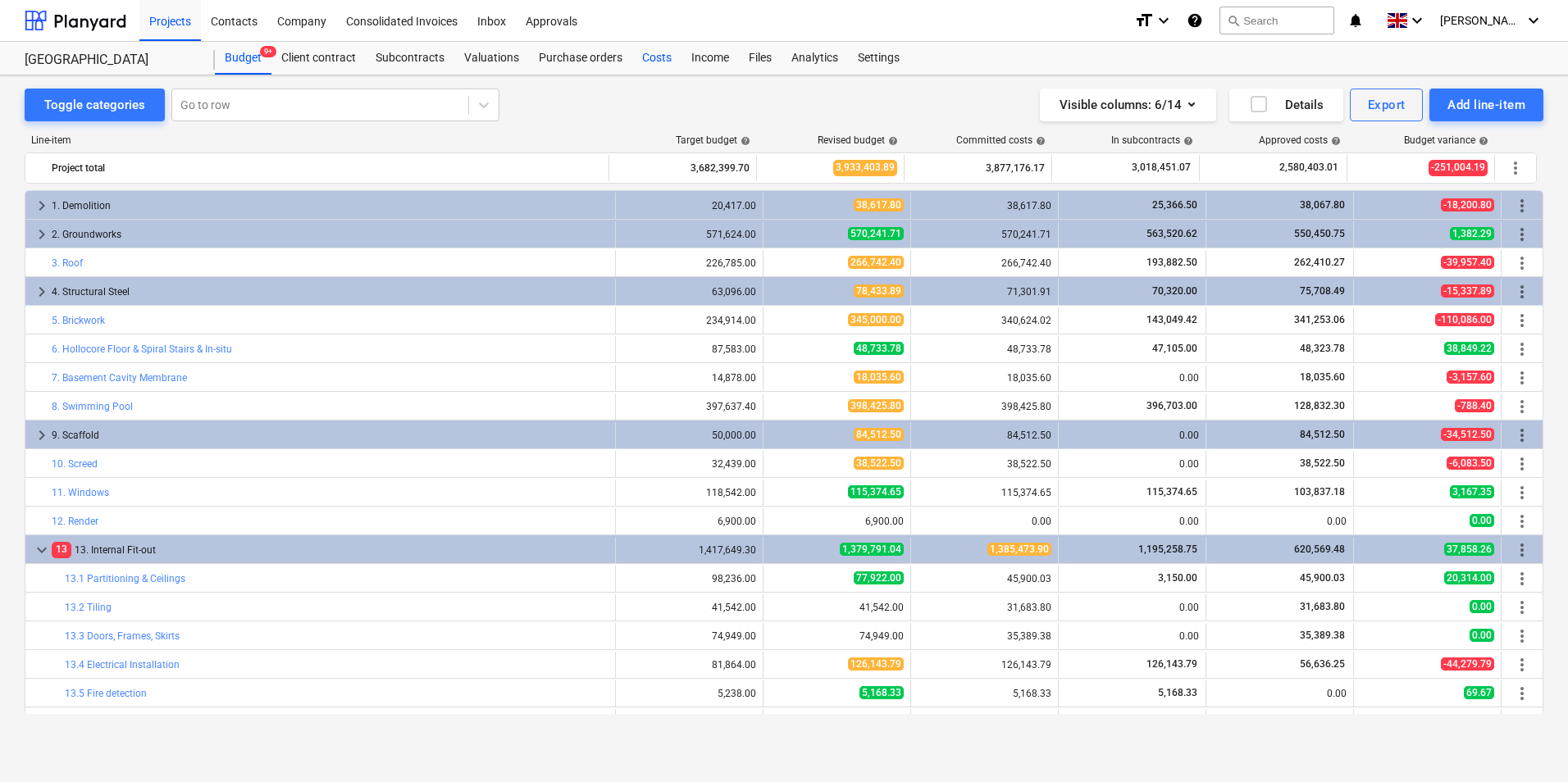
click at [661, 54] on div "Costs" at bounding box center [657, 58] width 49 height 33
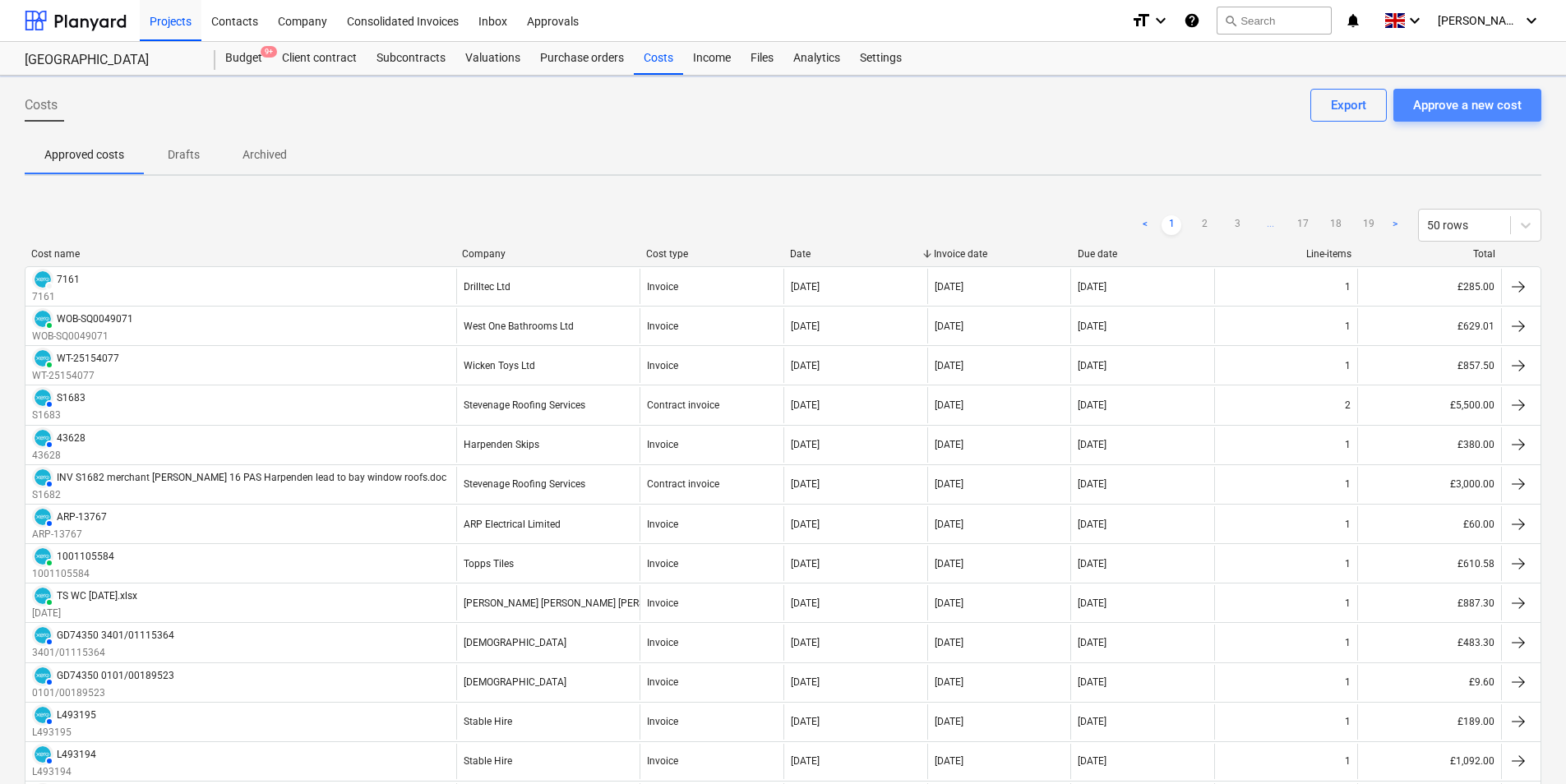
click at [1467, 110] on div "Approve a new cost" at bounding box center [1467, 104] width 108 height 21
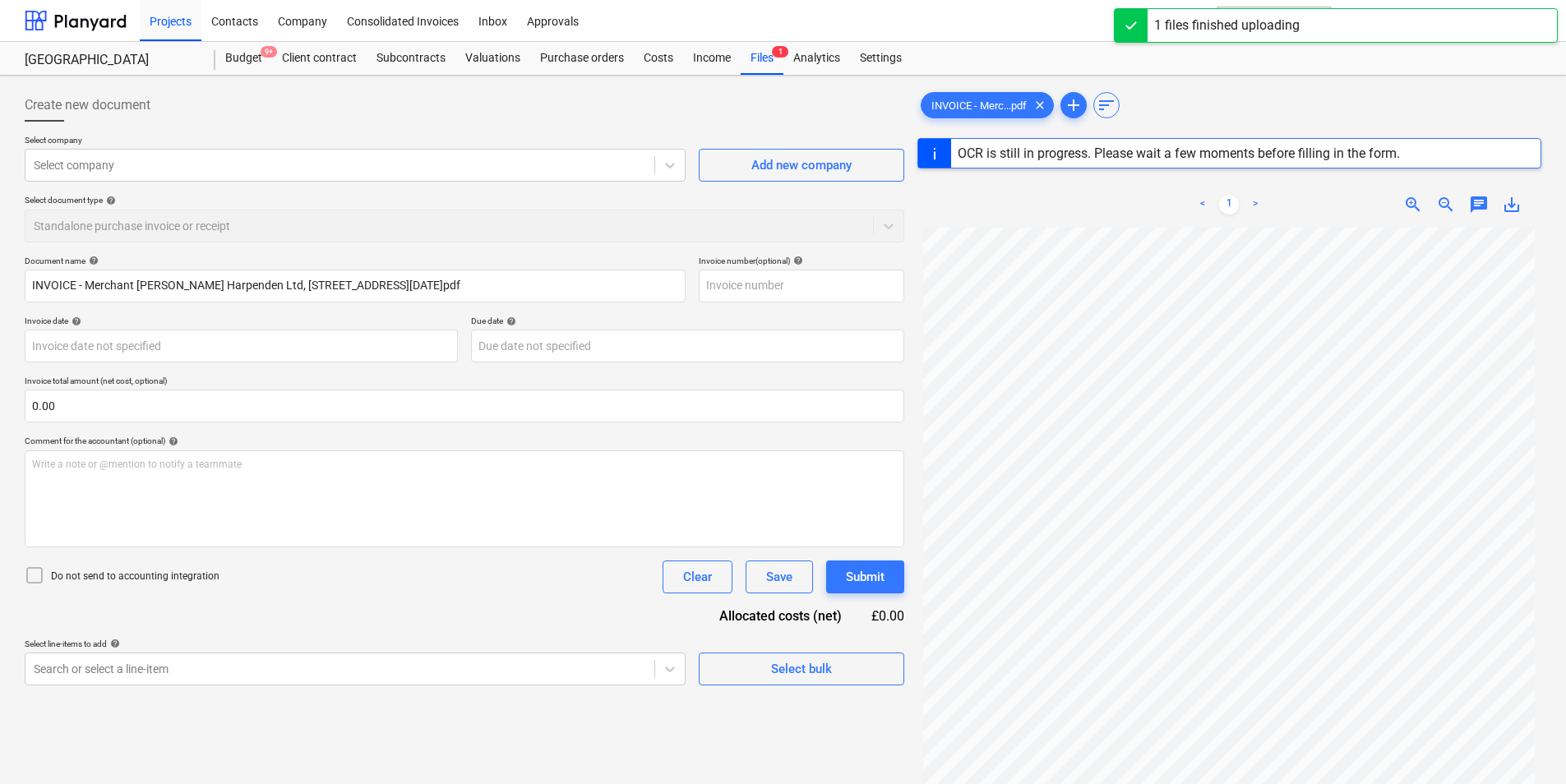
type input "16"
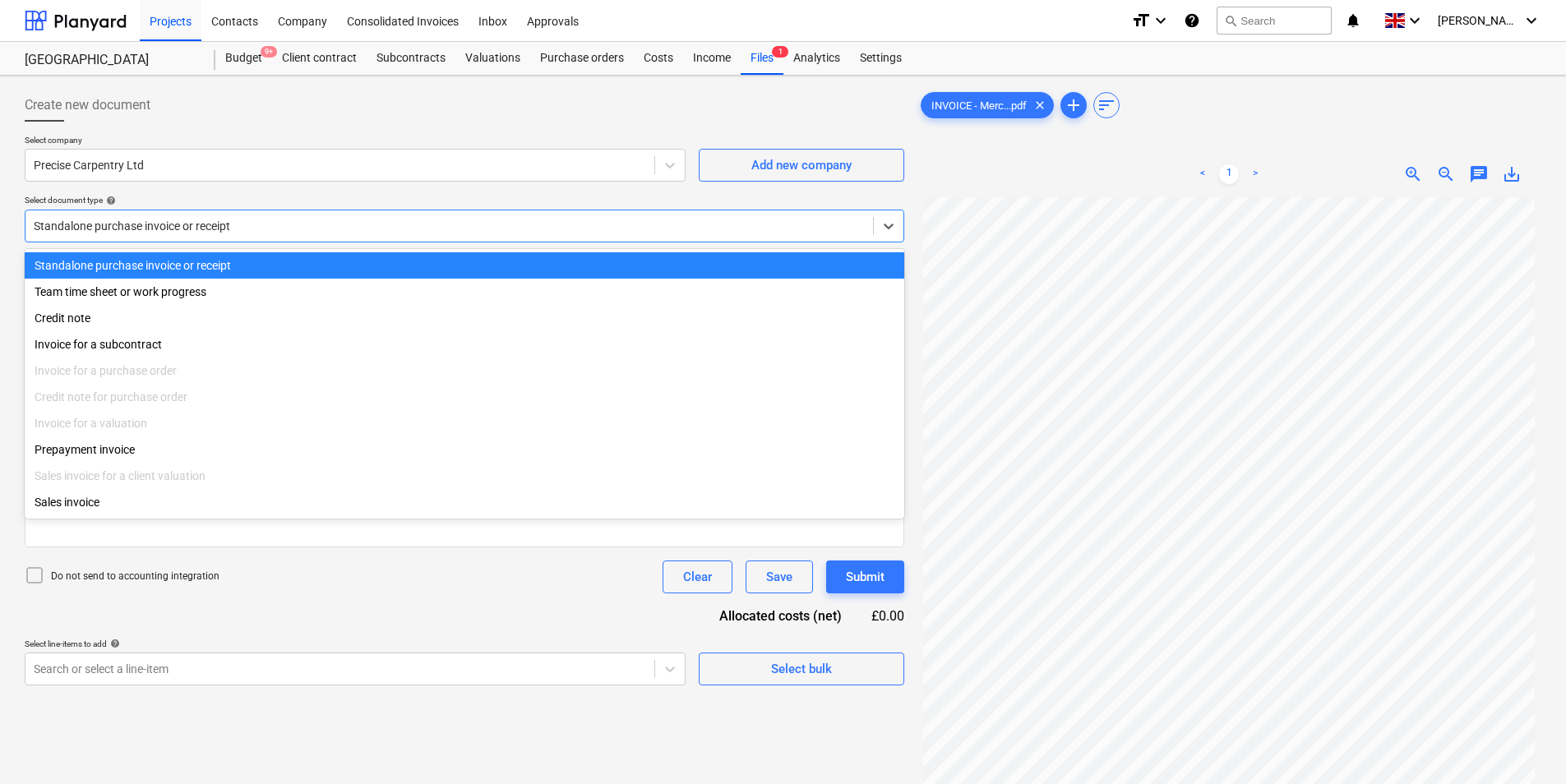
click at [192, 225] on div at bounding box center [449, 226] width 831 height 17
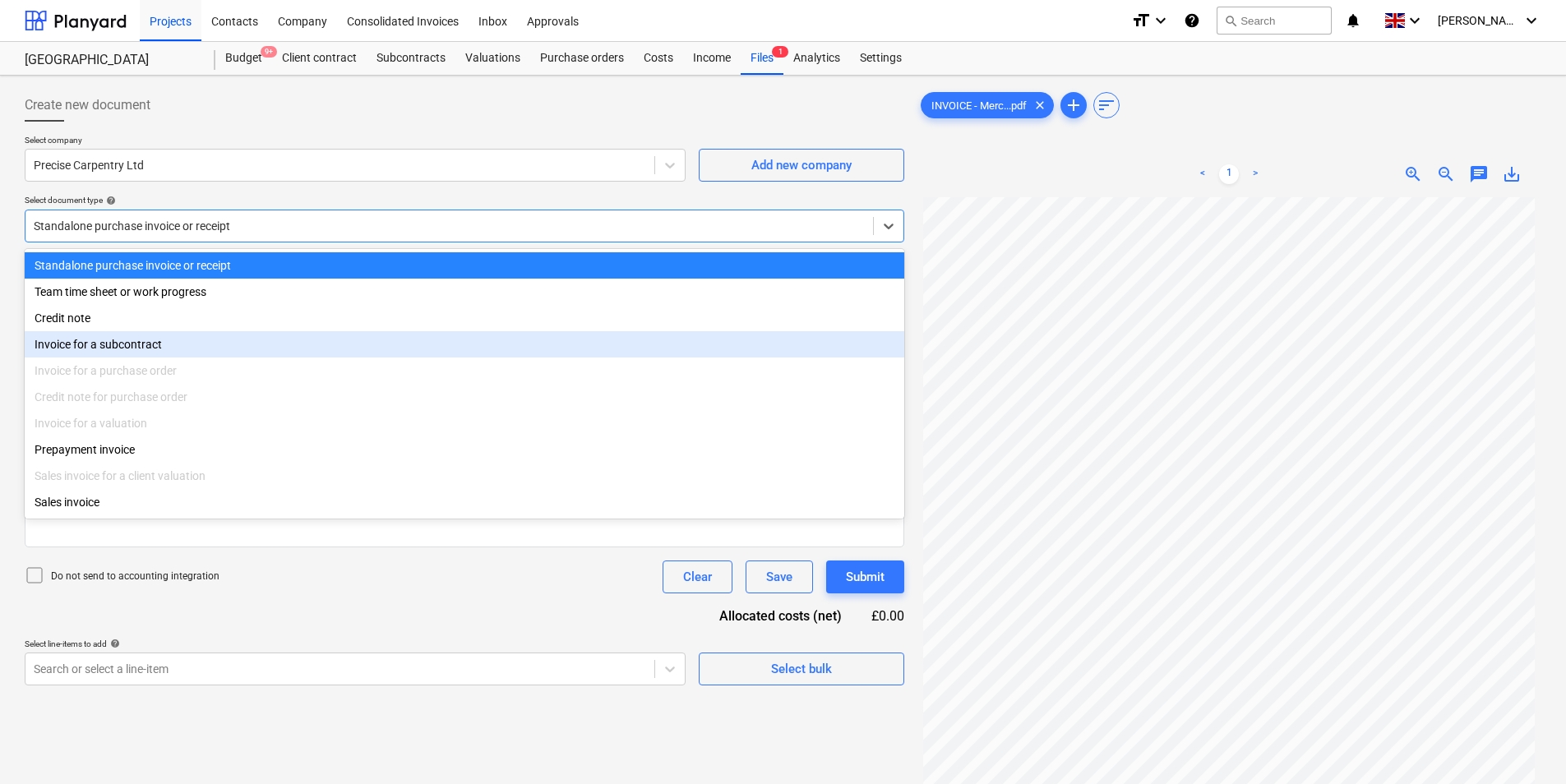
click at [134, 341] on div "Invoice for a subcontract" at bounding box center [464, 344] width 879 height 26
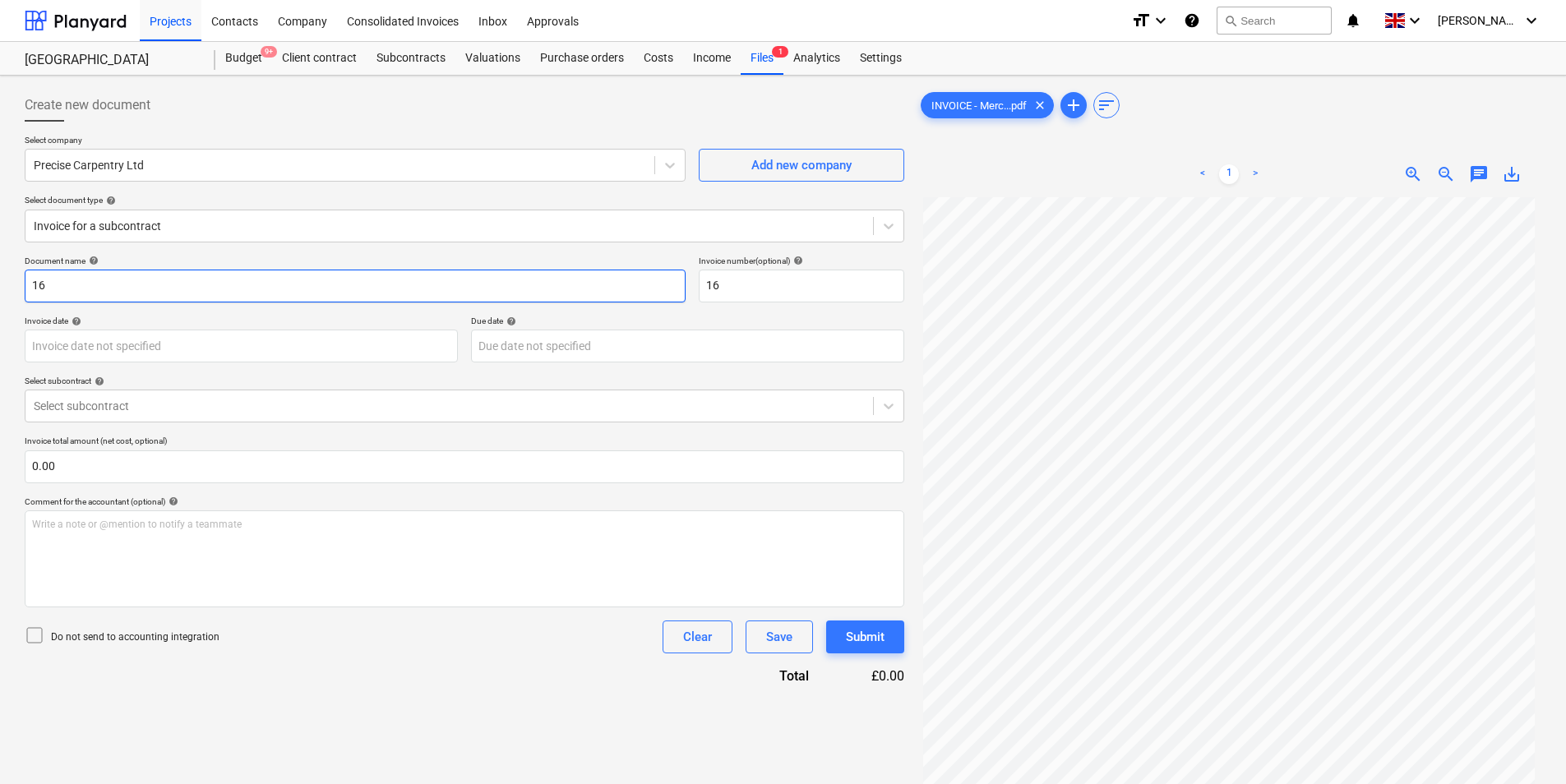
drag, startPoint x: 166, startPoint y: 286, endPoint x: -94, endPoint y: 297, distance: 260.2
click at [0, 297] on html "Projects Contacts Company Consolidated Invoices Inbox Approvals format_size key…" at bounding box center [783, 392] width 1566 height 784
type input "1206"
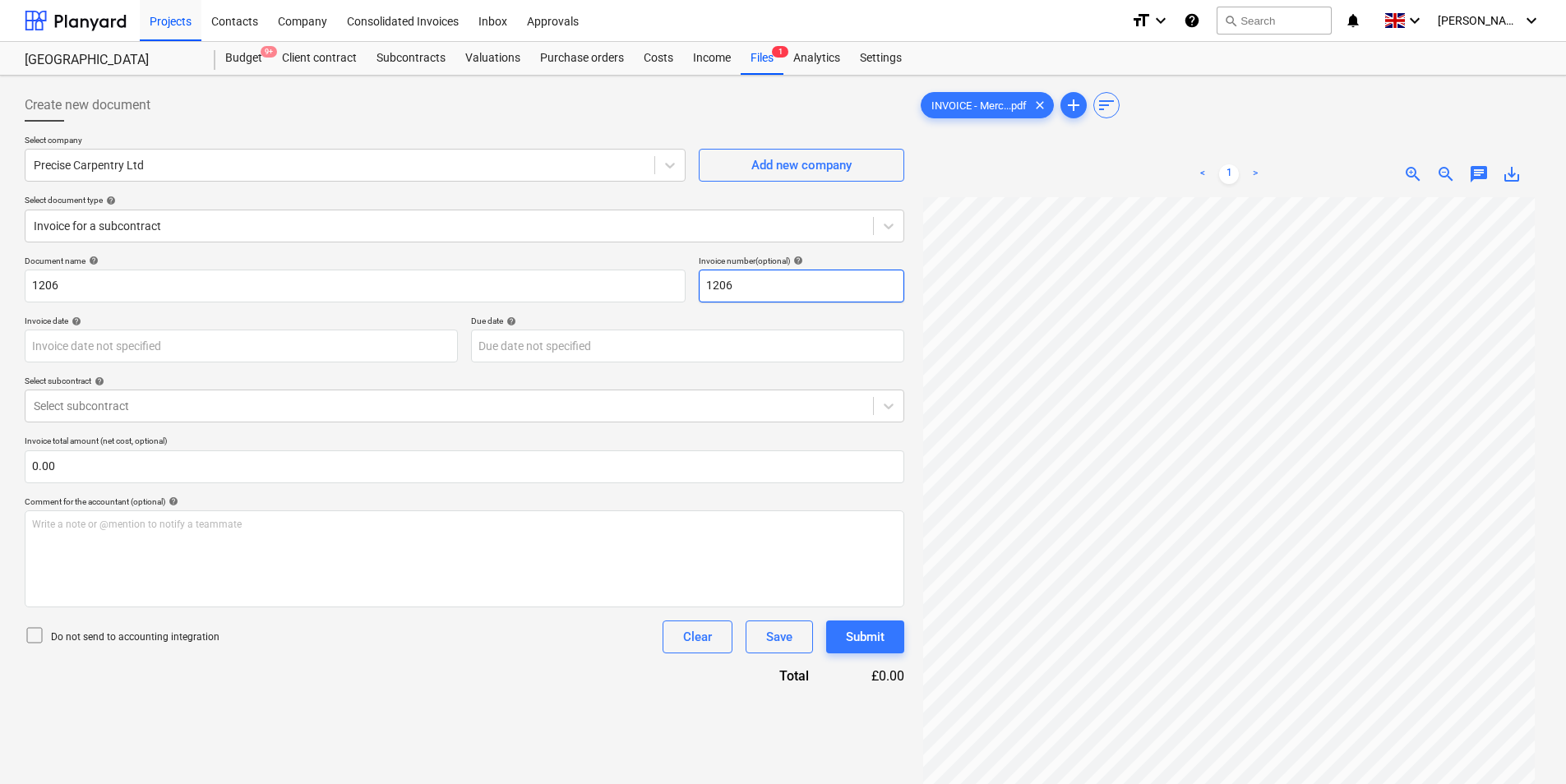
type input "1206"
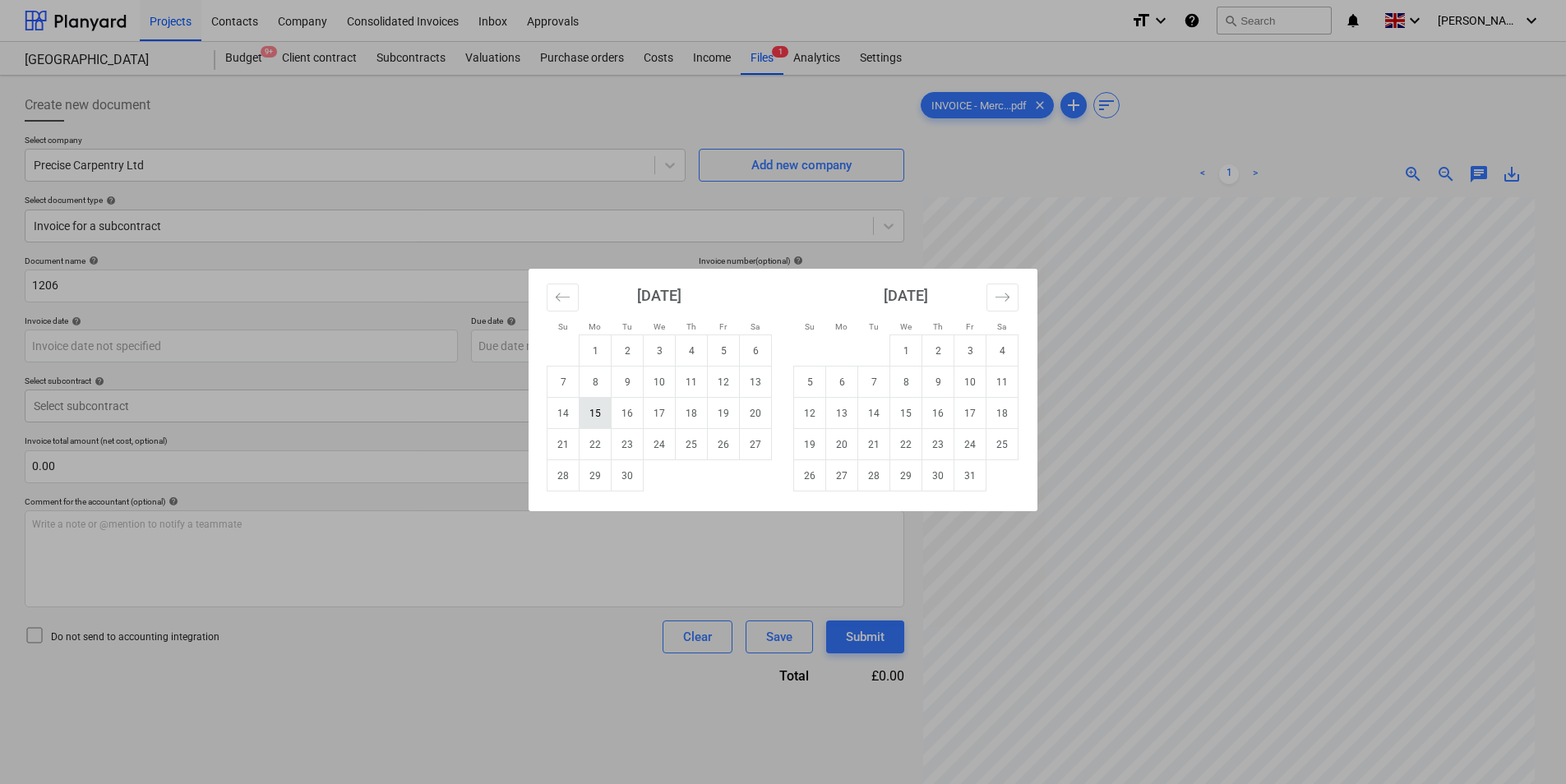
click at [590, 414] on td "15" at bounding box center [595, 413] width 32 height 31
type input "[DATE]"
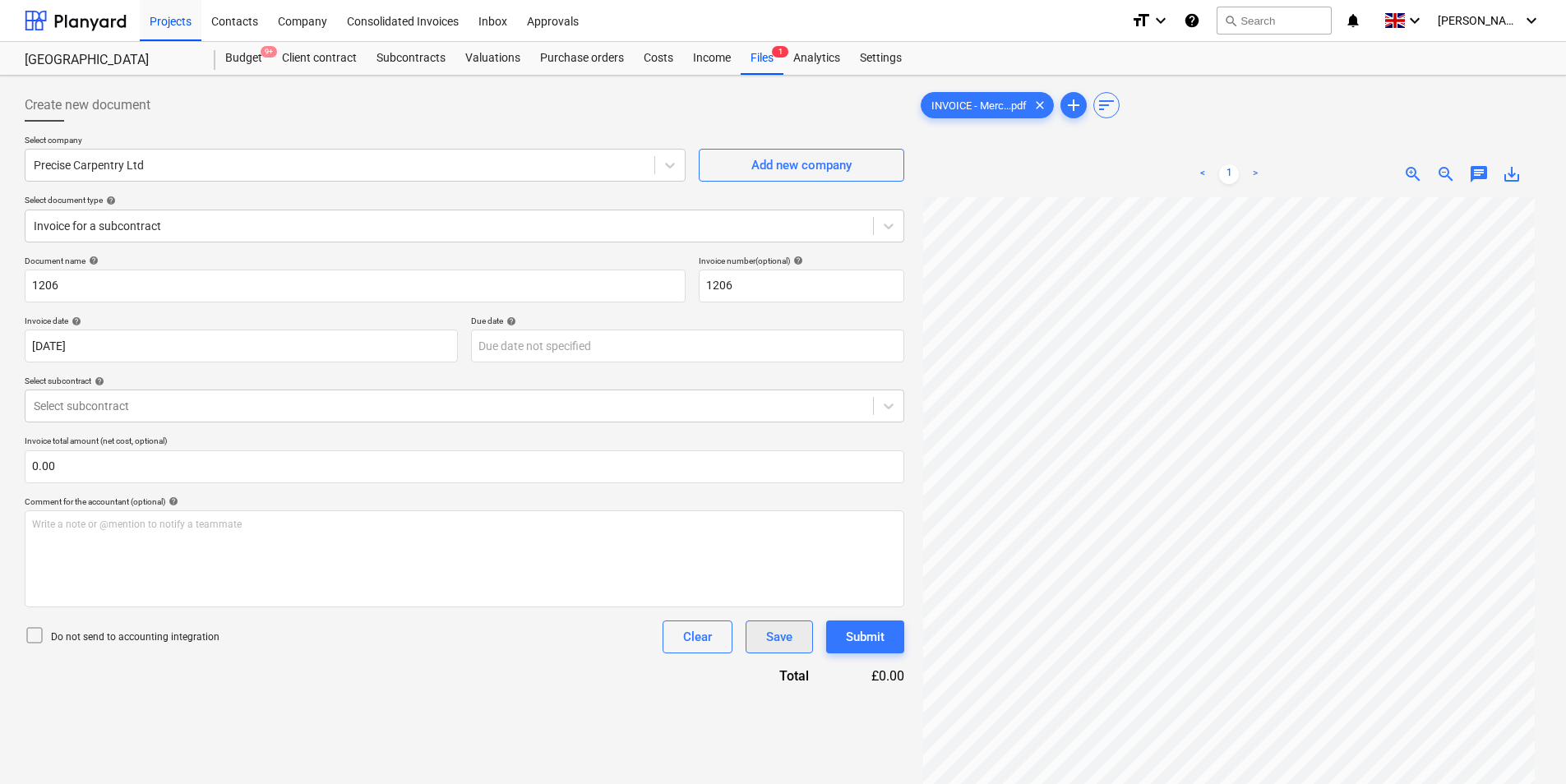
click at [769, 629] on div "Save" at bounding box center [778, 636] width 26 height 21
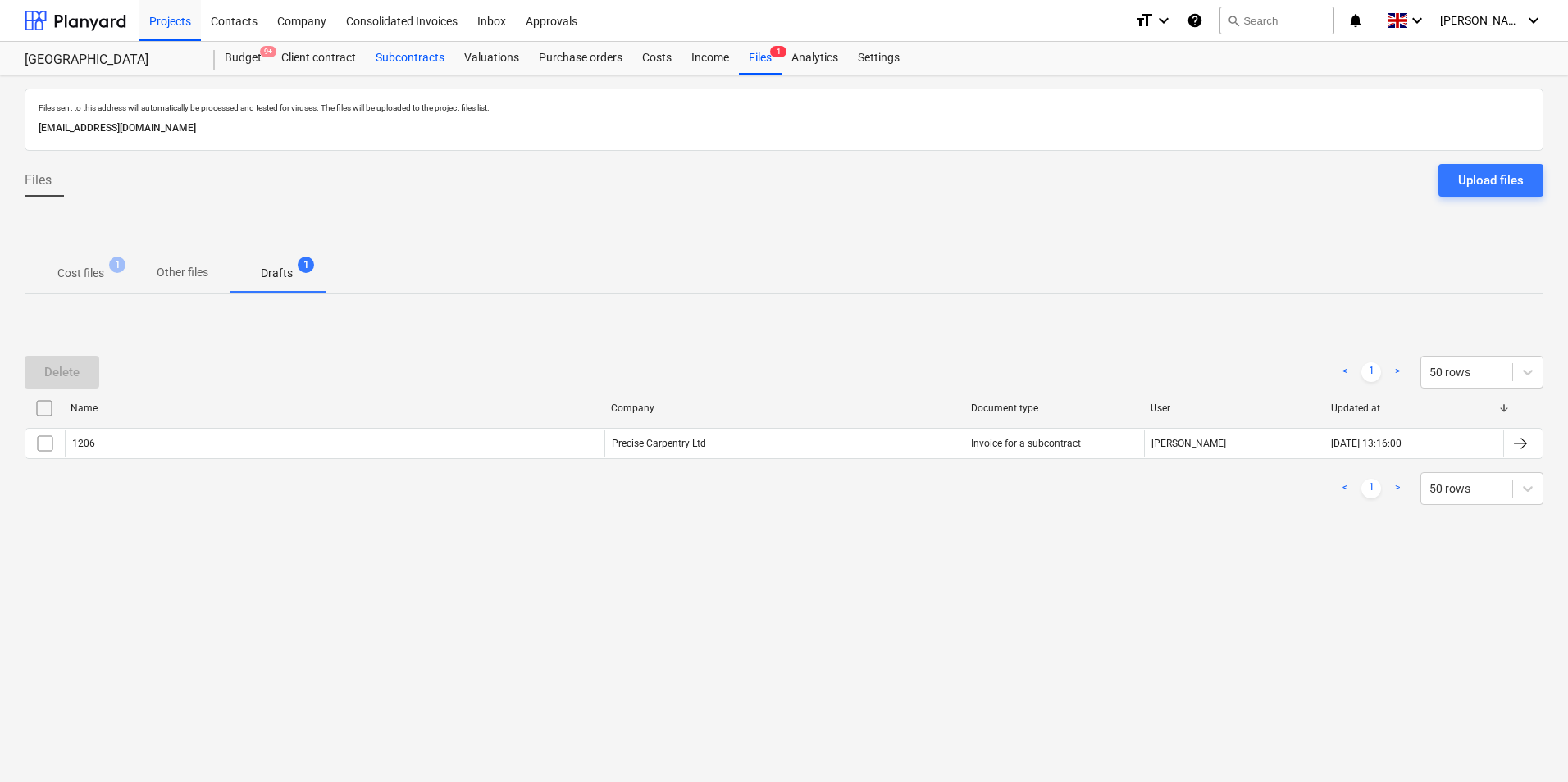
click at [376, 56] on div "Subcontracts" at bounding box center [410, 58] width 89 height 33
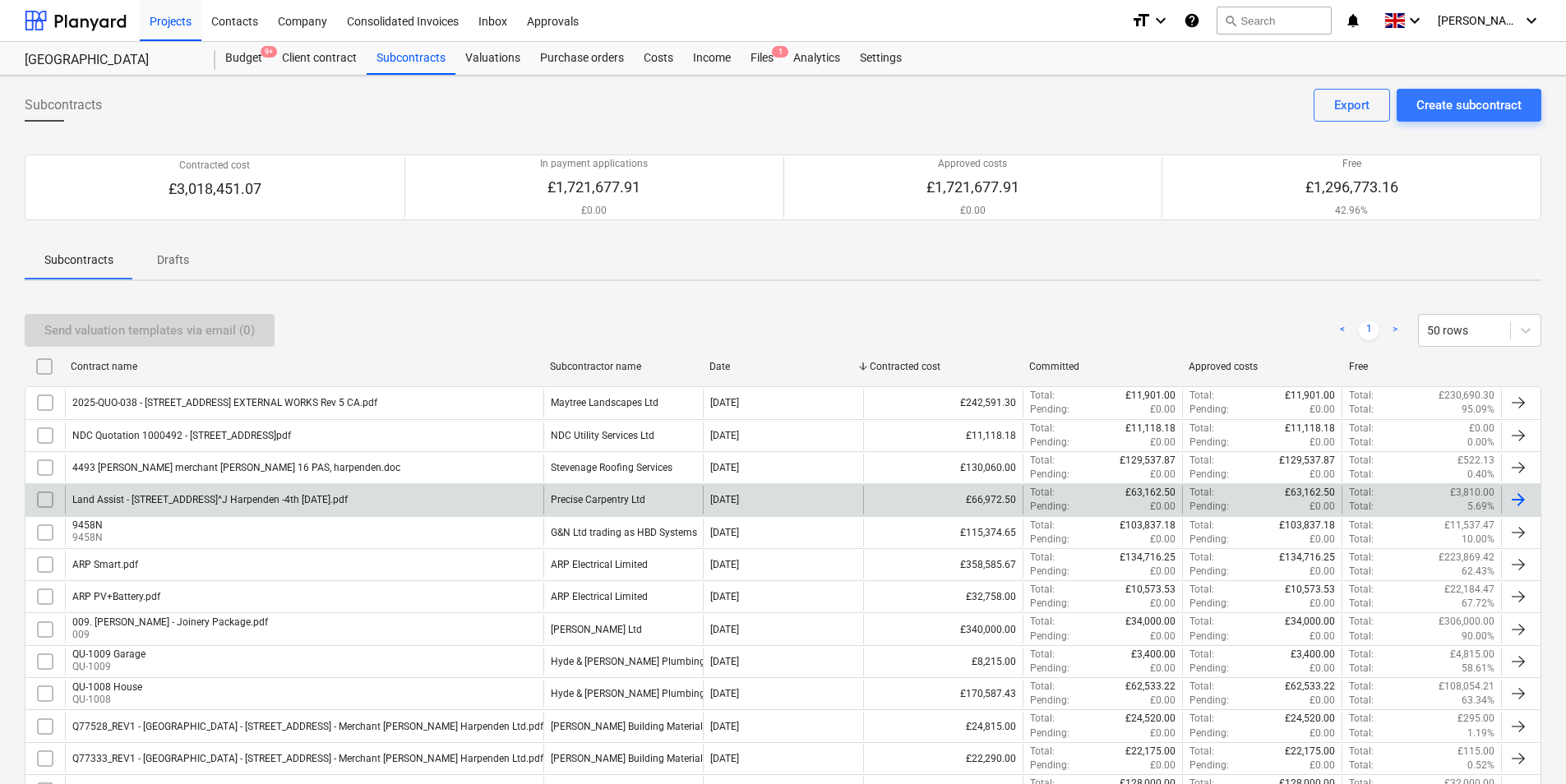
click at [423, 499] on div "Land Assist - [STREET_ADDRESS]^J Harpenden -4th [DATE].pdf" at bounding box center [303, 499] width 478 height 28
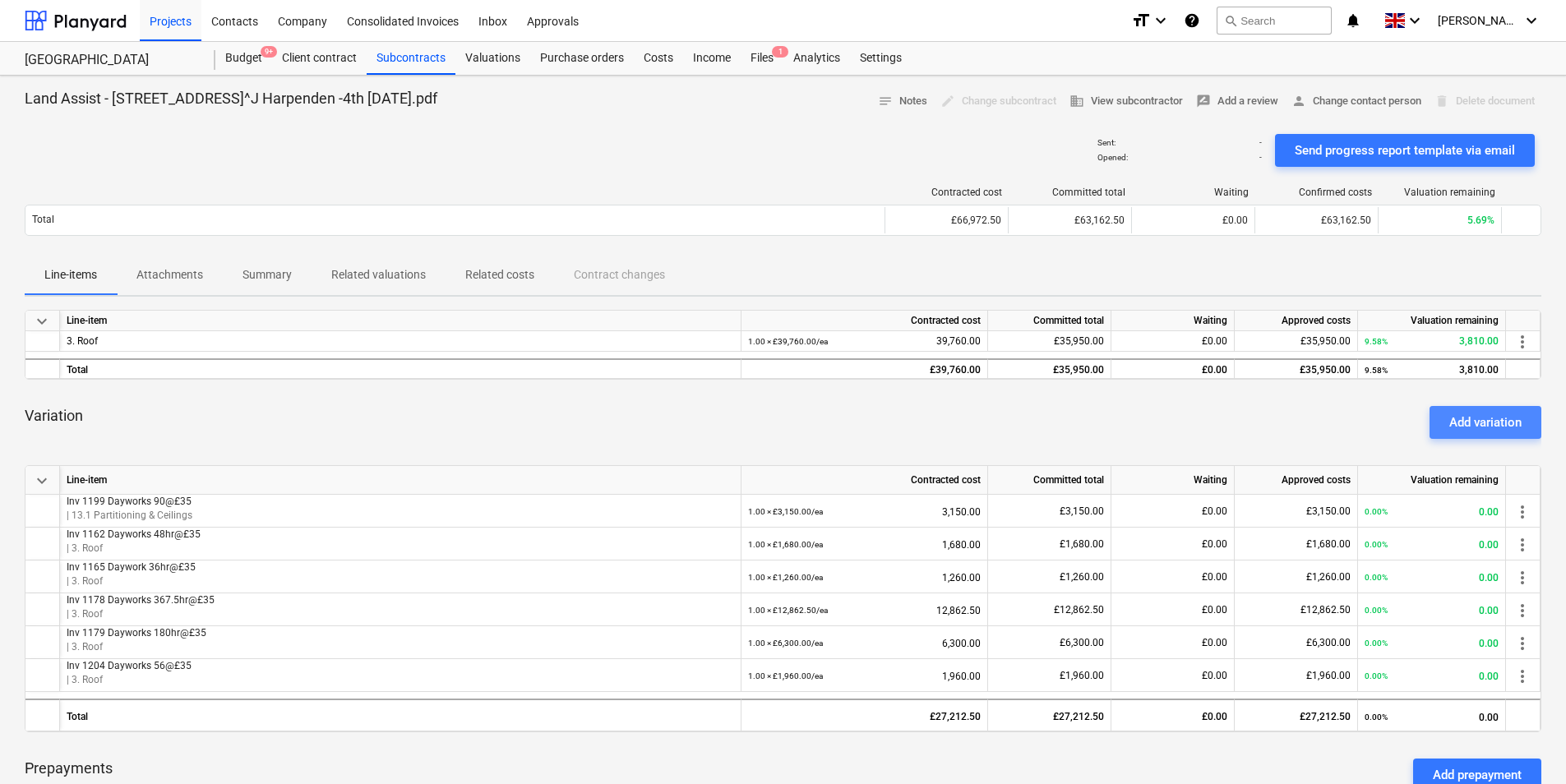
click at [1498, 418] on div "Add variation" at bounding box center [1485, 422] width 72 height 21
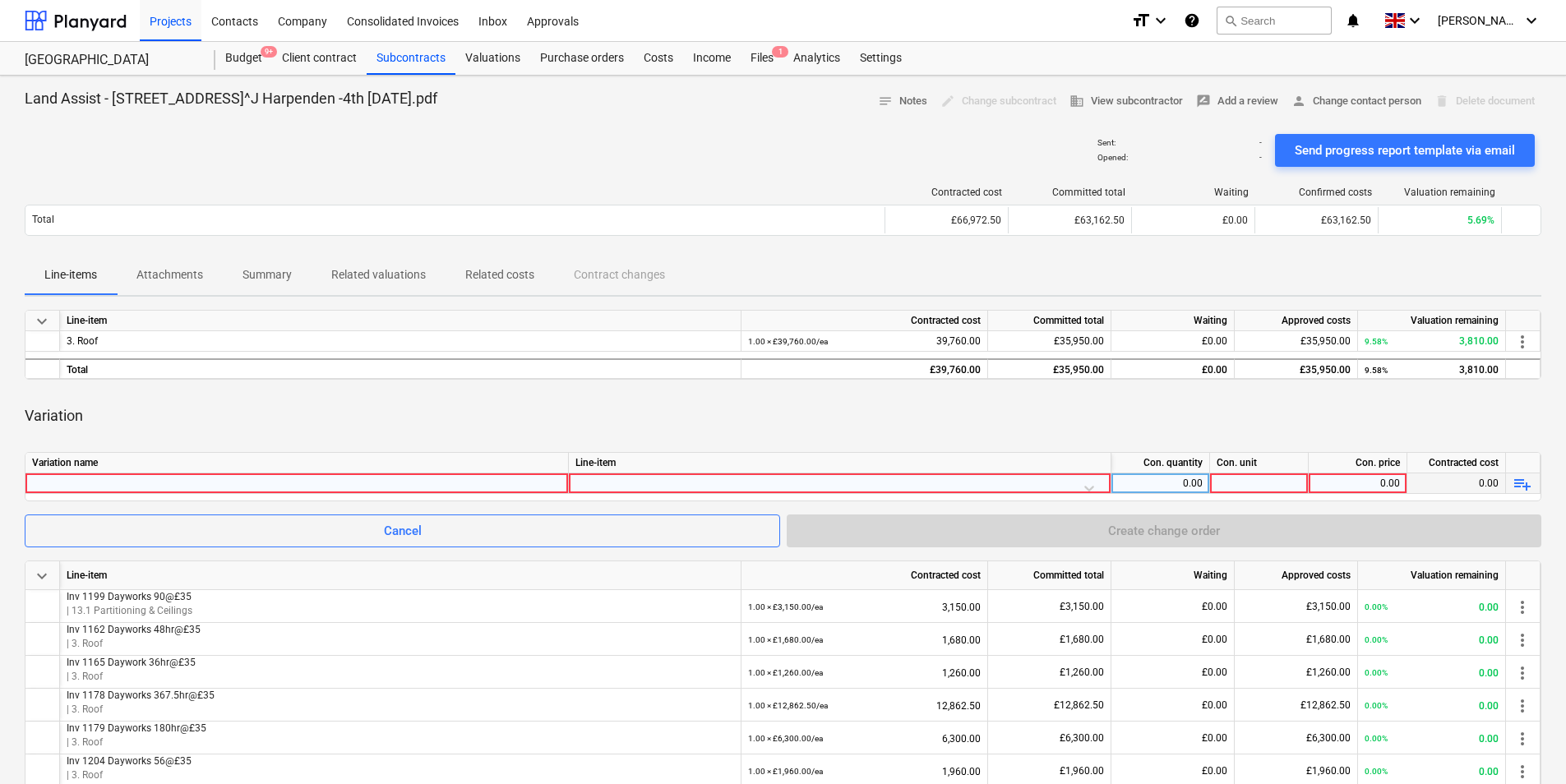
click at [198, 489] on div at bounding box center [297, 482] width 530 height 19
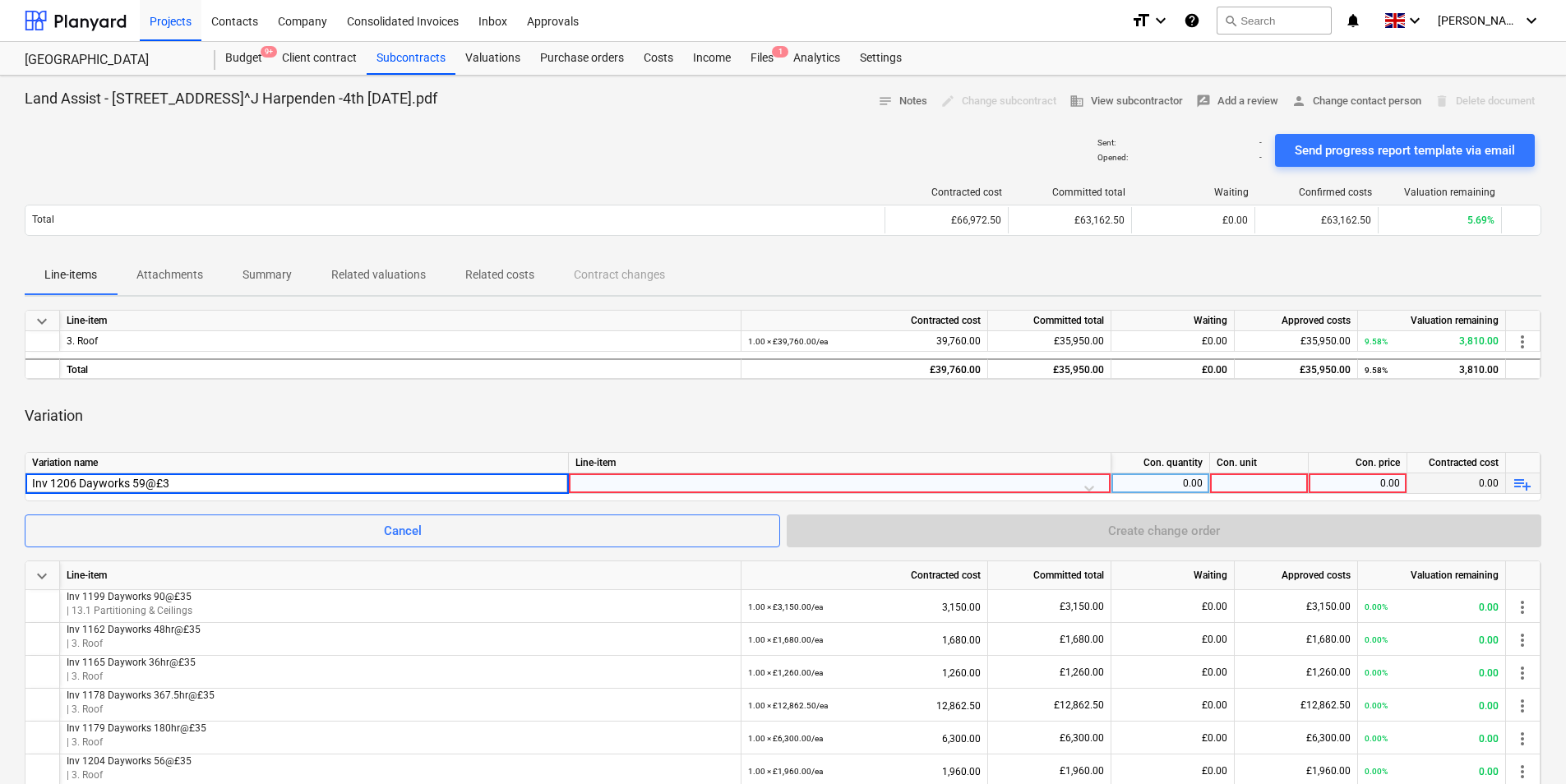
type input "Inv 1206 Dayworks 59@£35"
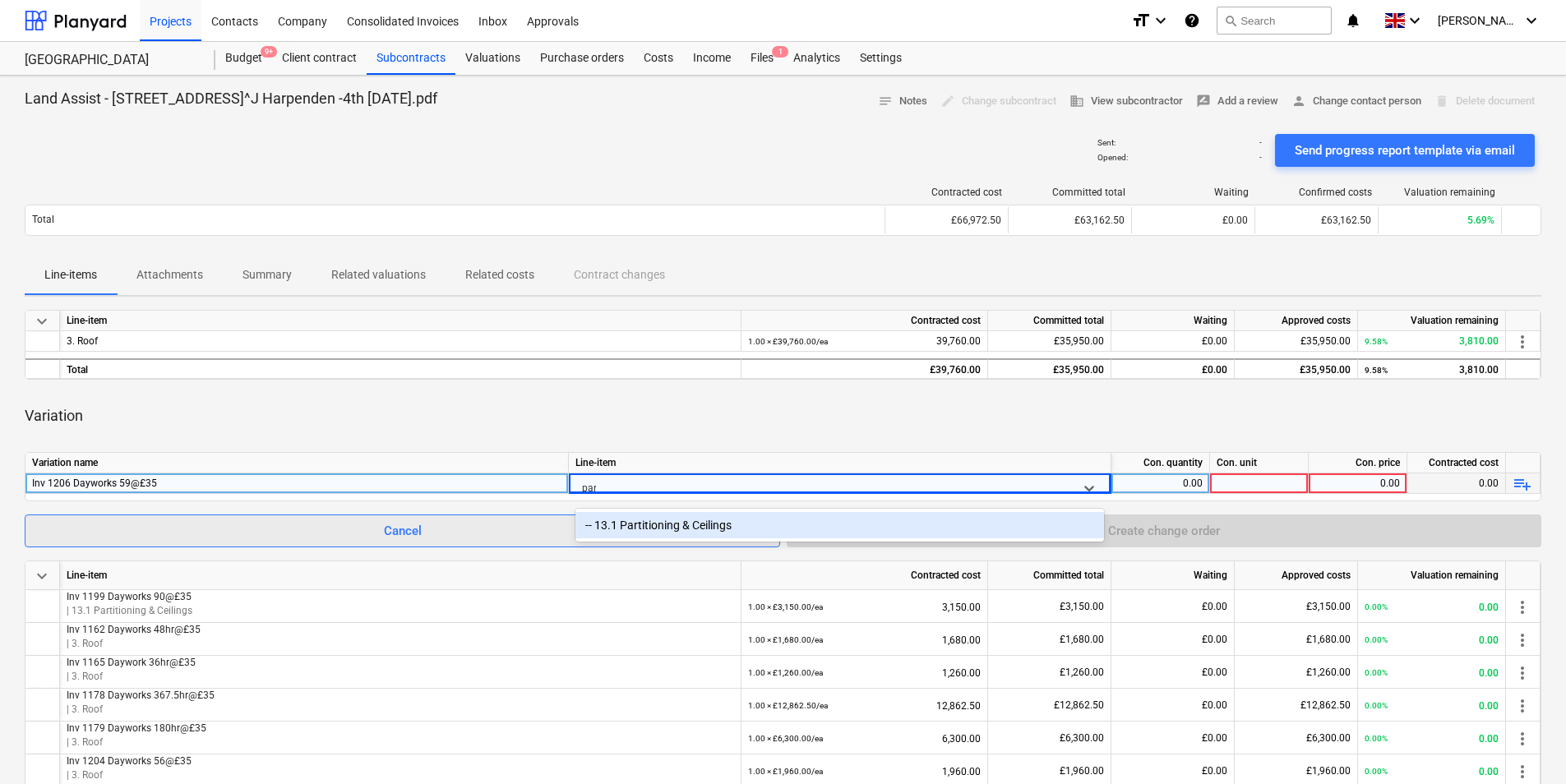
type input "part"
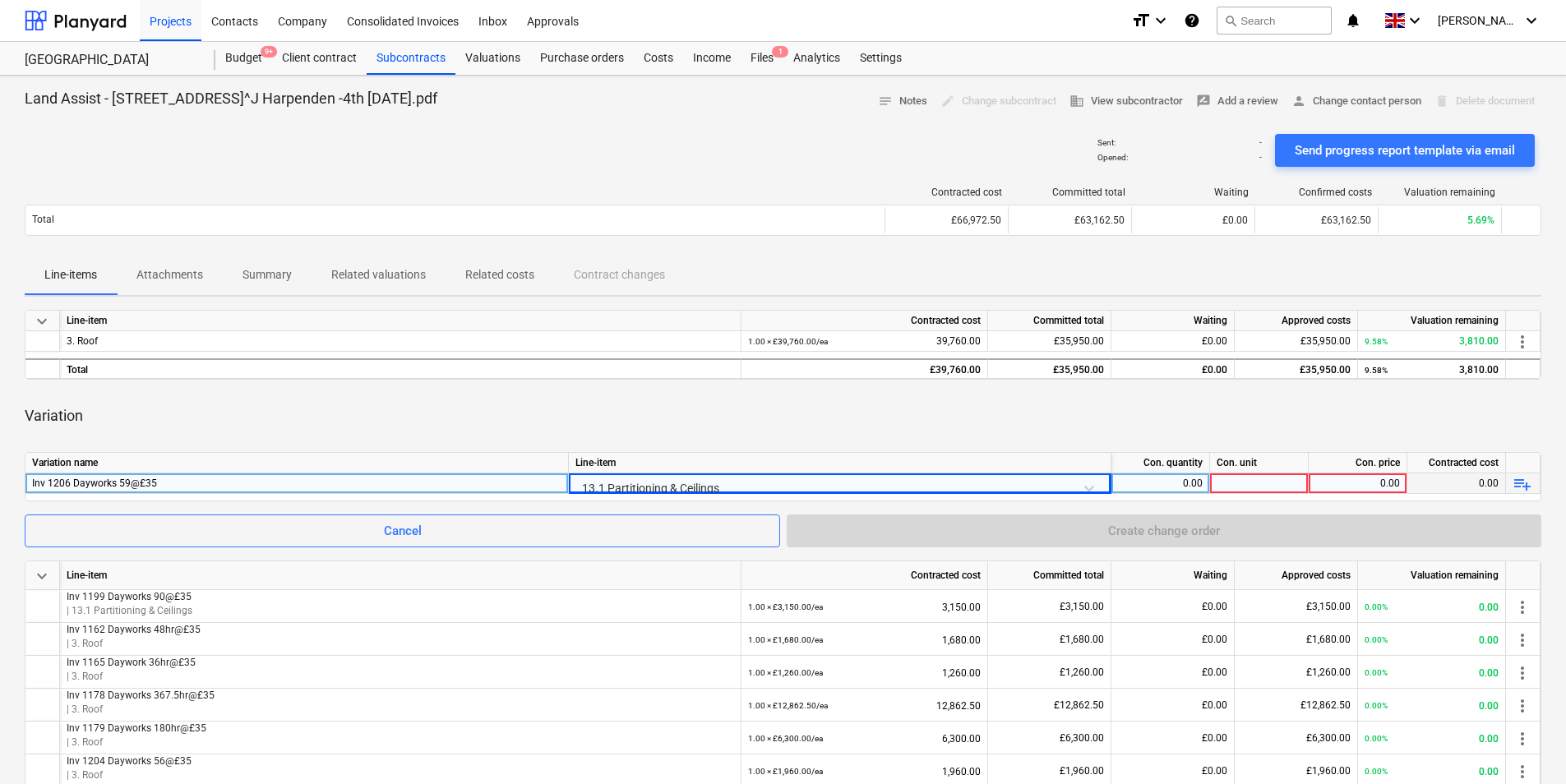
click at [1178, 481] on div "0.00" at bounding box center [1160, 483] width 85 height 20
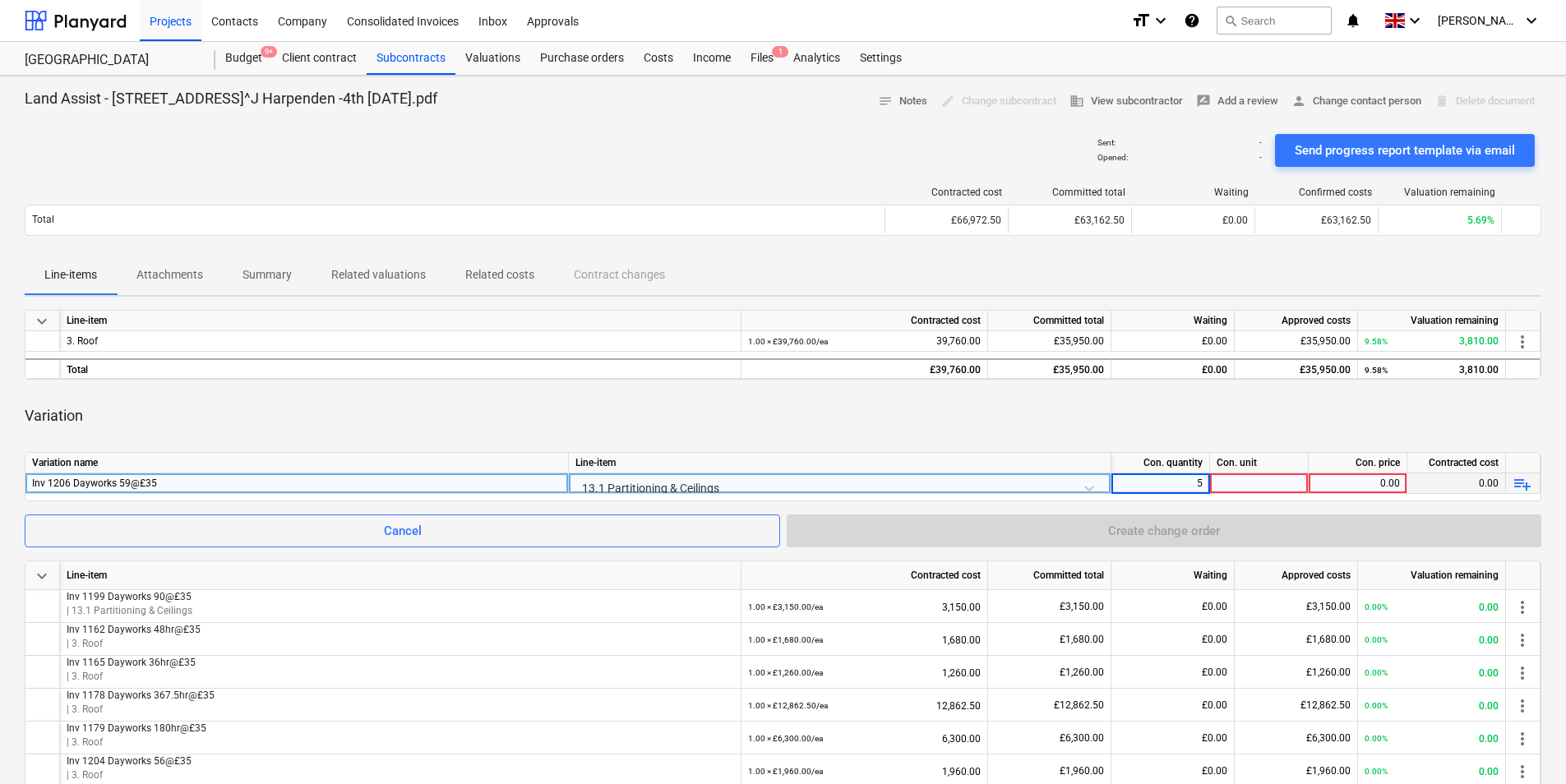
type input "59"
type input "ea"
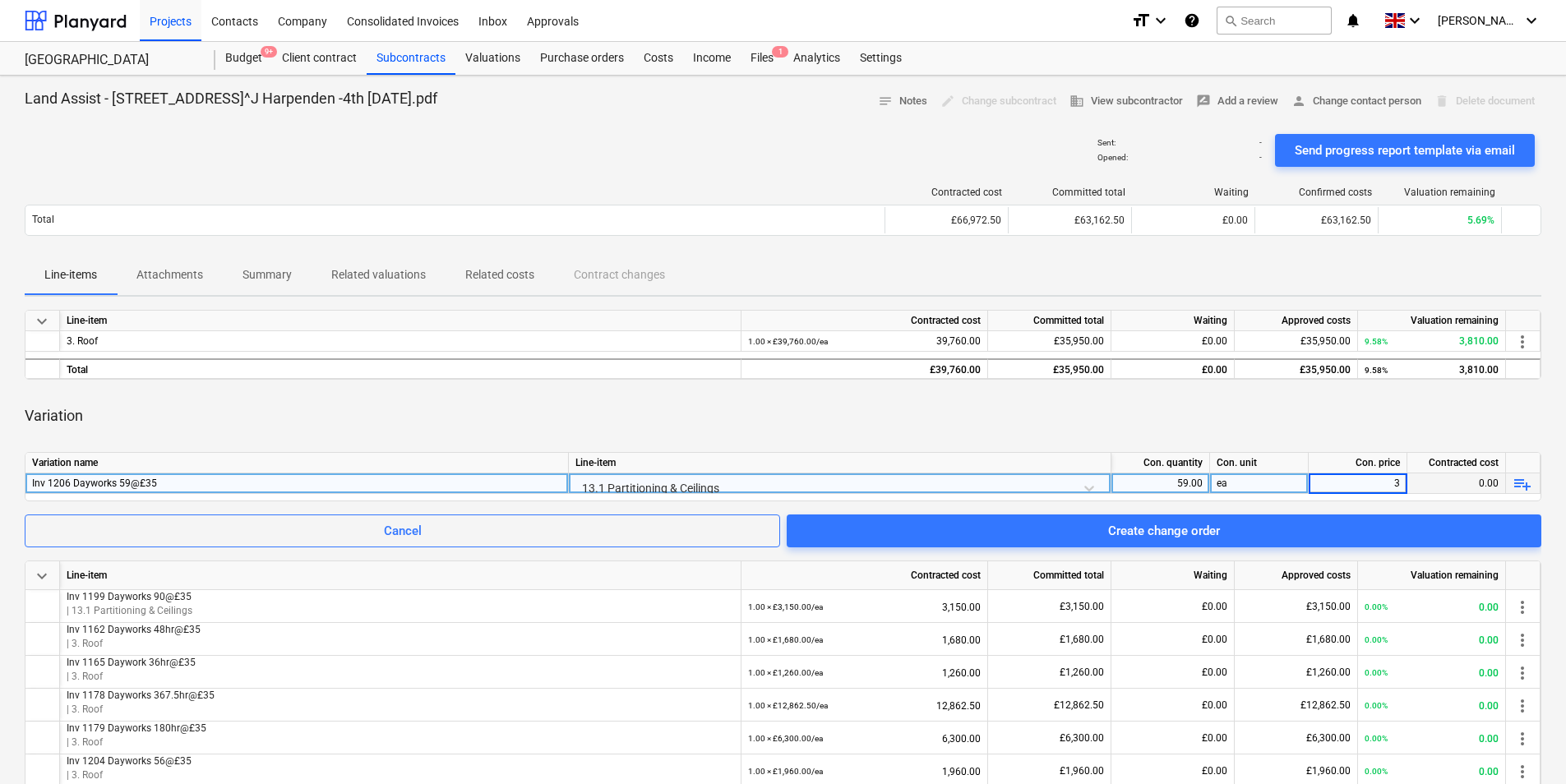
type input "30"
click at [1321, 479] on div "30.00" at bounding box center [1358, 483] width 85 height 20
type input "35"
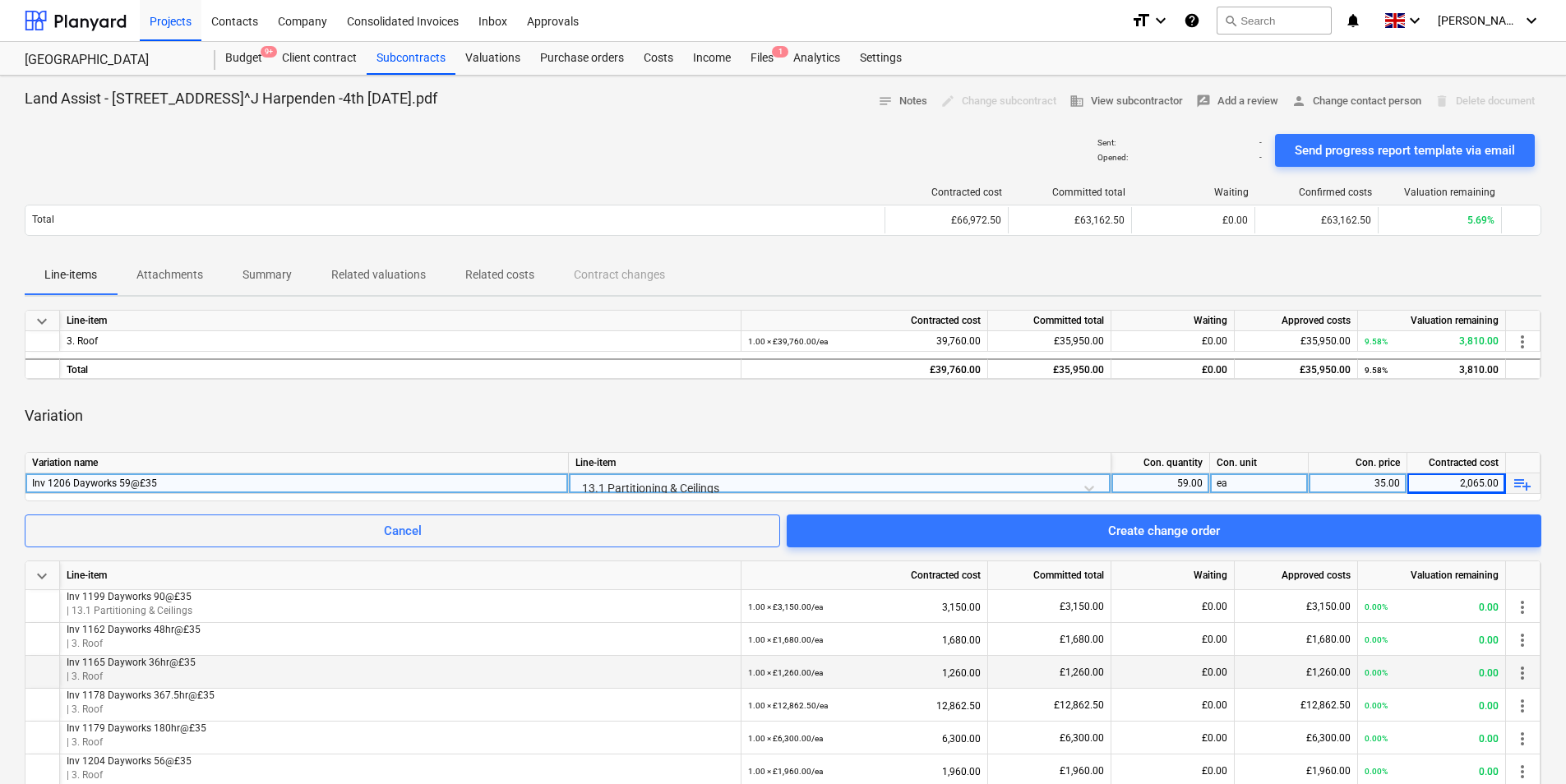
scroll to position [360, 0]
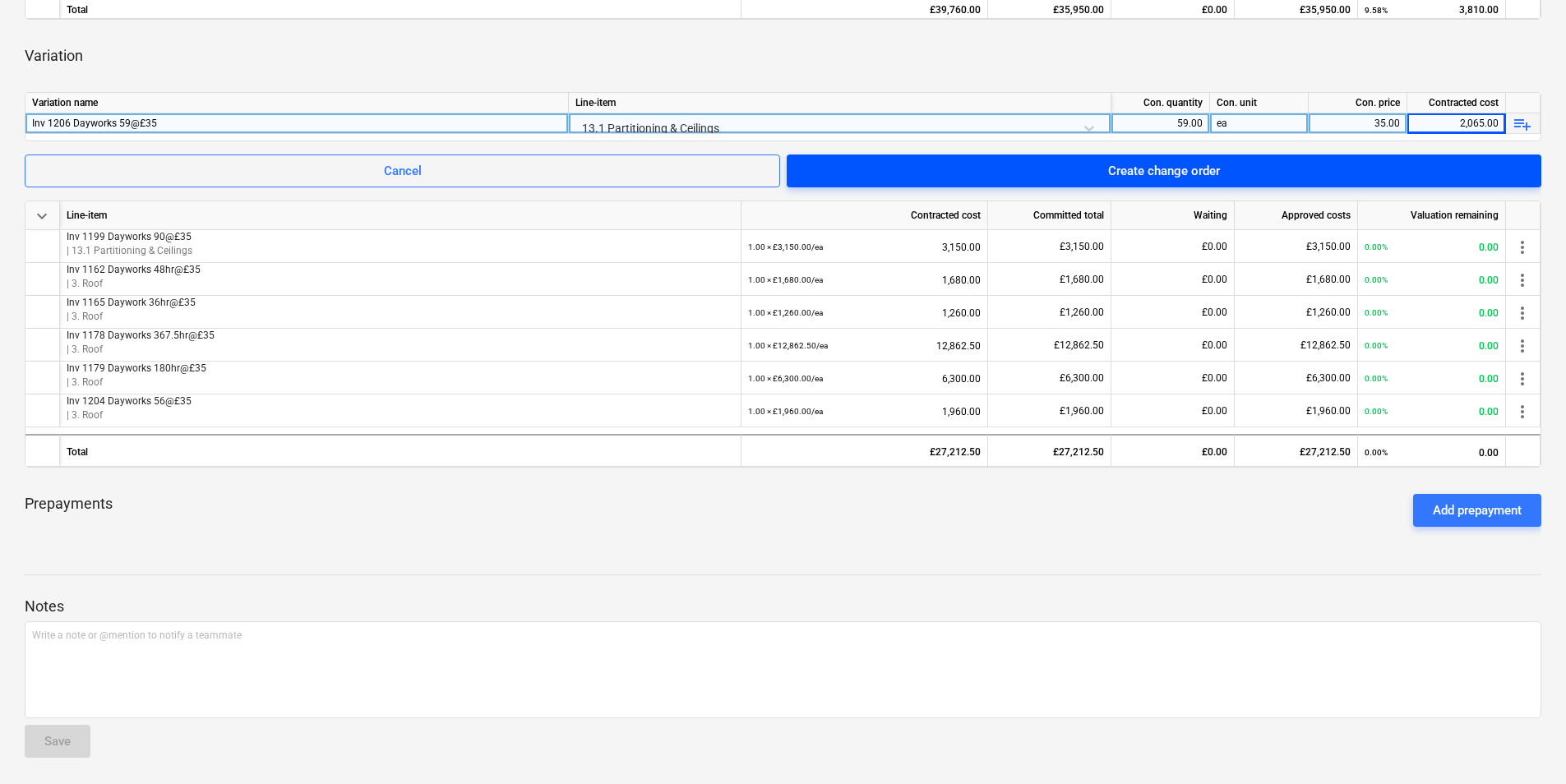
click at [1300, 177] on span "Create change order" at bounding box center [1163, 171] width 715 height 21
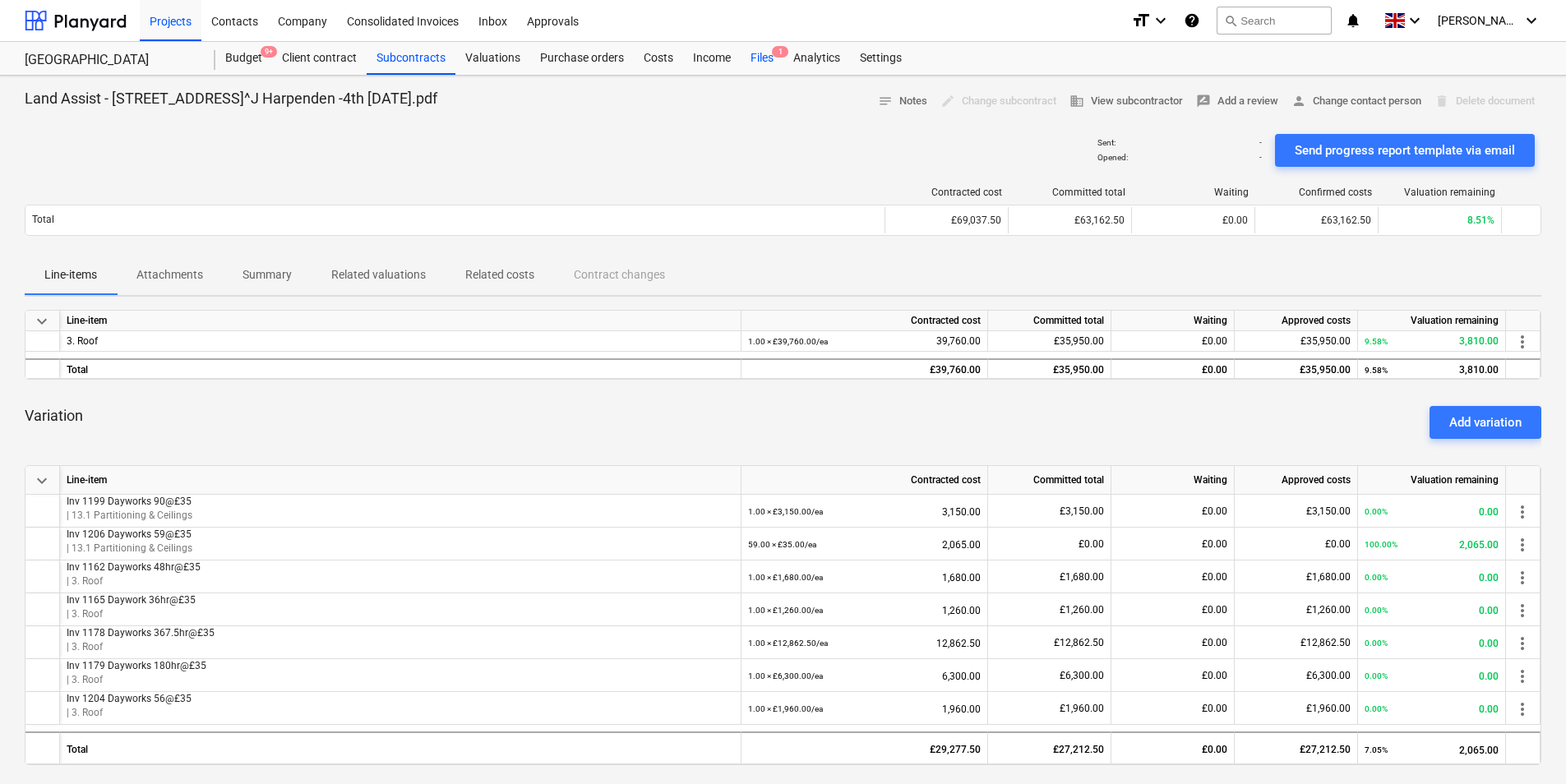
click at [778, 55] on span "1" at bounding box center [780, 52] width 17 height 12
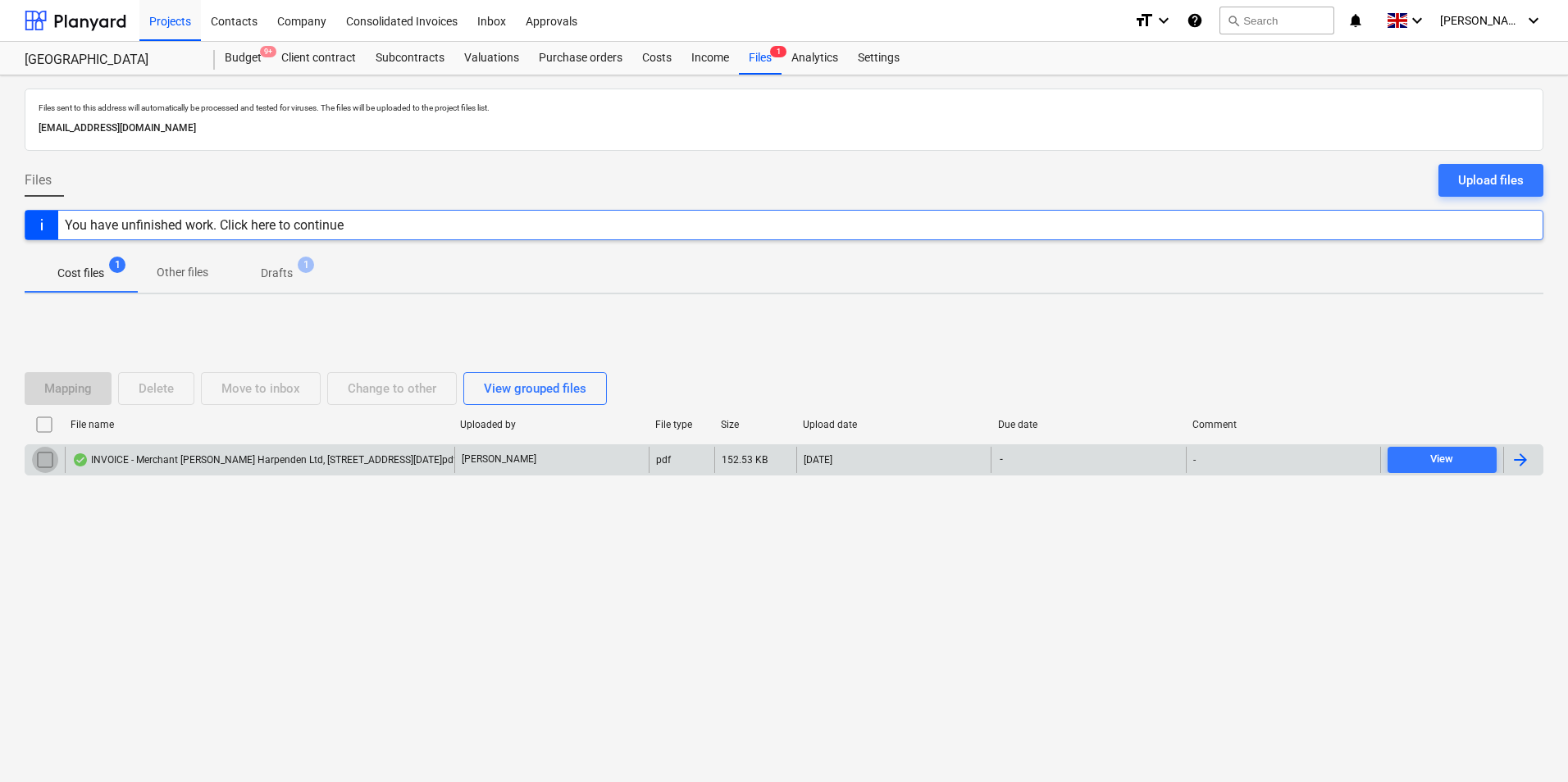
click at [44, 458] on input "checkbox" at bounding box center [44, 459] width 26 height 26
click at [68, 390] on div "Mapping" at bounding box center [68, 388] width 48 height 21
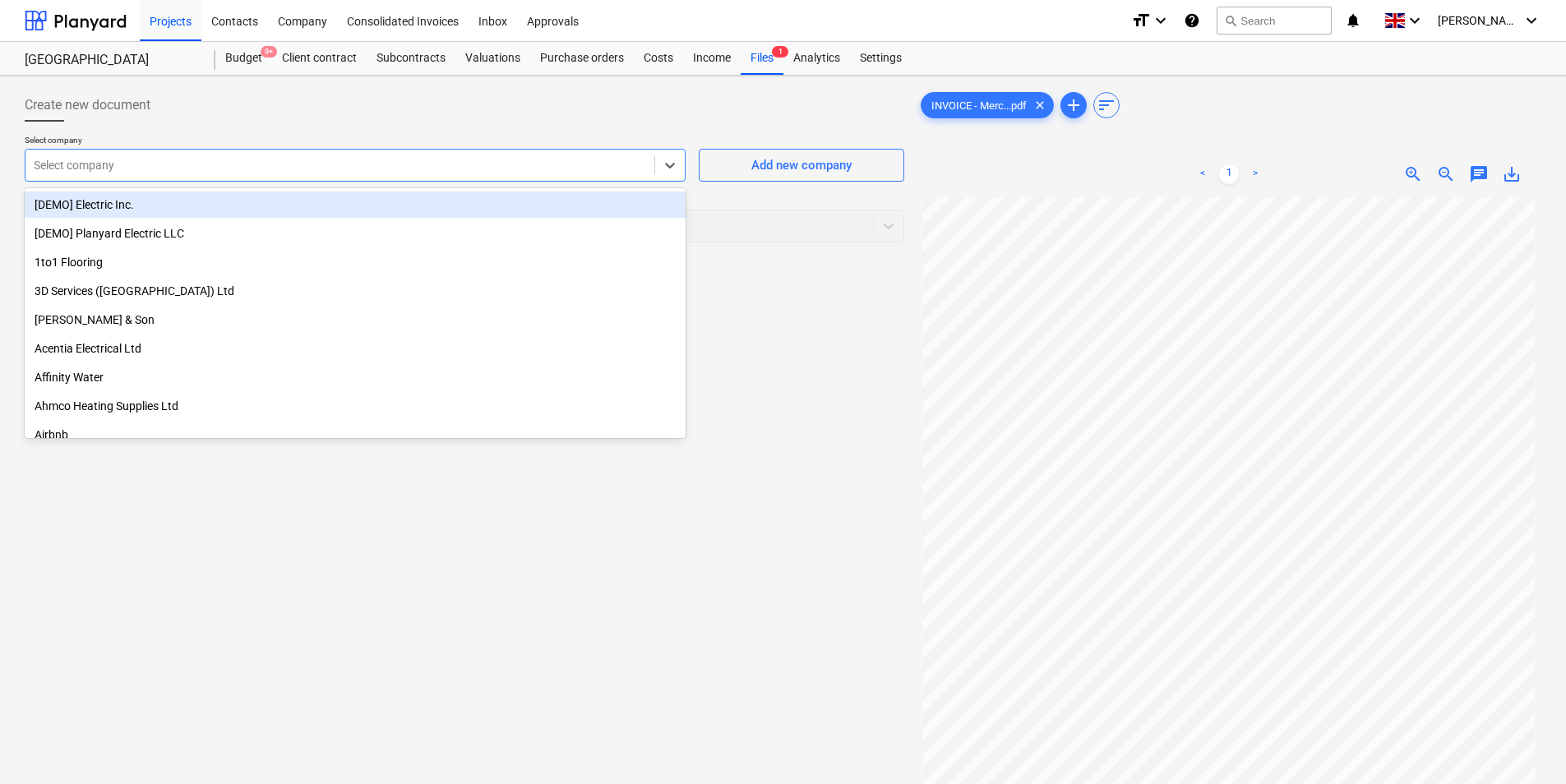
click at [408, 167] on div at bounding box center [340, 166] width 613 height 17
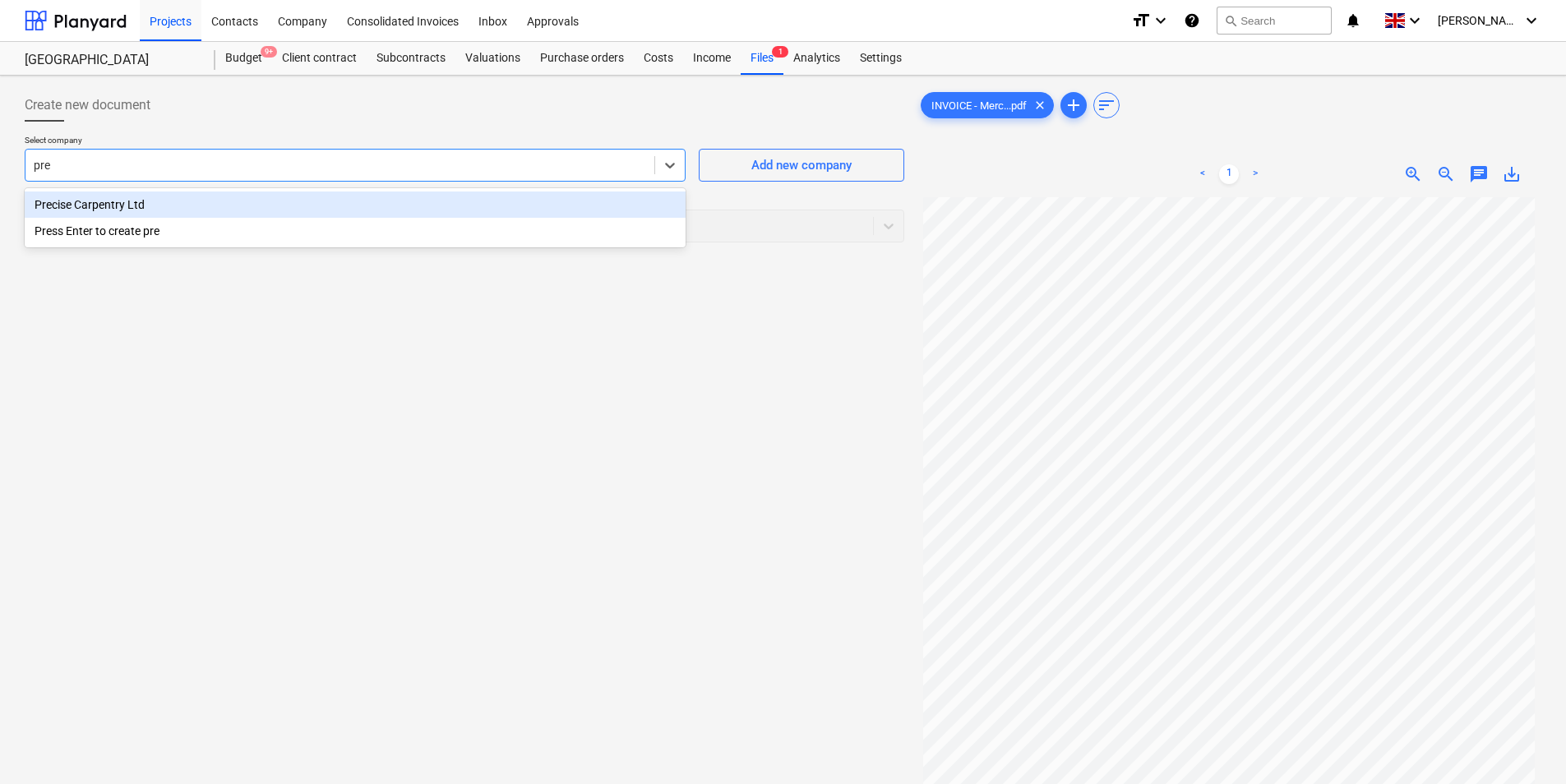
type input "prec"
click at [212, 206] on div "Precise Carpentry Ltd" at bounding box center [355, 204] width 661 height 26
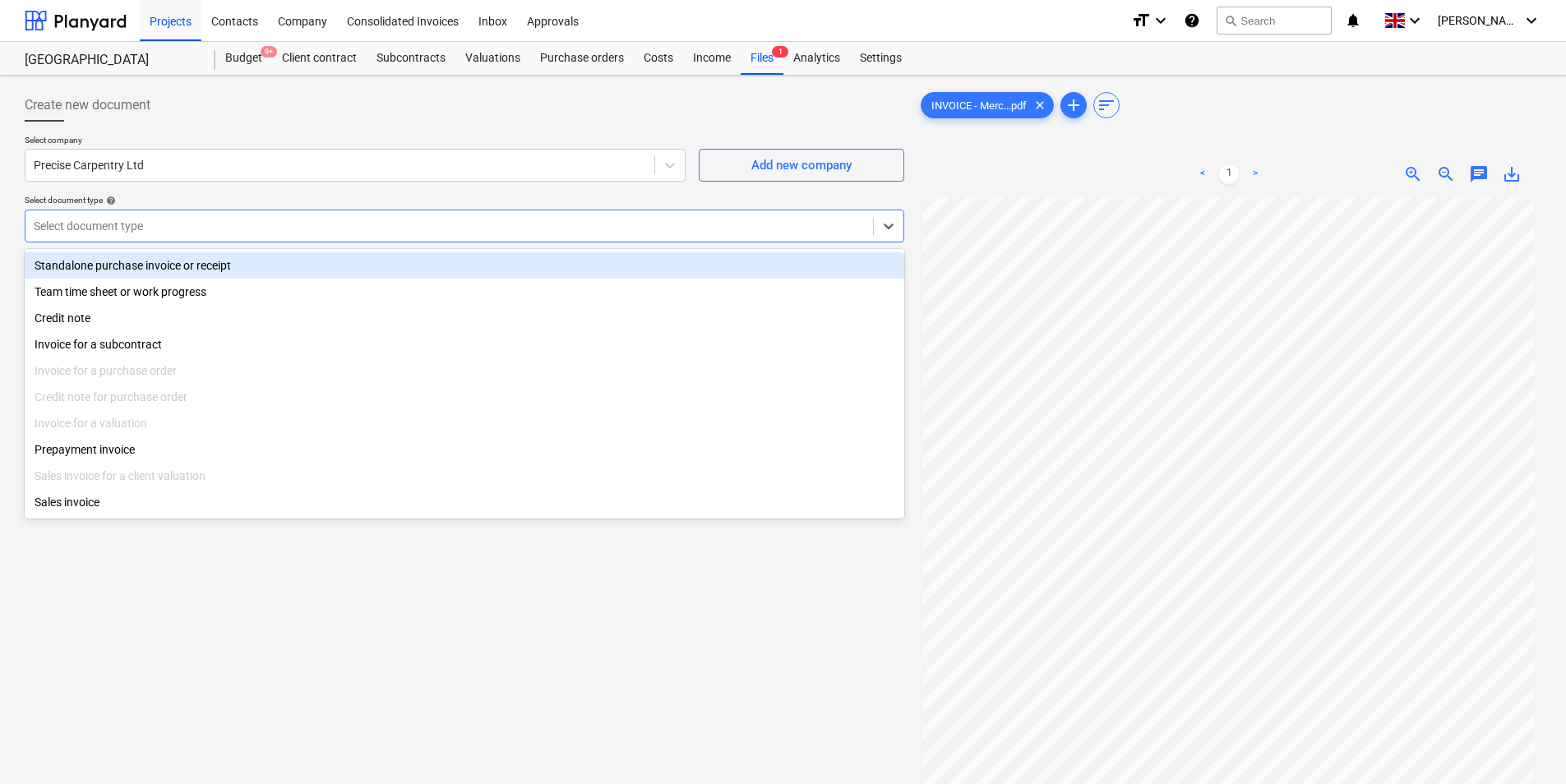
click at [247, 227] on div at bounding box center [449, 226] width 831 height 17
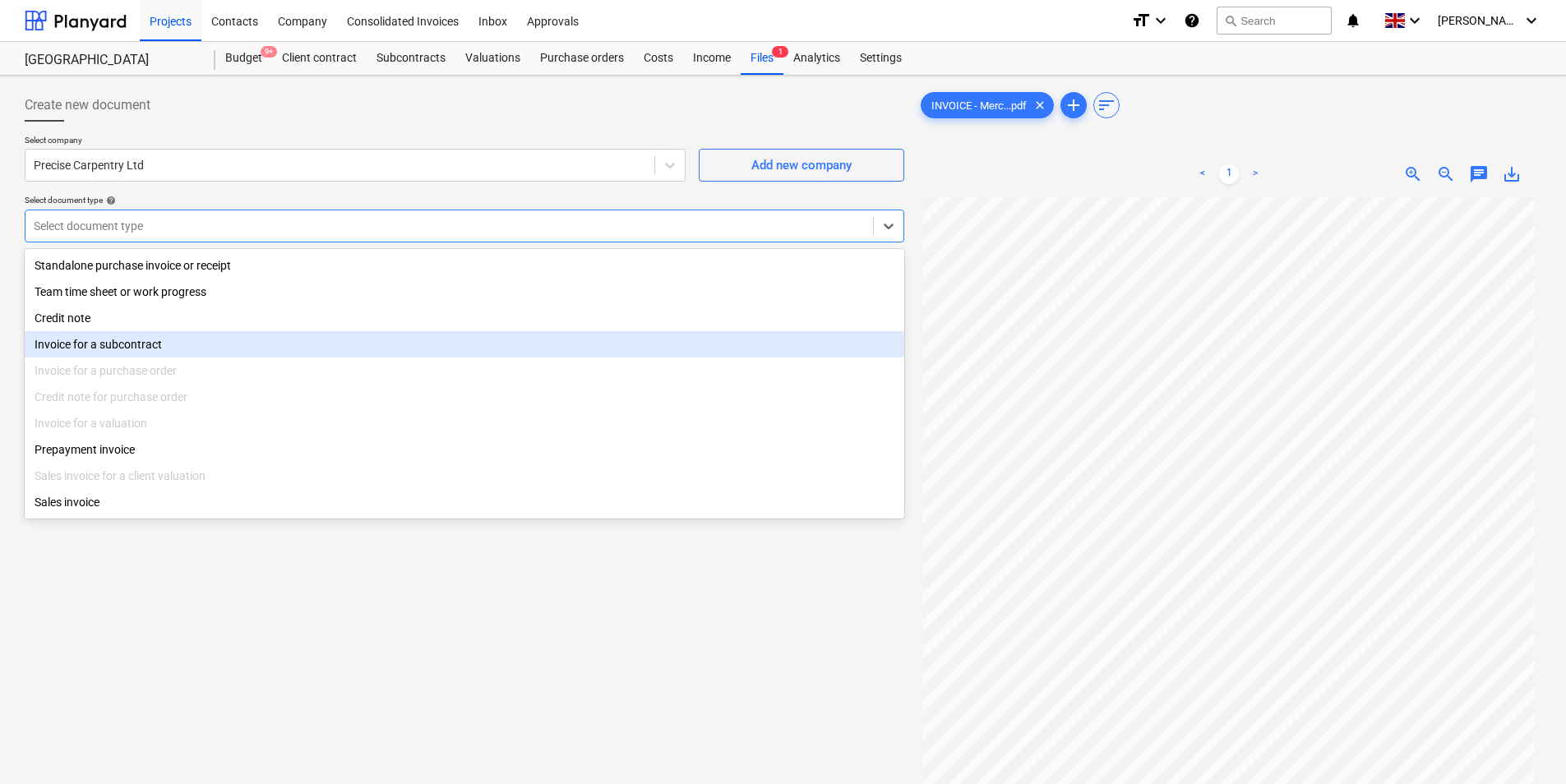
click at [167, 339] on div "Invoice for a subcontract" at bounding box center [464, 344] width 879 height 26
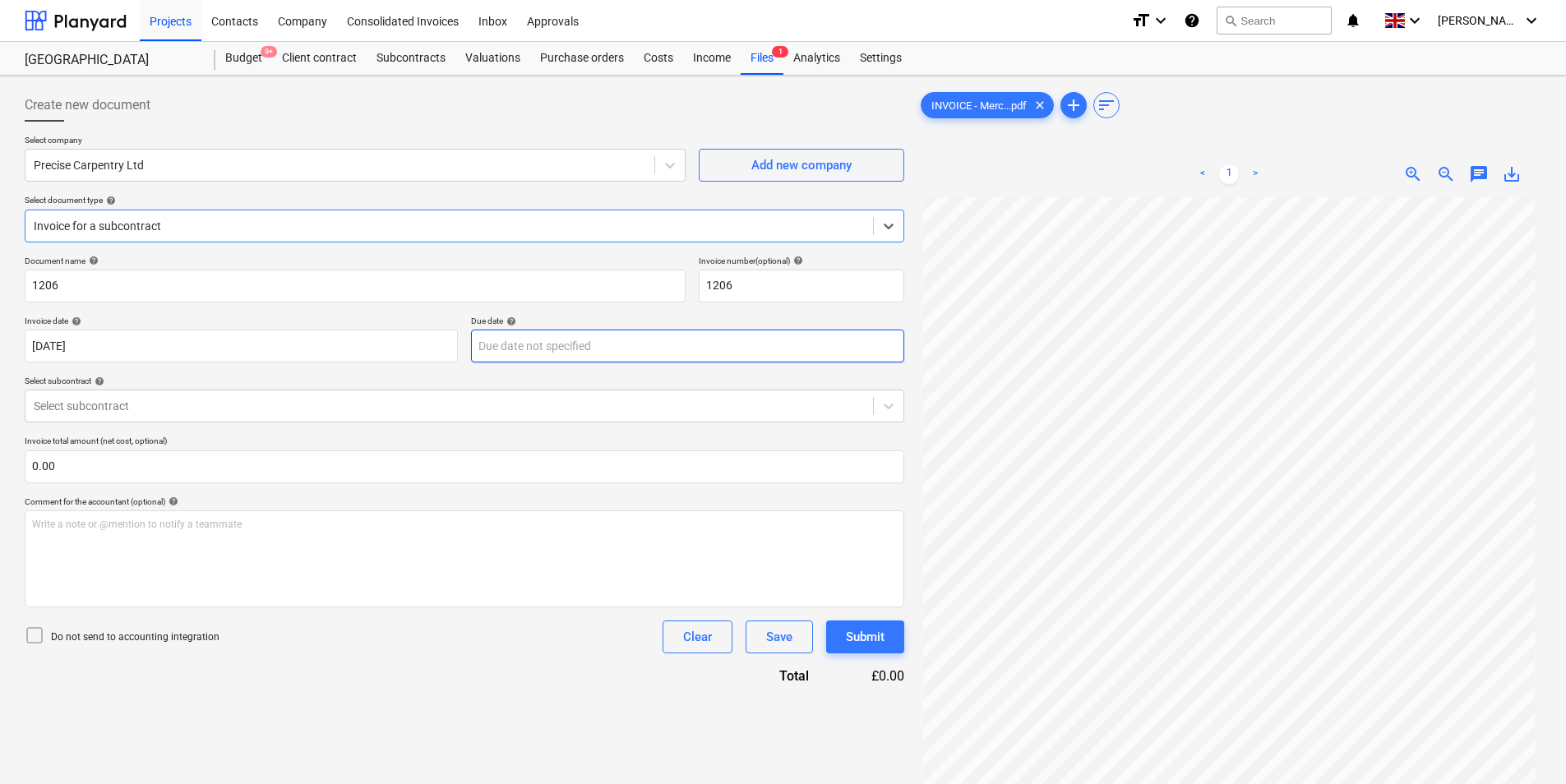
click at [610, 350] on body "Projects Contacts Company Consolidated Invoices Inbox Approvals format_size key…" at bounding box center [783, 392] width 1566 height 784
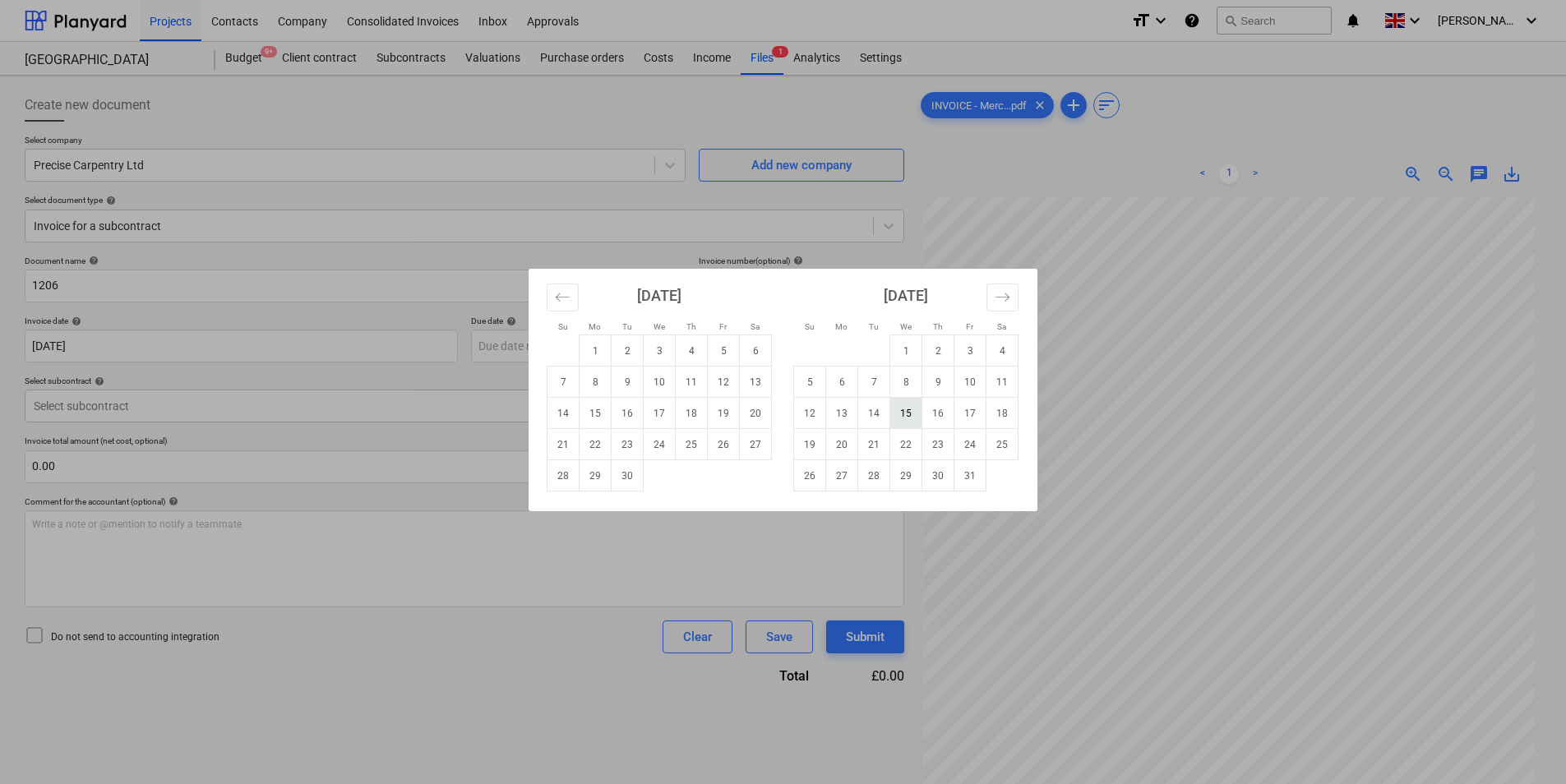
click at [912, 414] on td "15" at bounding box center [906, 413] width 32 height 31
type input "[DATE]"
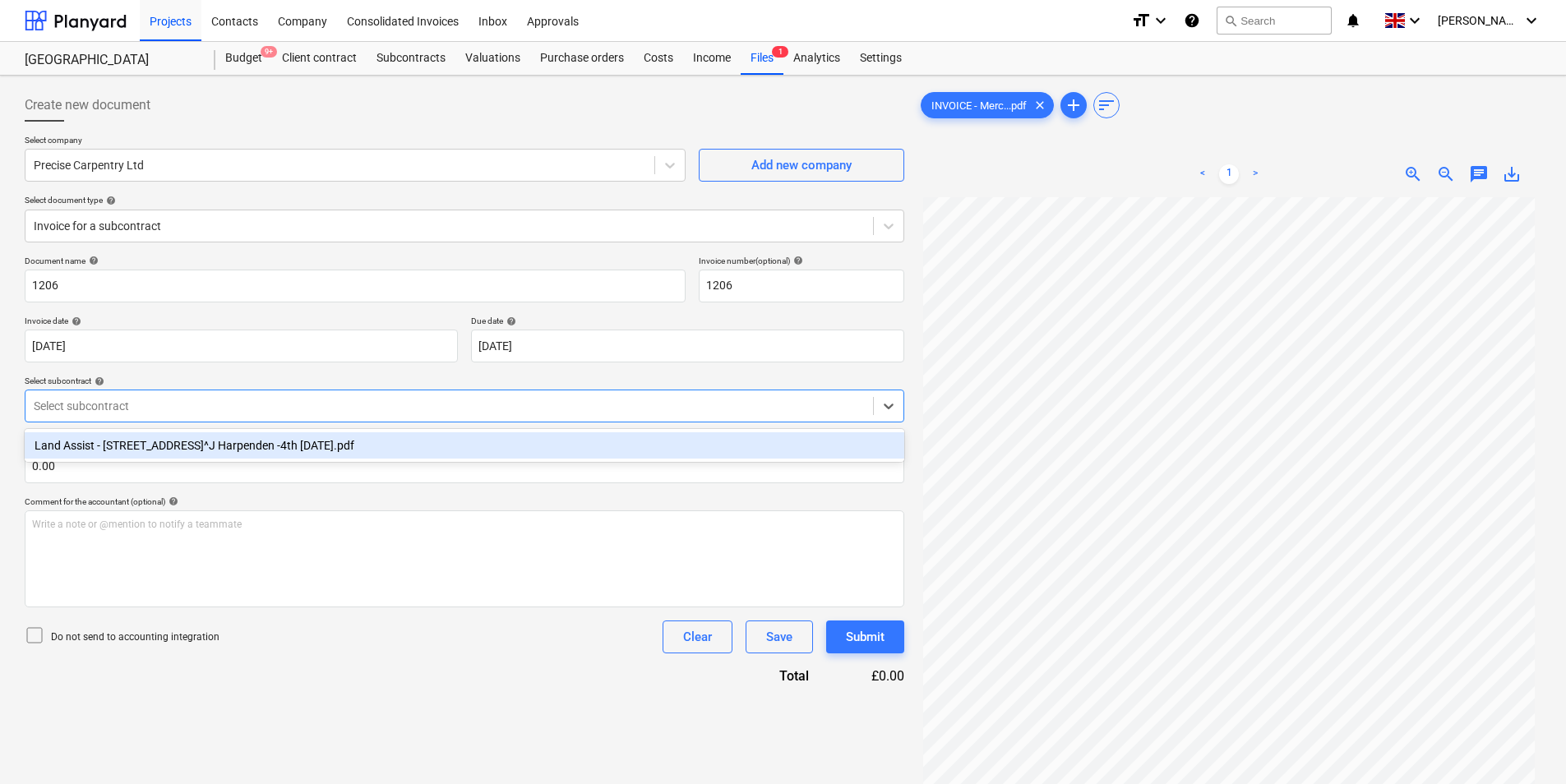
drag, startPoint x: 224, startPoint y: 411, endPoint x: 212, endPoint y: 429, distance: 21.6
click at [224, 413] on div at bounding box center [449, 406] width 831 height 17
click at [202, 443] on div "Land Assist - [STREET_ADDRESS]^J Harpenden -4th [DATE].pdf" at bounding box center [464, 445] width 879 height 26
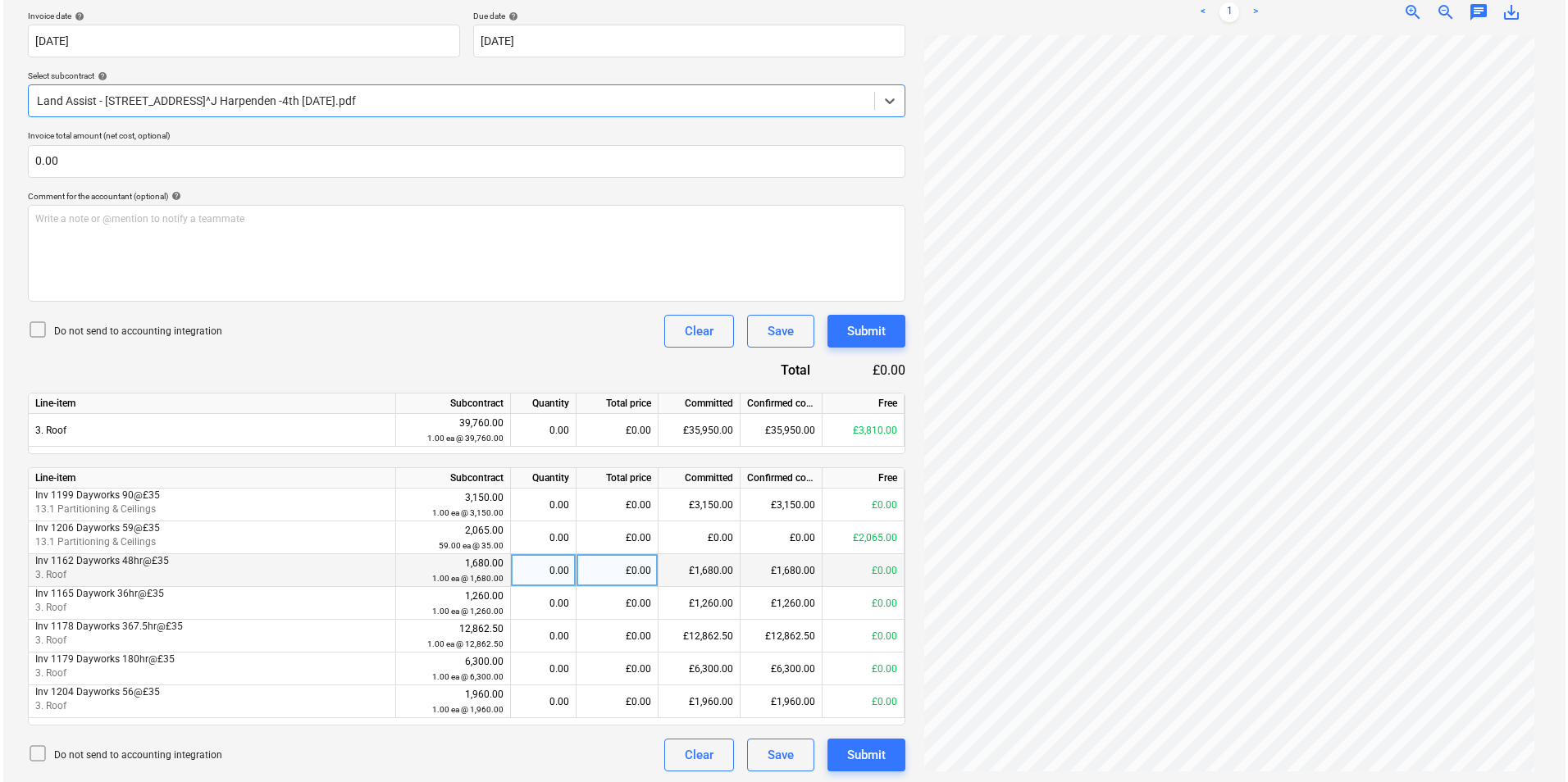
scroll to position [307, 0]
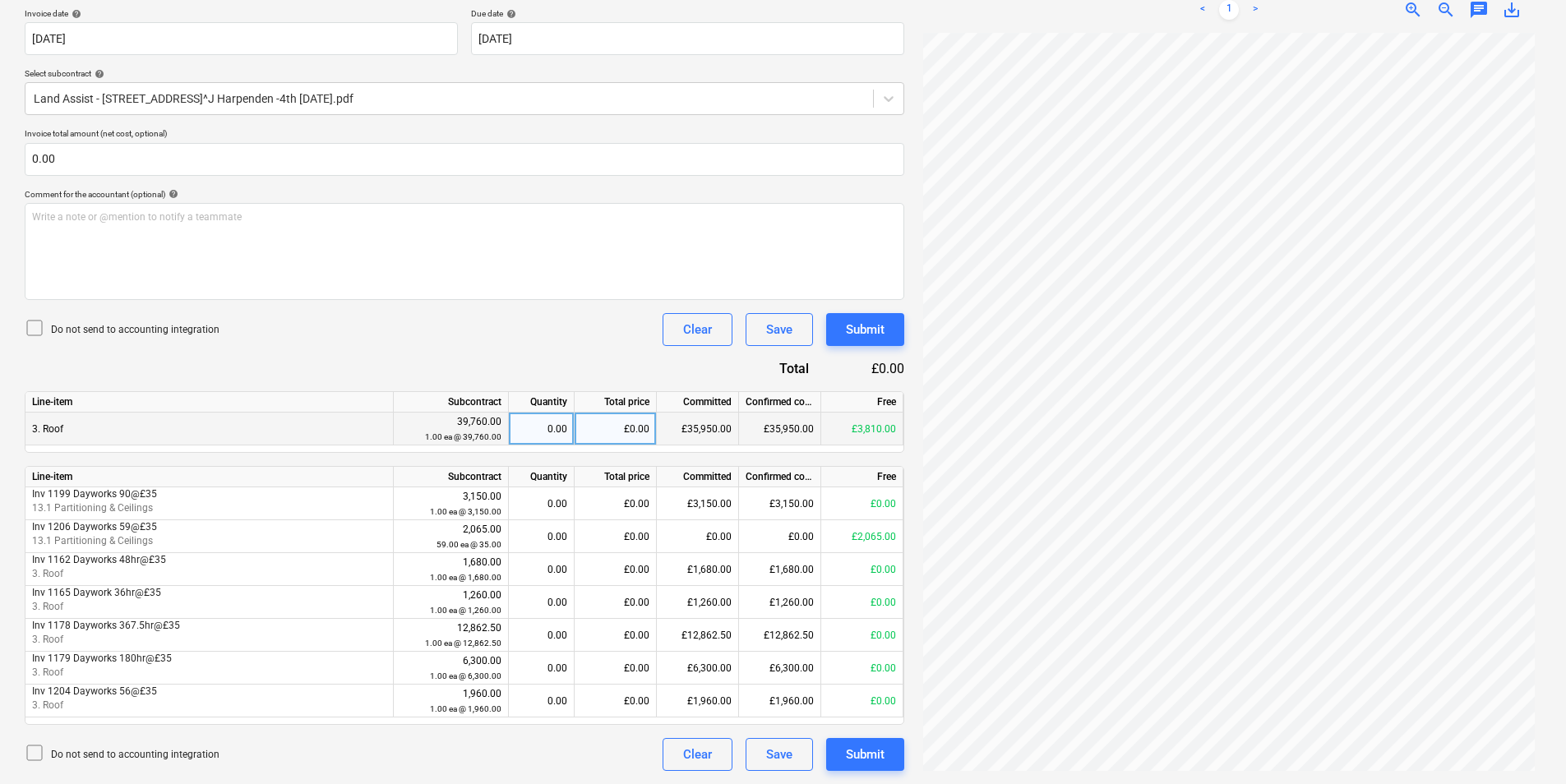
click at [614, 430] on div "£0.00" at bounding box center [616, 429] width 82 height 33
type input "3810"
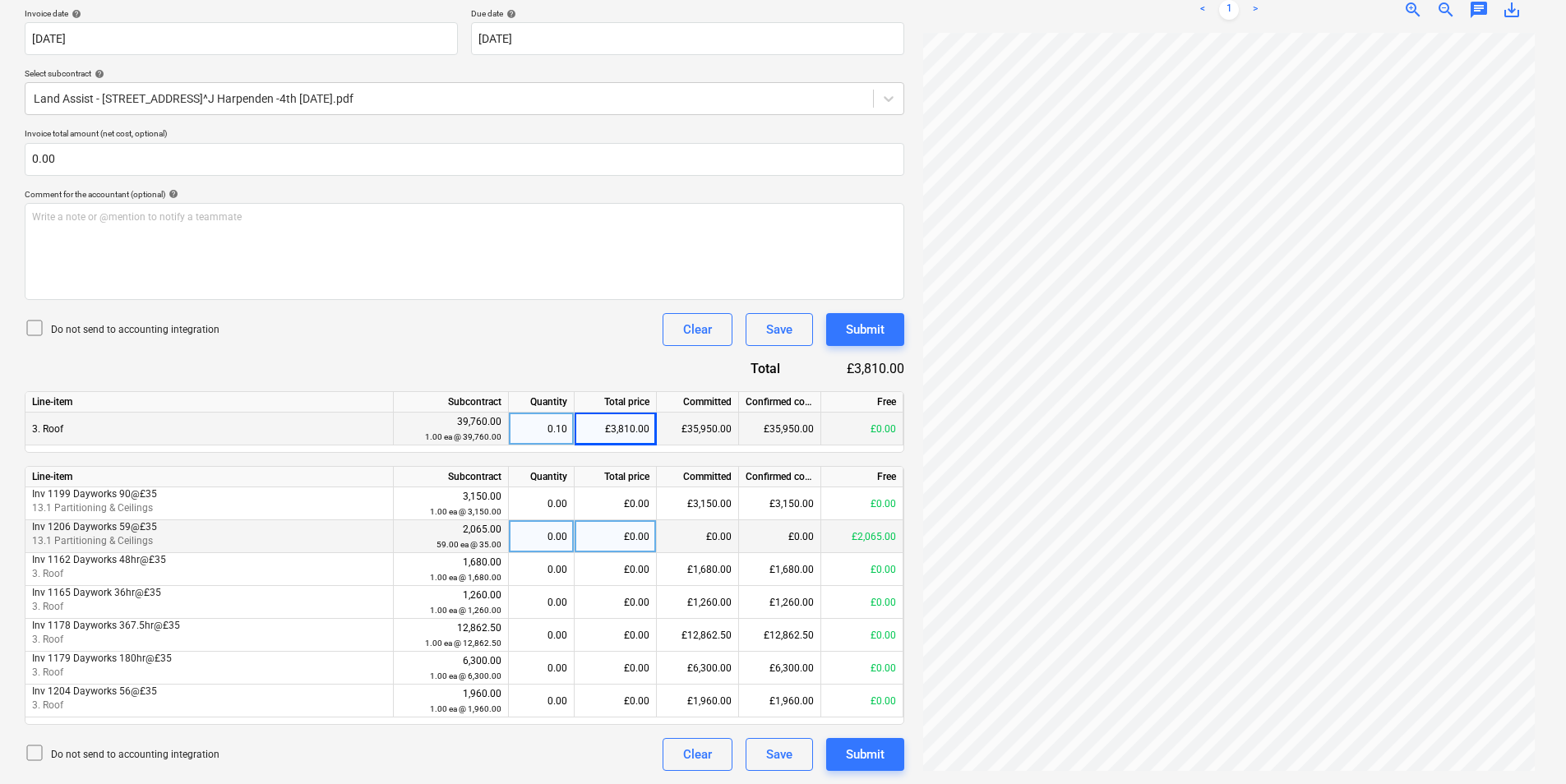
click at [604, 533] on div "£0.00" at bounding box center [616, 536] width 82 height 33
type input "2065"
click at [875, 751] on div "Submit" at bounding box center [865, 754] width 39 height 21
